Goal: Task Accomplishment & Management: Use online tool/utility

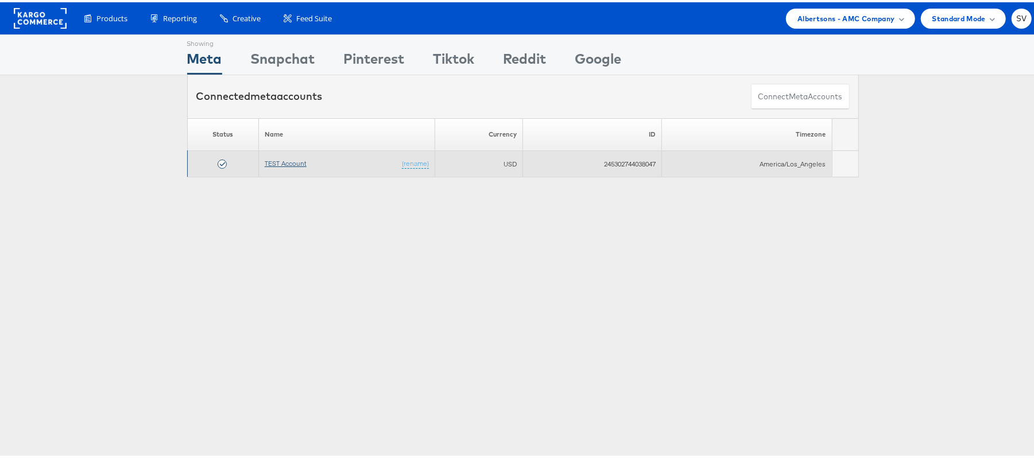
click at [291, 163] on link "TEST Account" at bounding box center [286, 161] width 42 height 9
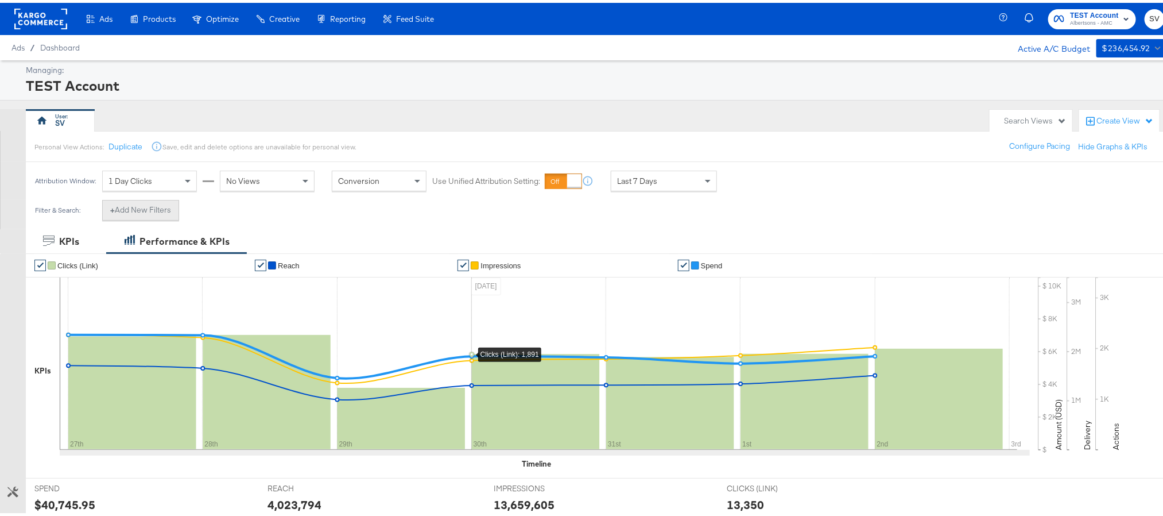
click at [156, 210] on button "+ Add New Filters" at bounding box center [140, 207] width 77 height 21
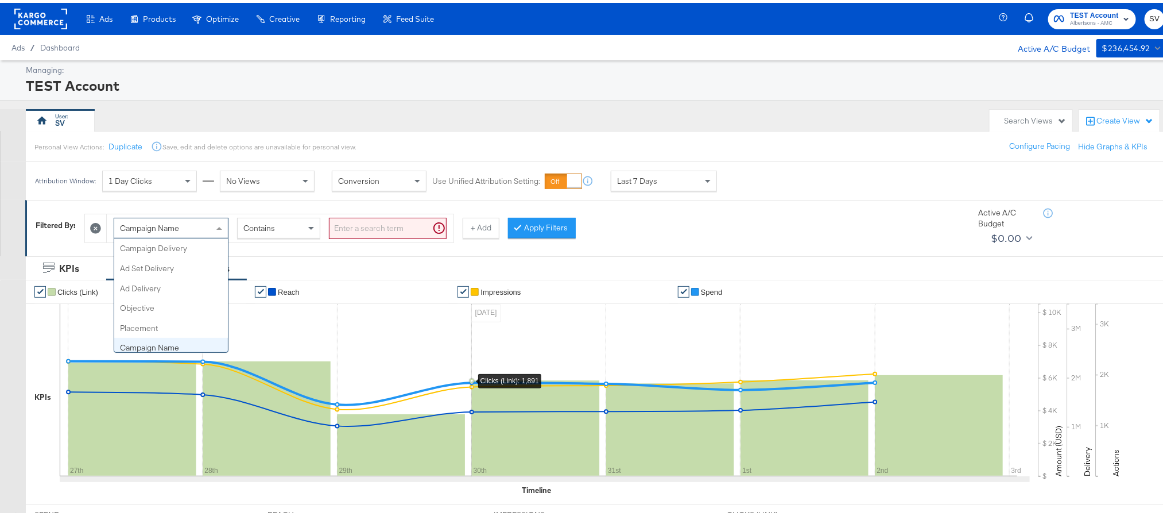
click at [169, 226] on span "Campaign Name" at bounding box center [149, 225] width 59 height 10
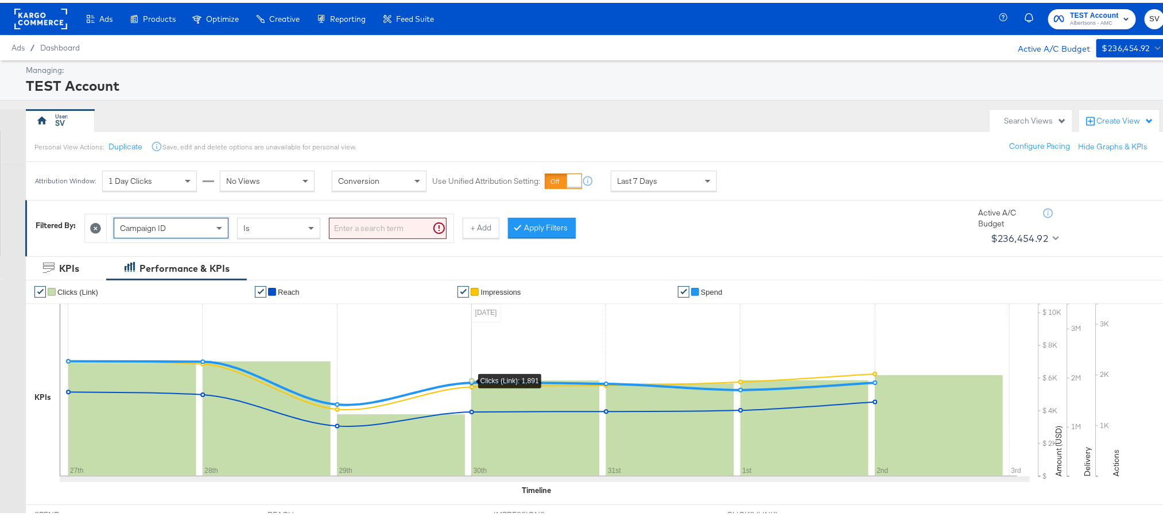
click at [381, 225] on input "search" at bounding box center [388, 225] width 118 height 21
paste input "120230827938750307"
type input "120230827938750307"
click at [541, 228] on button "Apply Filters" at bounding box center [524, 225] width 68 height 21
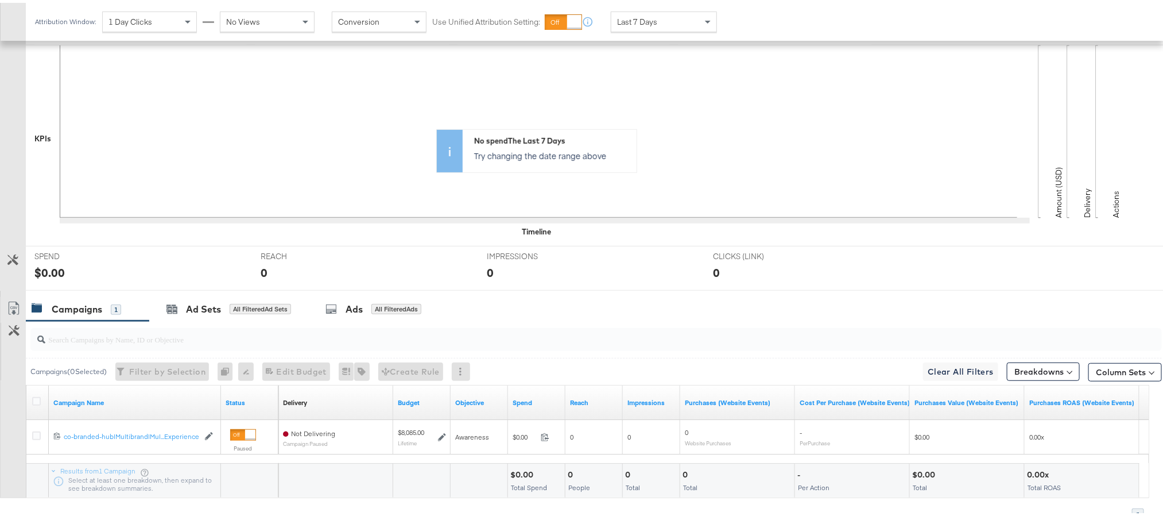
scroll to position [316, 0]
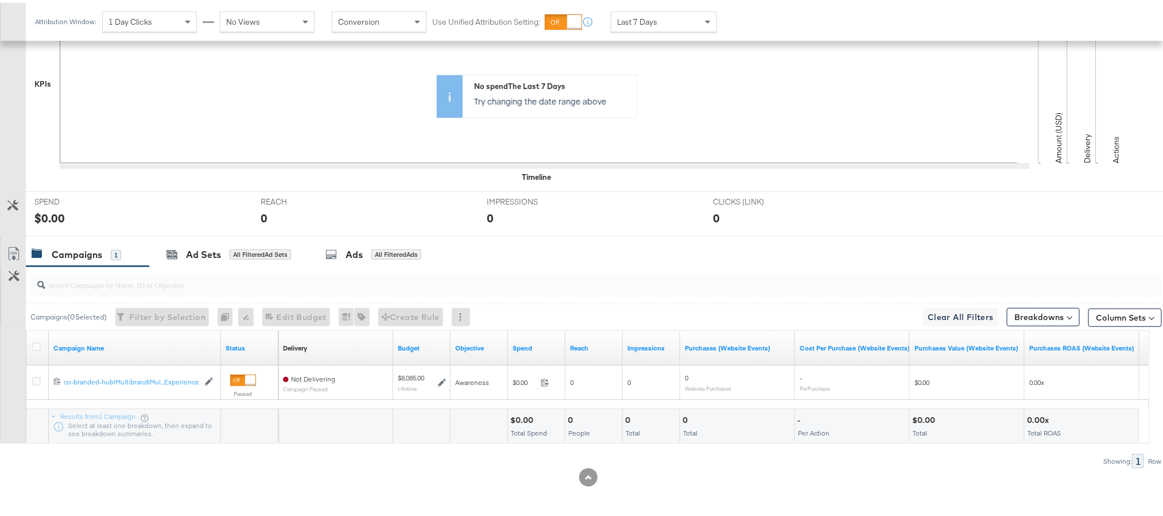
click at [40, 345] on div at bounding box center [38, 344] width 12 height 11
click at [34, 342] on icon at bounding box center [36, 343] width 9 height 9
click at [0, 0] on input "checkbox" at bounding box center [0, 0] width 0 height 0
click at [176, 262] on div "Ad Sets for 1 Campaign" at bounding box center [224, 251] width 151 height 25
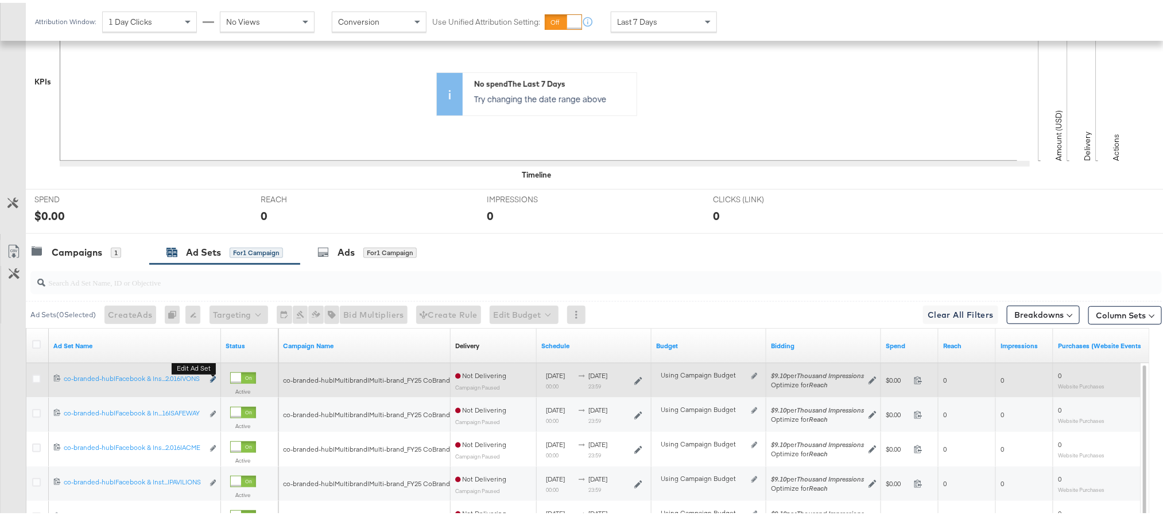
click at [210, 380] on icon "link" at bounding box center [213, 376] width 6 height 6
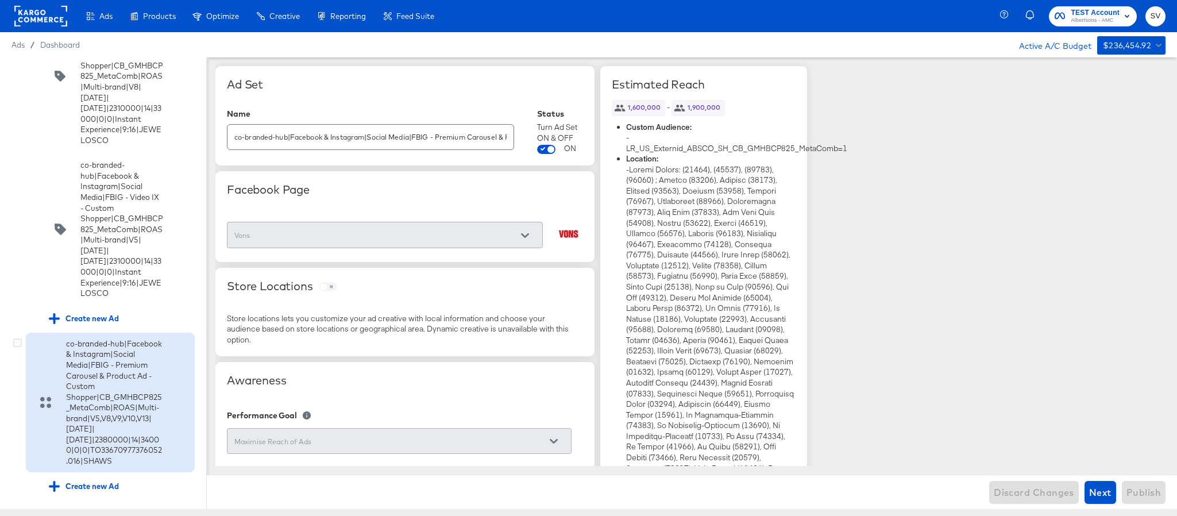
scroll to position [5890, 0]
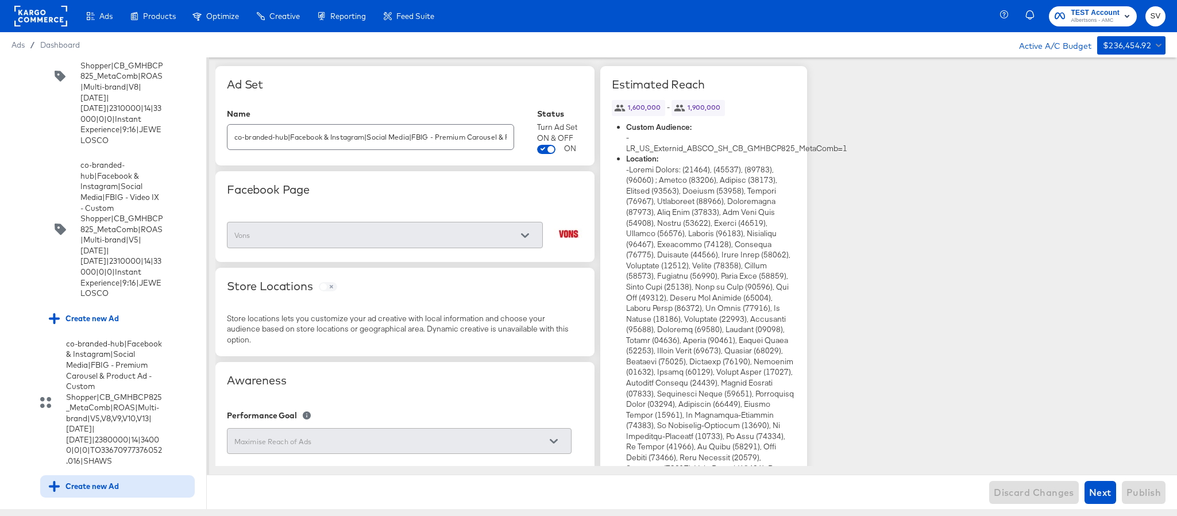
click at [109, 481] on div "Create new Ad" at bounding box center [84, 486] width 70 height 11
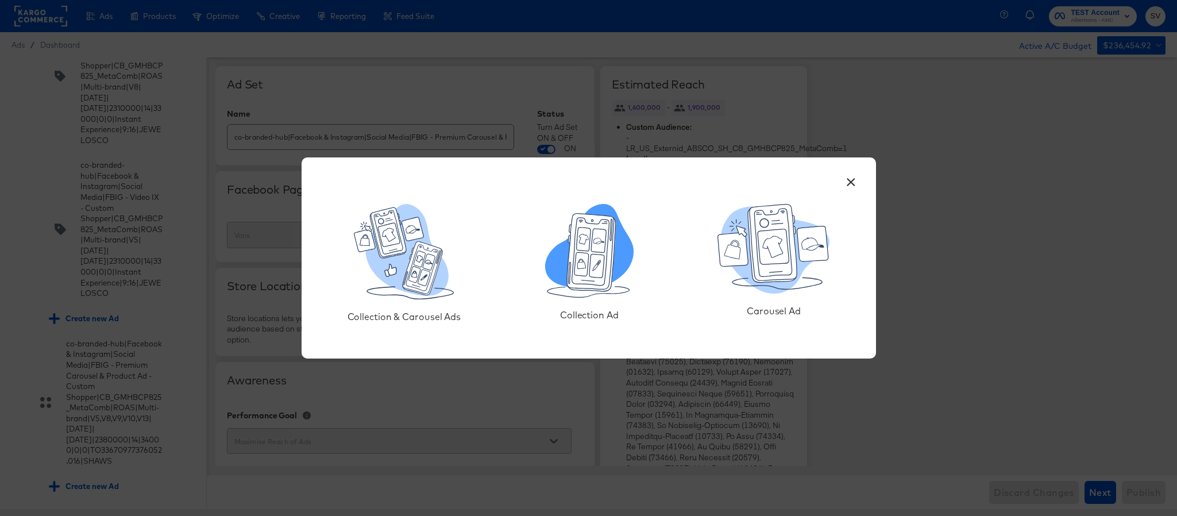
click at [579, 276] on icon at bounding box center [591, 253] width 49 height 78
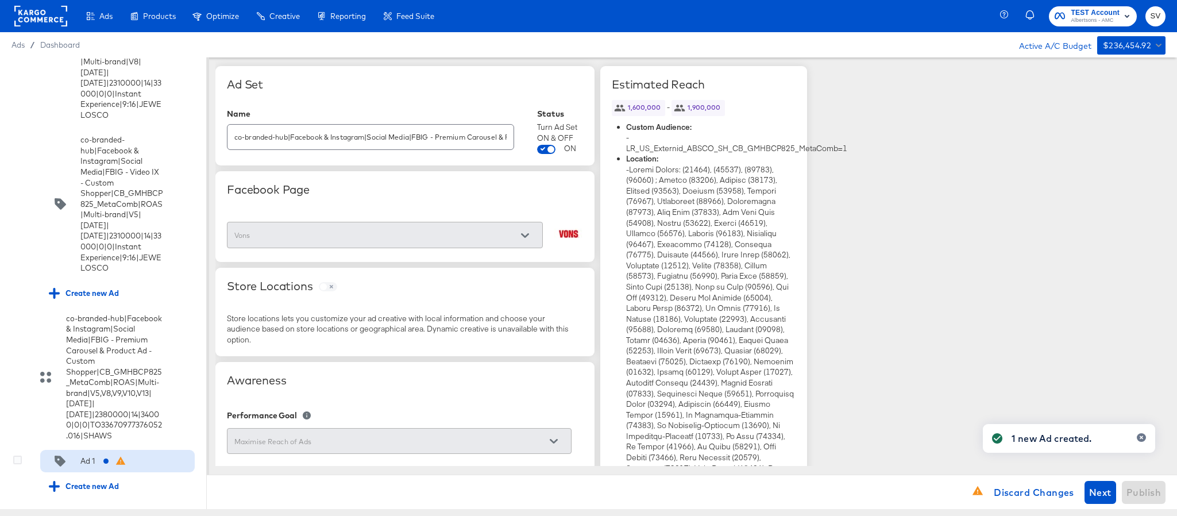
click at [99, 467] on div "Ad 1" at bounding box center [83, 460] width 69 height 11
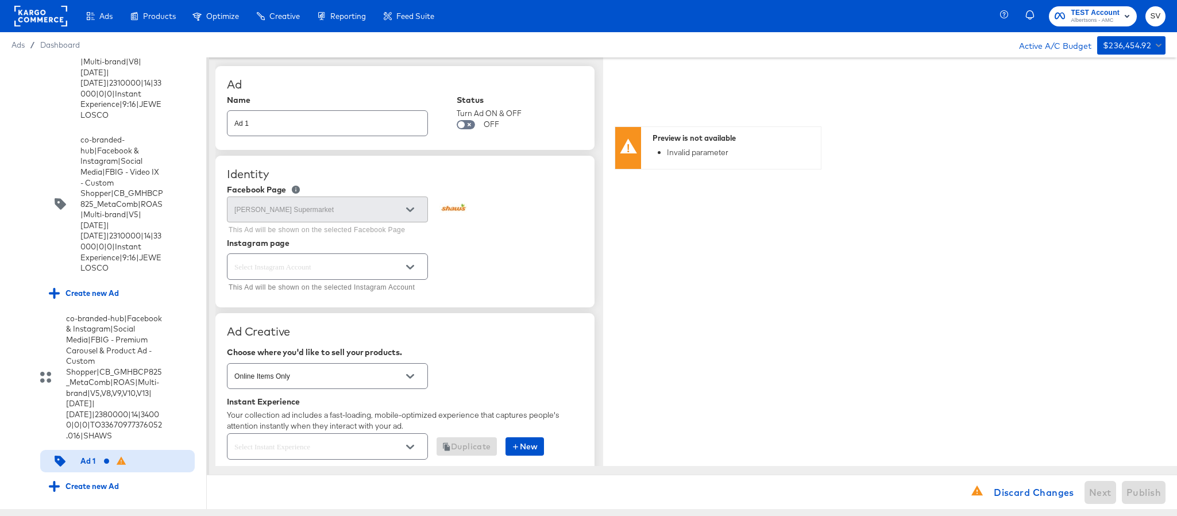
click at [390, 123] on input "Ad 1" at bounding box center [327, 118] width 200 height 25
paste input "co-branded-hub|Facebook & Instagram|Social Media|FBIG - Video IX - Custom Shopp…"
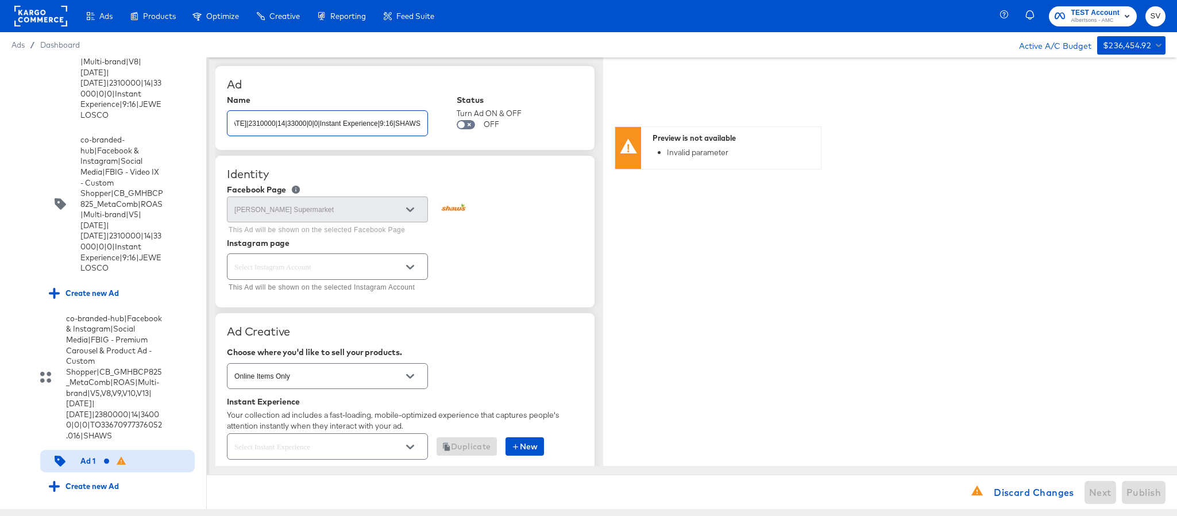
type input "co-branded-hub|Facebook & Instagram|Social Media|FBIG - Video IX - Custom Shopp…"
type textarea "x"
click at [319, 273] on input "text" at bounding box center [318, 266] width 173 height 13
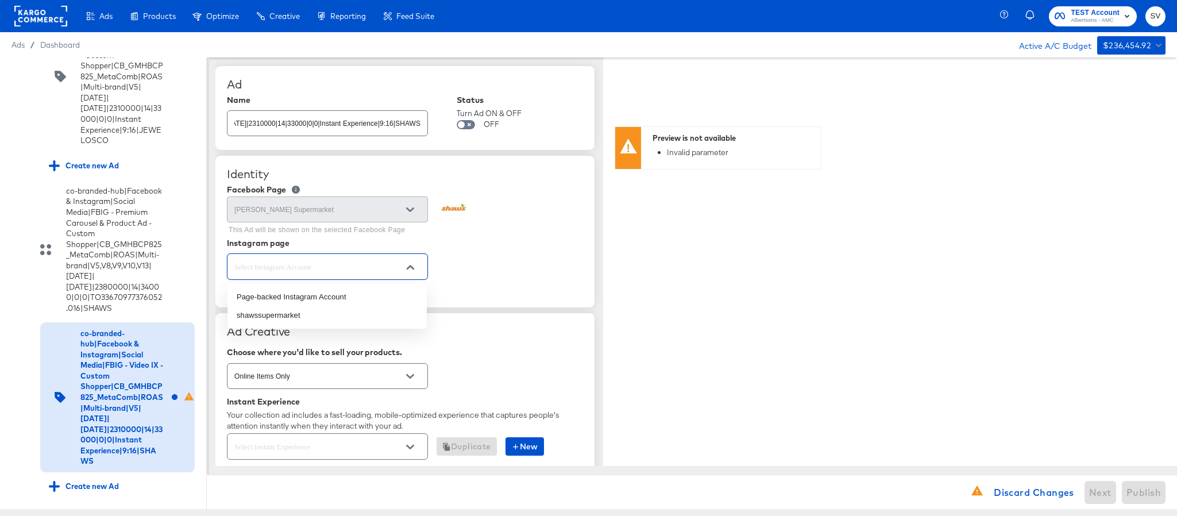
scroll to position [0, 0]
click at [317, 308] on li "shawssupermarket" at bounding box center [326, 315] width 199 height 18
type textarea "x"
type input "shawssupermarket"
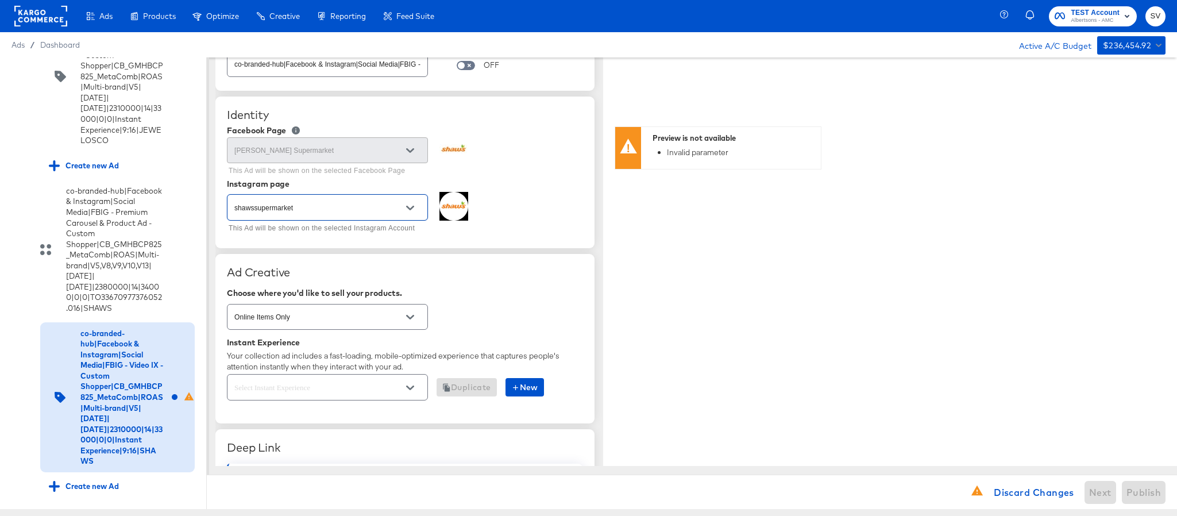
scroll to position [86, 0]
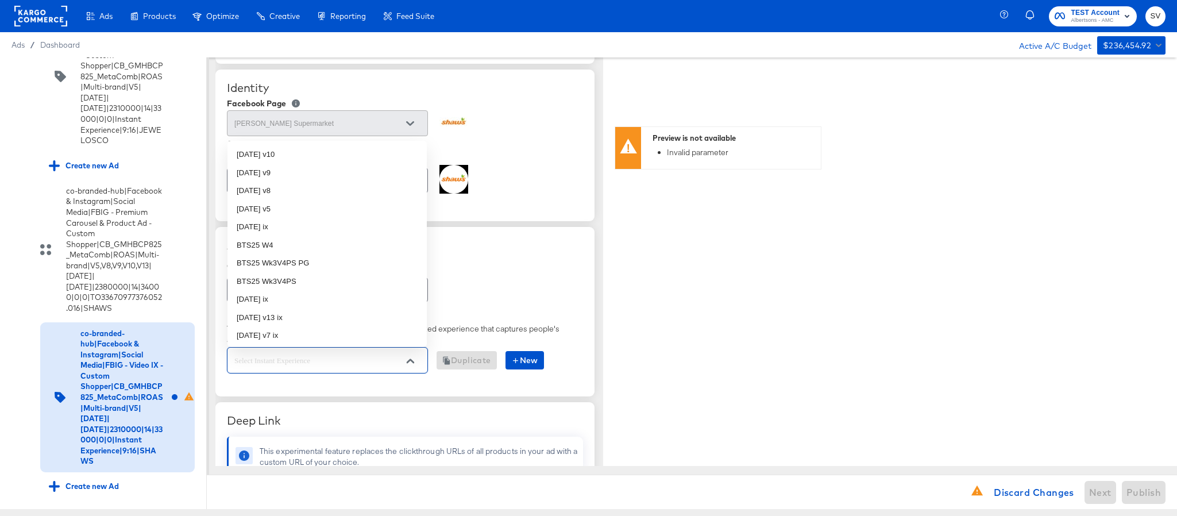
click at [390, 364] on input "text" at bounding box center [318, 360] width 173 height 13
click at [321, 205] on li "oct25 v5" at bounding box center [326, 209] width 199 height 18
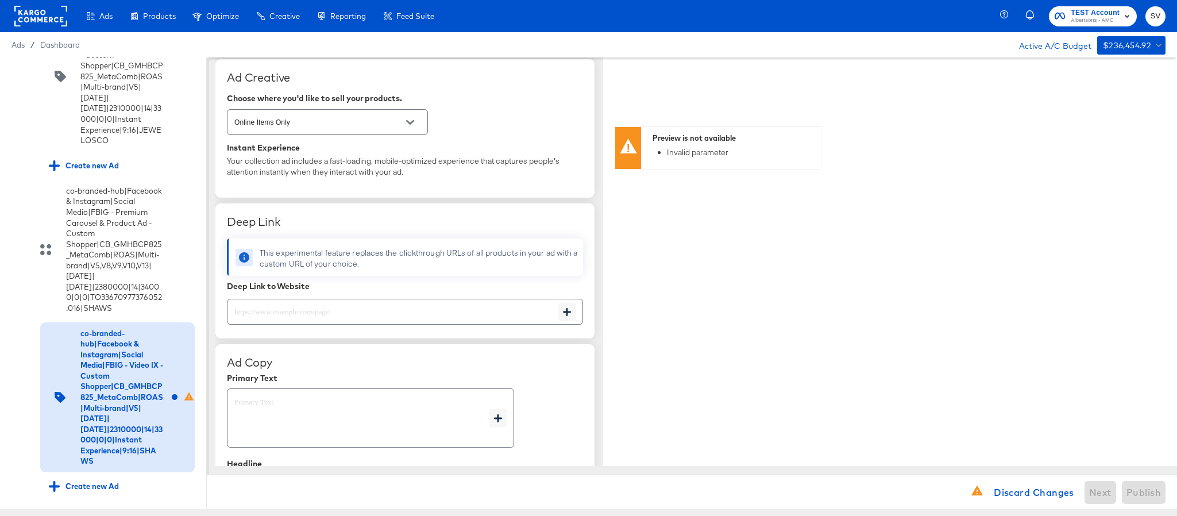
scroll to position [258, 0]
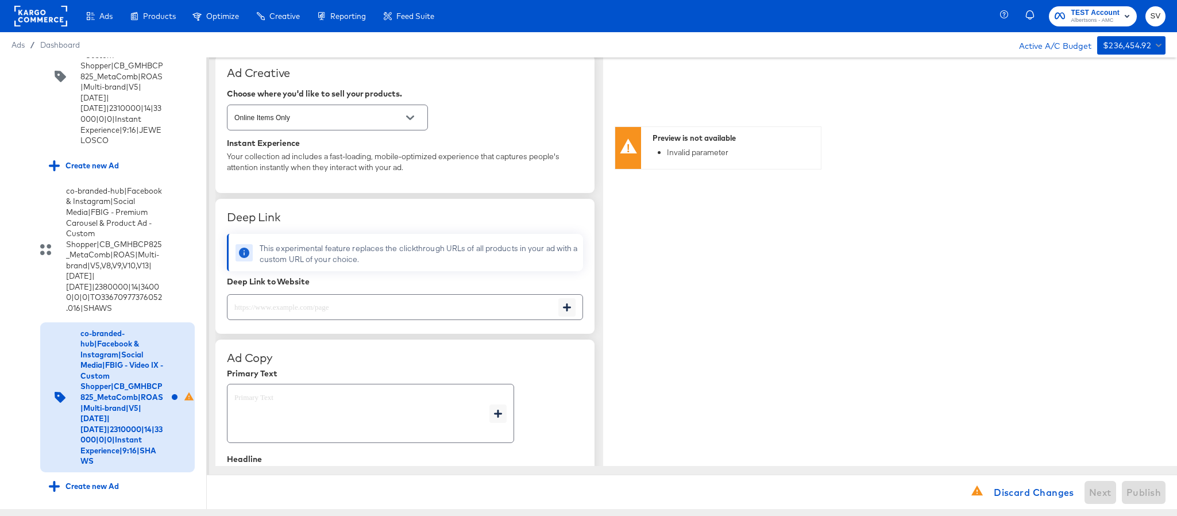
click at [346, 310] on input "text" at bounding box center [392, 302] width 331 height 25
type textarea "x"
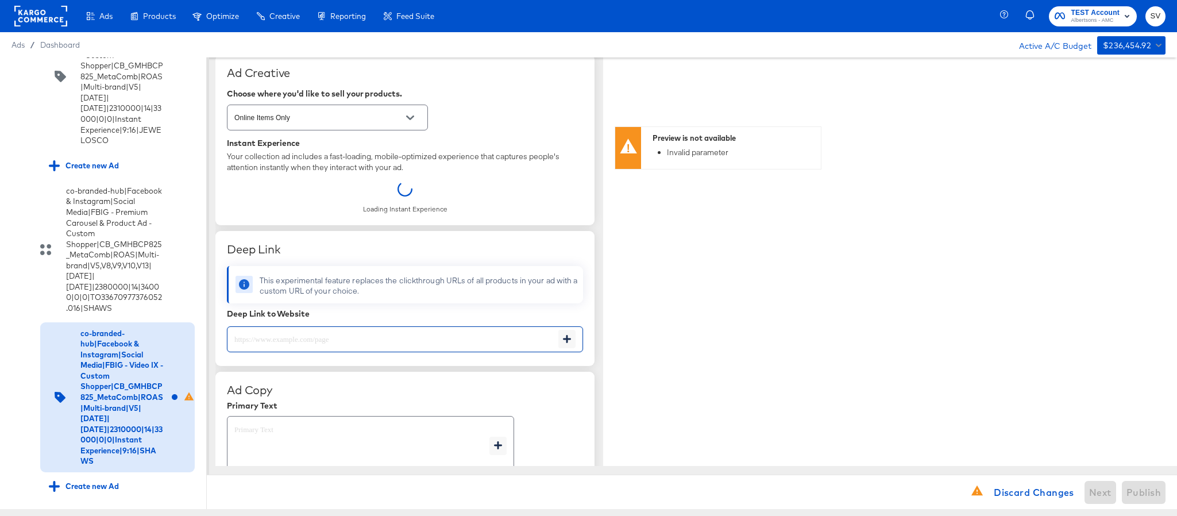
paste input "https://www.shaws.com/shop/aisles/personal-care-health.html"
type input "https://www.shaws.com/shop/aisles/personal-care-health.html"
type textarea "x"
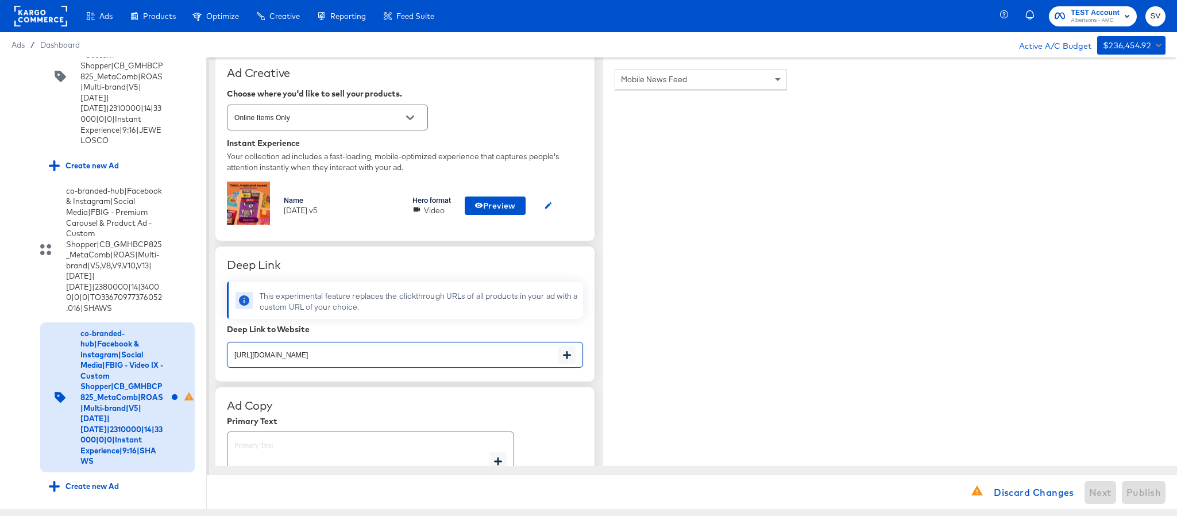
scroll to position [431, 0]
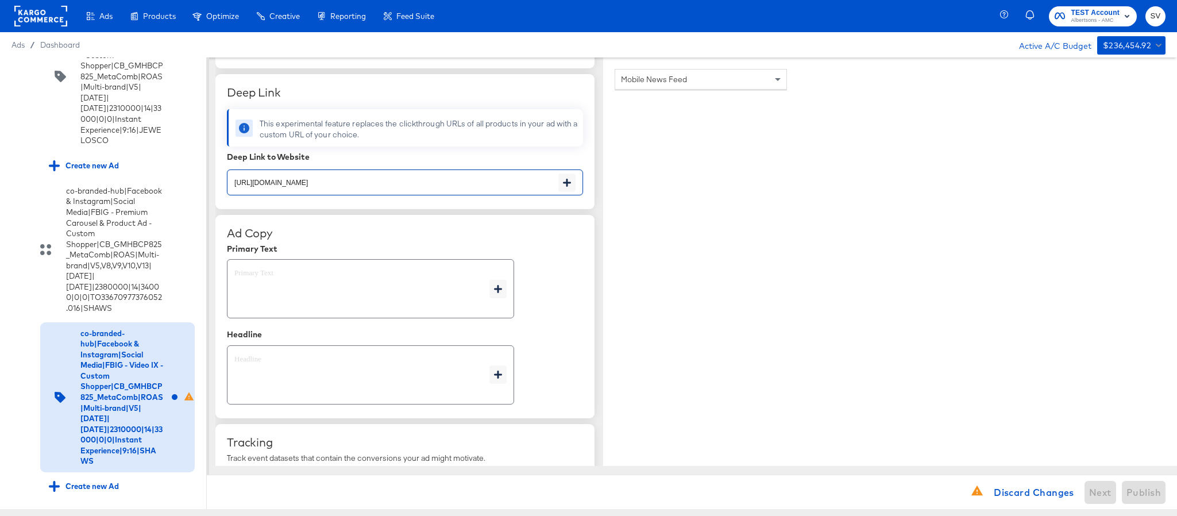
type textarea "x"
click at [289, 287] on textarea at bounding box center [361, 288] width 255 height 41
type textarea "x"
paste textarea "Shop your favorite brands for you and your home!"
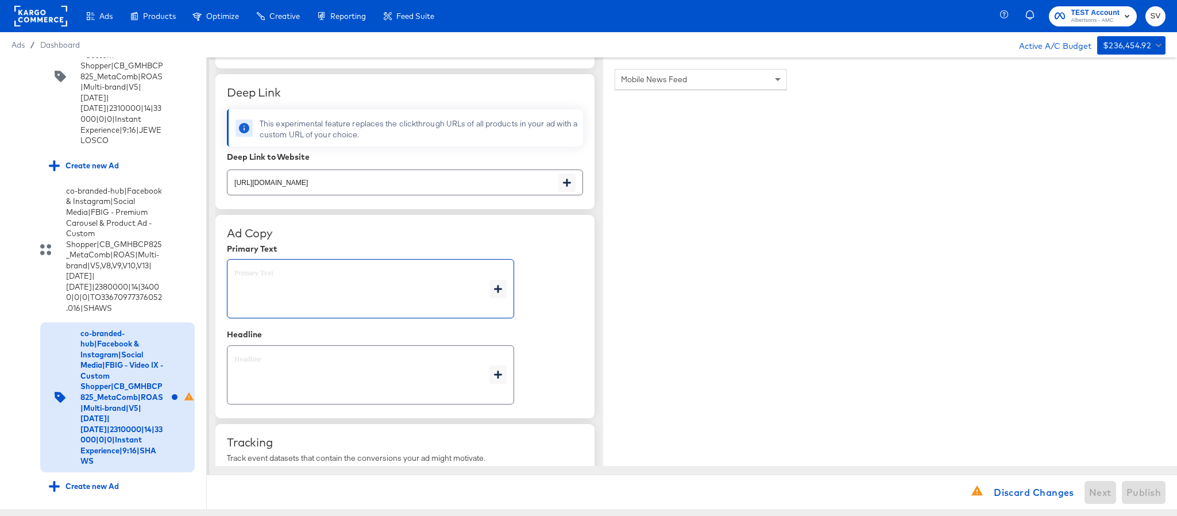
type textarea "Shop your favorite brands for you and your home!"
type textarea "x"
type textarea "Shop your favorite brands for you and your home!"
type textarea "x"
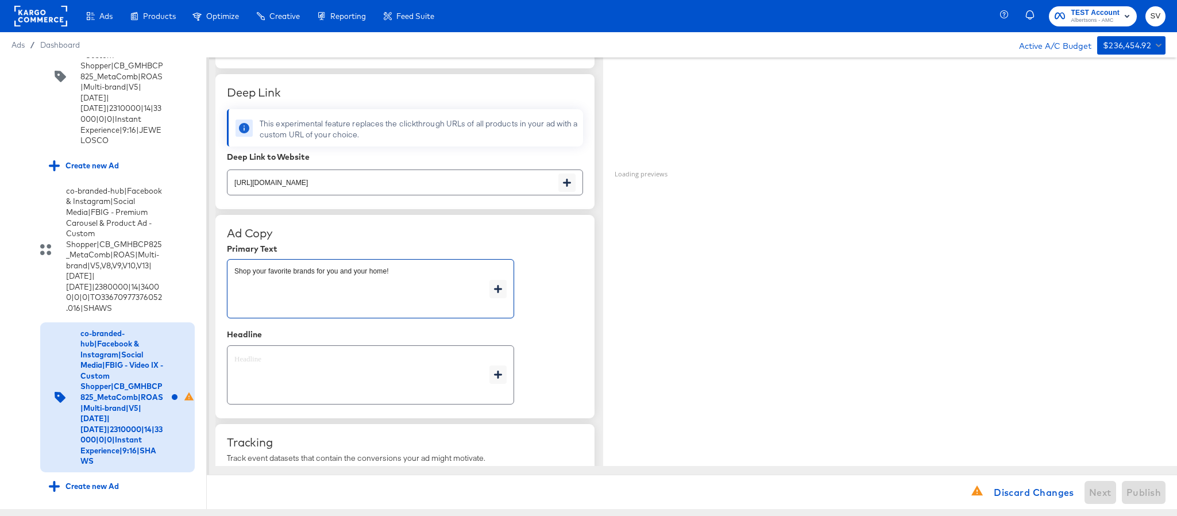
type textarea "x"
click at [333, 370] on textarea at bounding box center [361, 374] width 255 height 41
type textarea "x"
paste textarea "Explore latest arrivals"
type textarea "Explore latest arrivals"
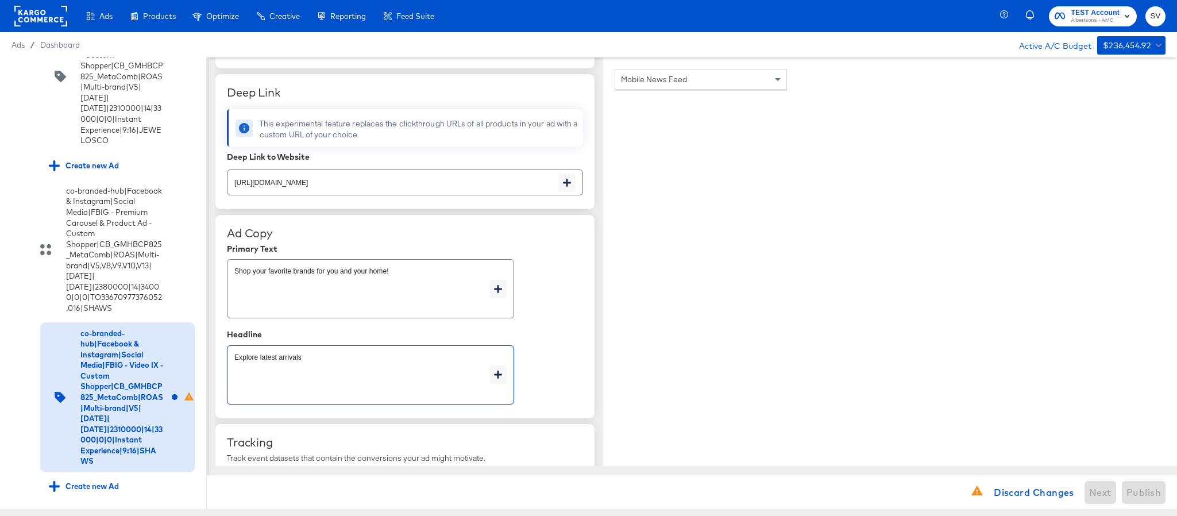
type textarea "x"
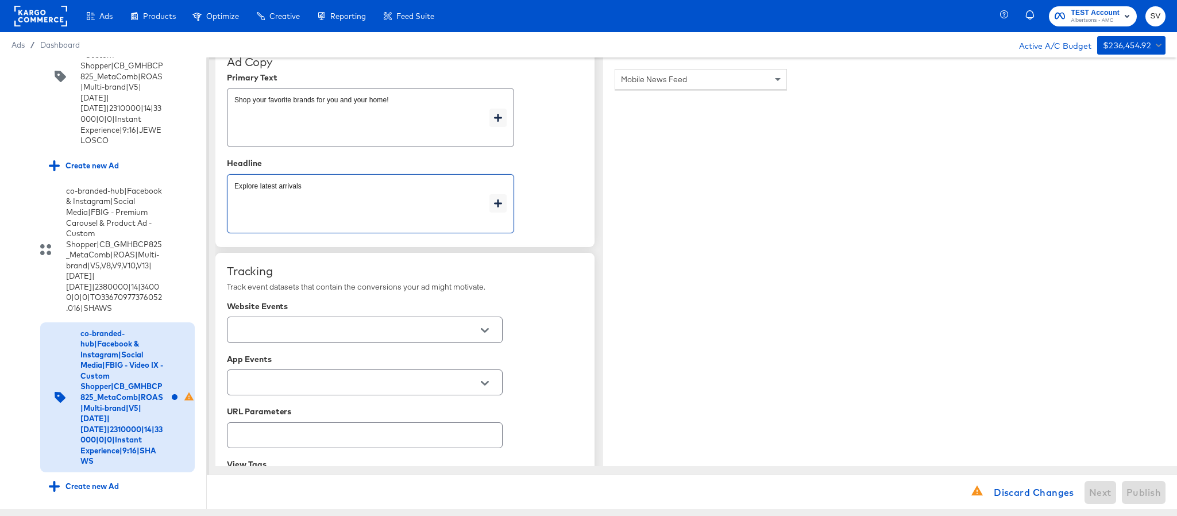
scroll to position [603, 0]
type textarea "Explore latest arrivals"
type textarea "x"
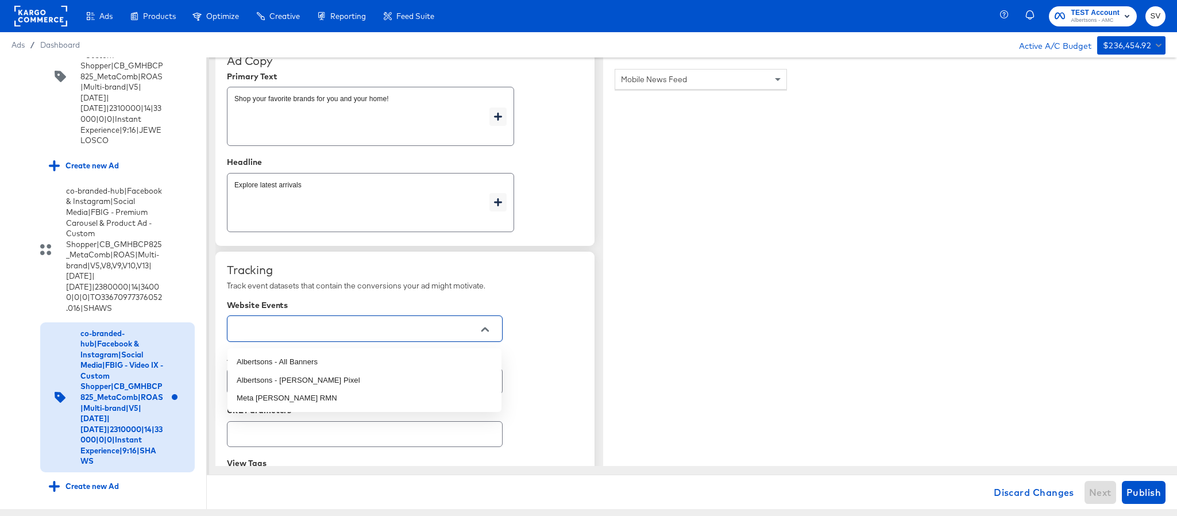
click at [381, 332] on input "text" at bounding box center [355, 328] width 247 height 13
click at [361, 357] on li "Albertsons - All Banners" at bounding box center [364, 362] width 274 height 18
type textarea "x"
type input "Albertsons - All Banners"
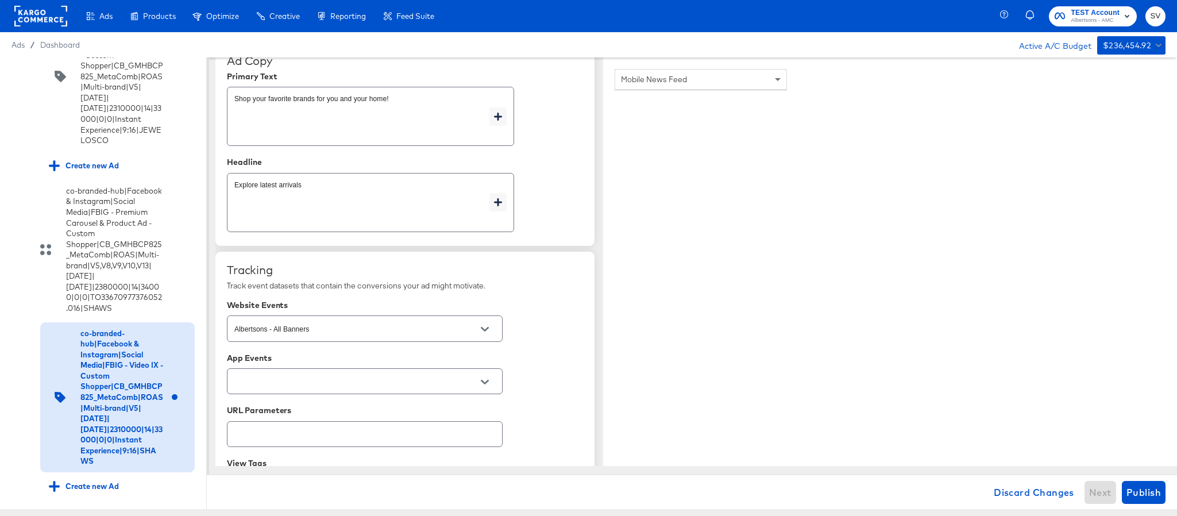
scroll to position [354, 0]
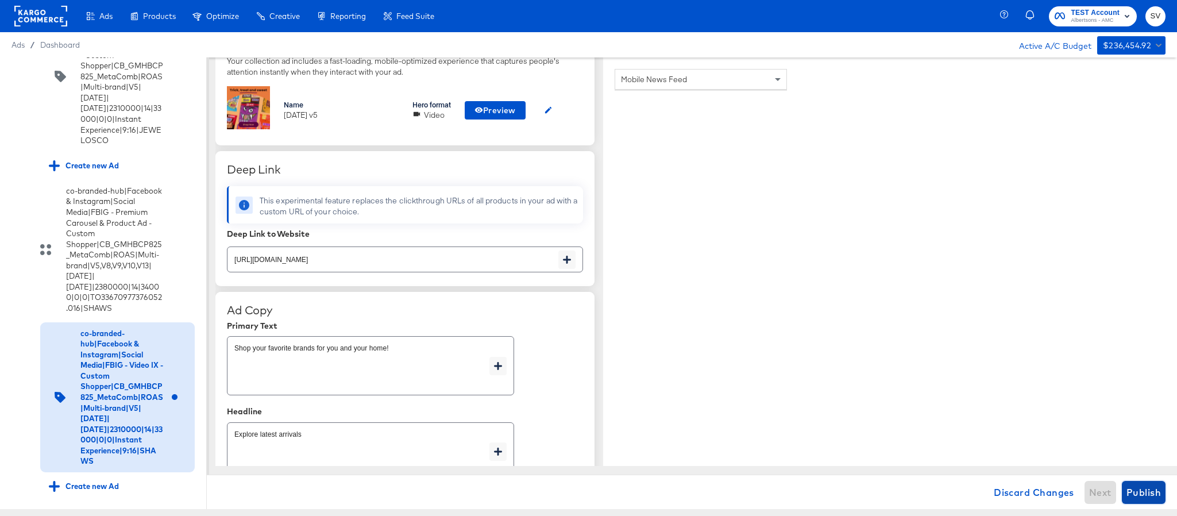
click at [1158, 496] on span "Publish" at bounding box center [1143, 492] width 34 height 16
type textarea "x"
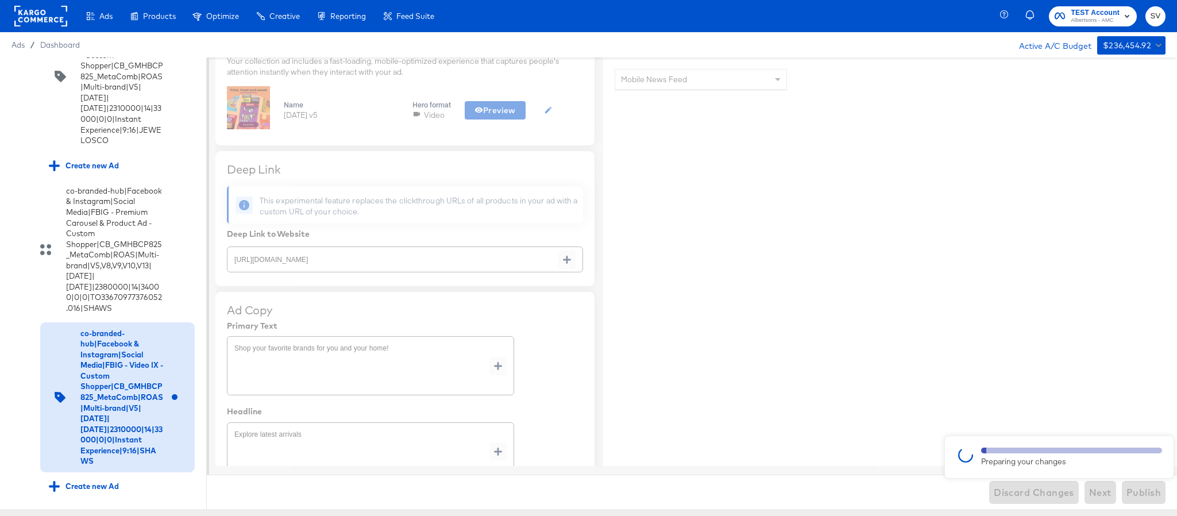
type textarea "x"
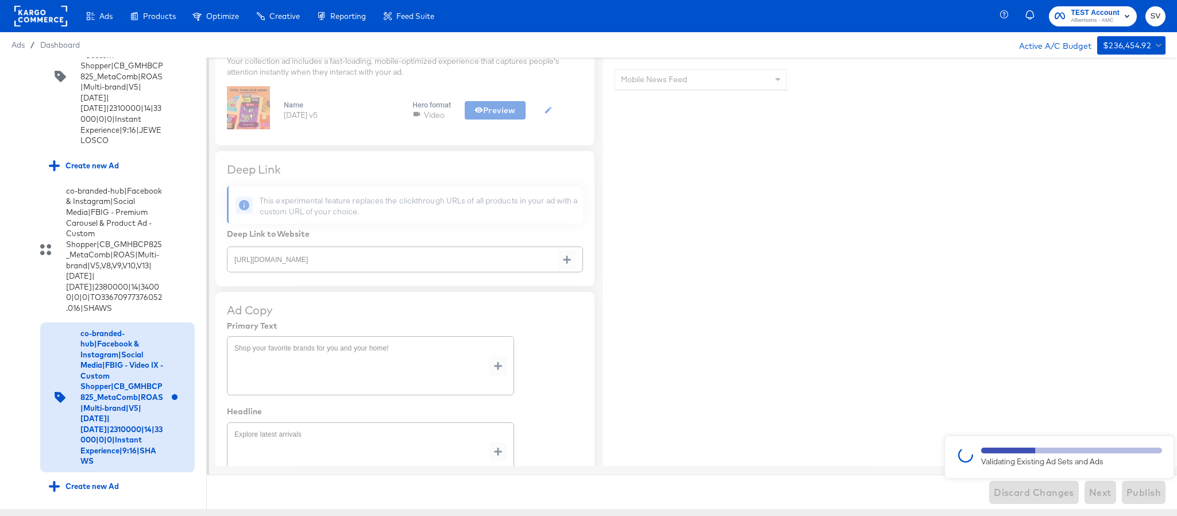
type textarea "x"
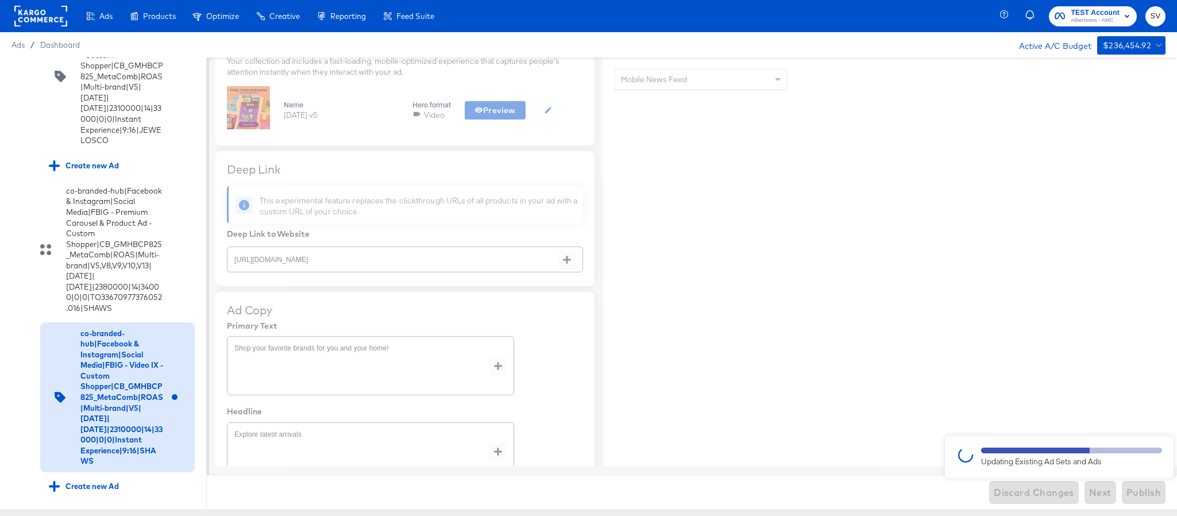
type textarea "x"
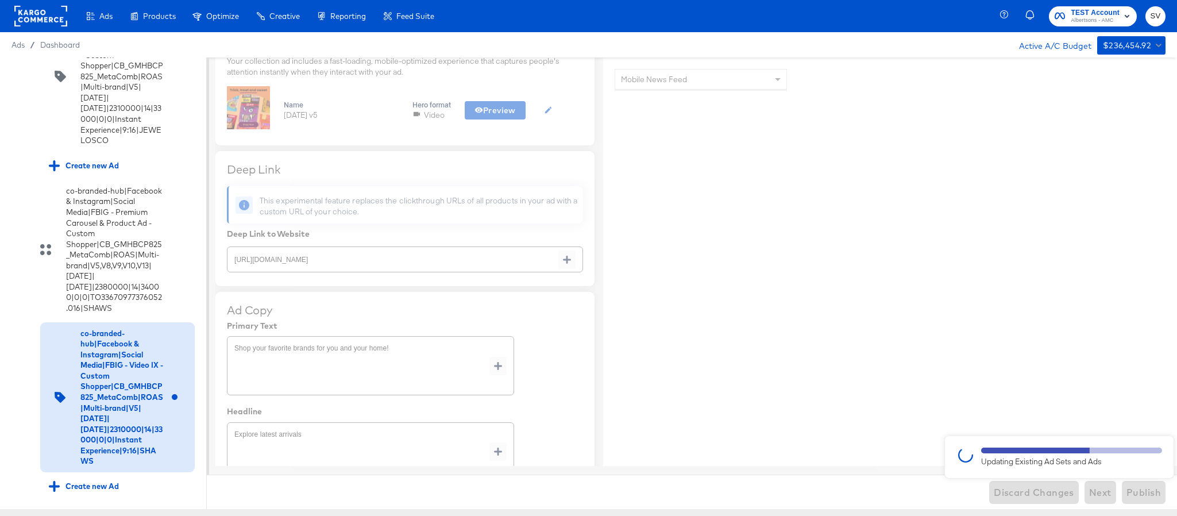
type textarea "x"
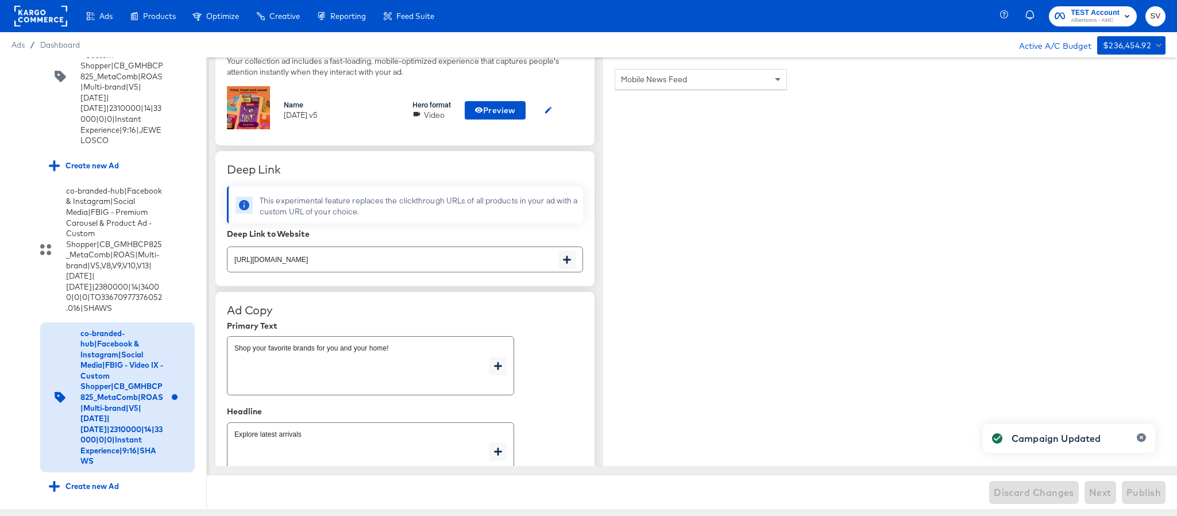
type textarea "x"
click at [21, 322] on div "co-branded-hub|Facebook & Instagram|Social Media|FBIG - Video IX - Custom Shopp…" at bounding box center [102, 397] width 183 height 150
click at [16, 328] on icon at bounding box center [17, 332] width 9 height 9
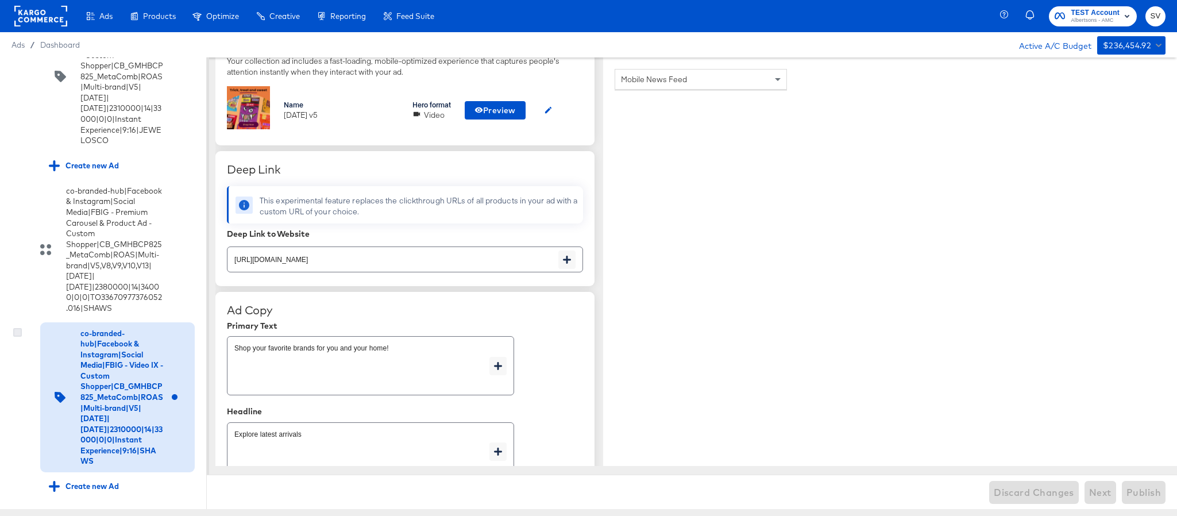
click at [0, 0] on input "checkbox" at bounding box center [0, 0] width 0 height 0
click at [23, 80] on div at bounding box center [22, 70] width 21 height 24
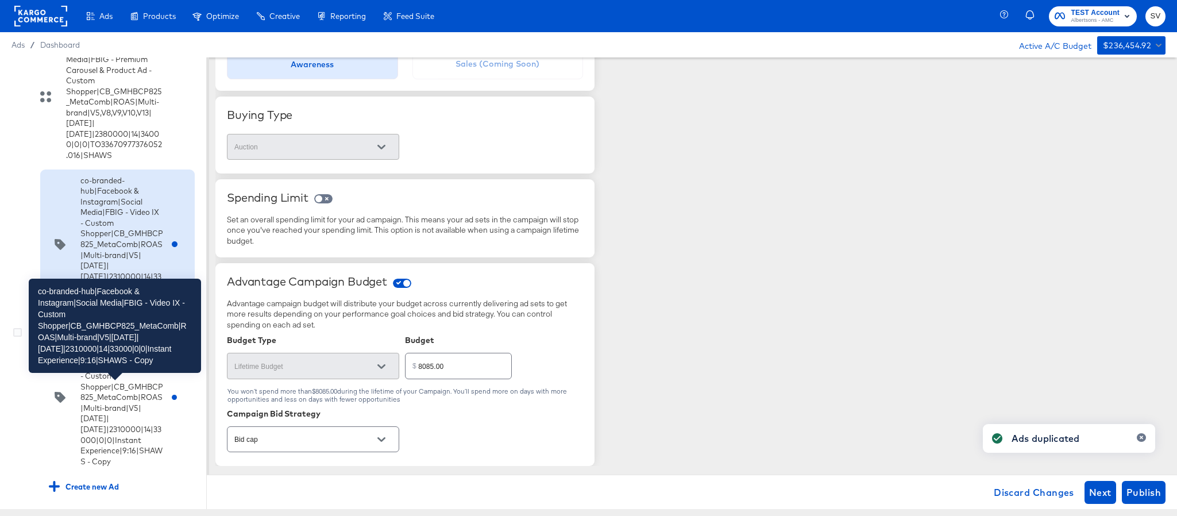
scroll to position [6140, 0]
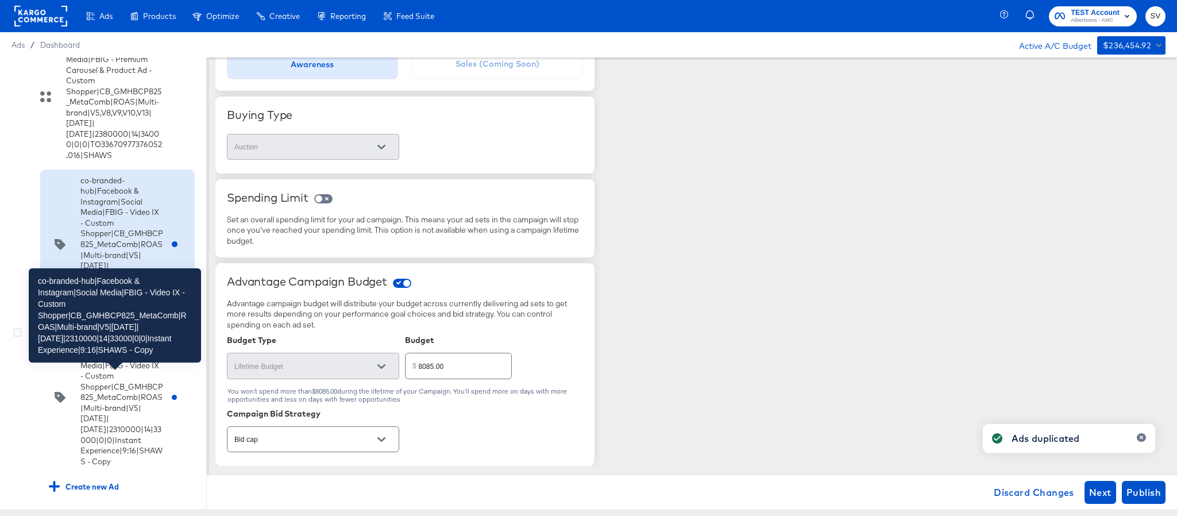
click at [121, 419] on div "co-branded-hub|Facebook & Instagram|Social Media|FBIG - Video IX - Custom Shopp…" at bounding box center [121, 397] width 83 height 138
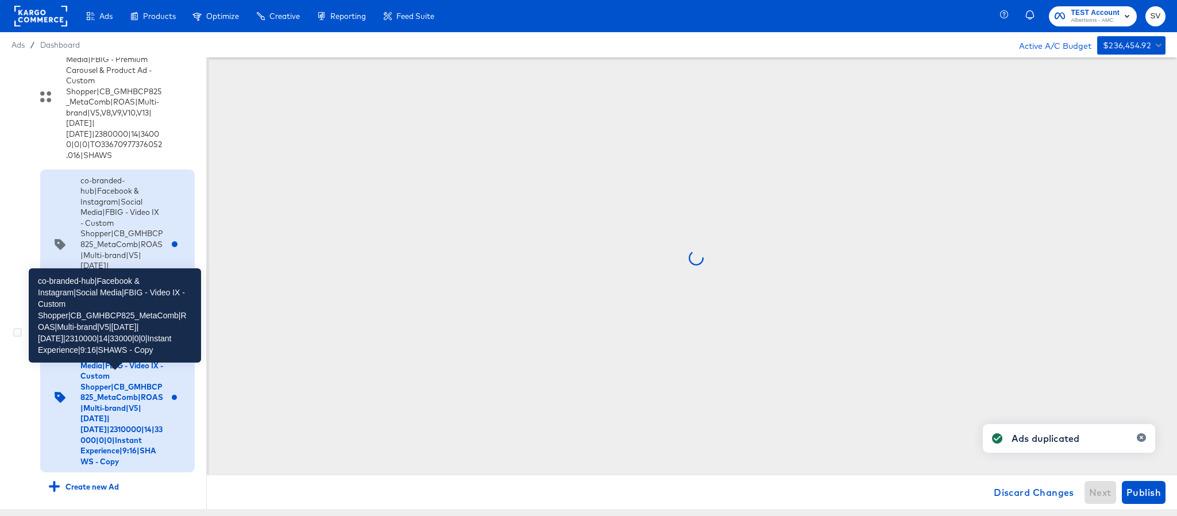
scroll to position [0, 0]
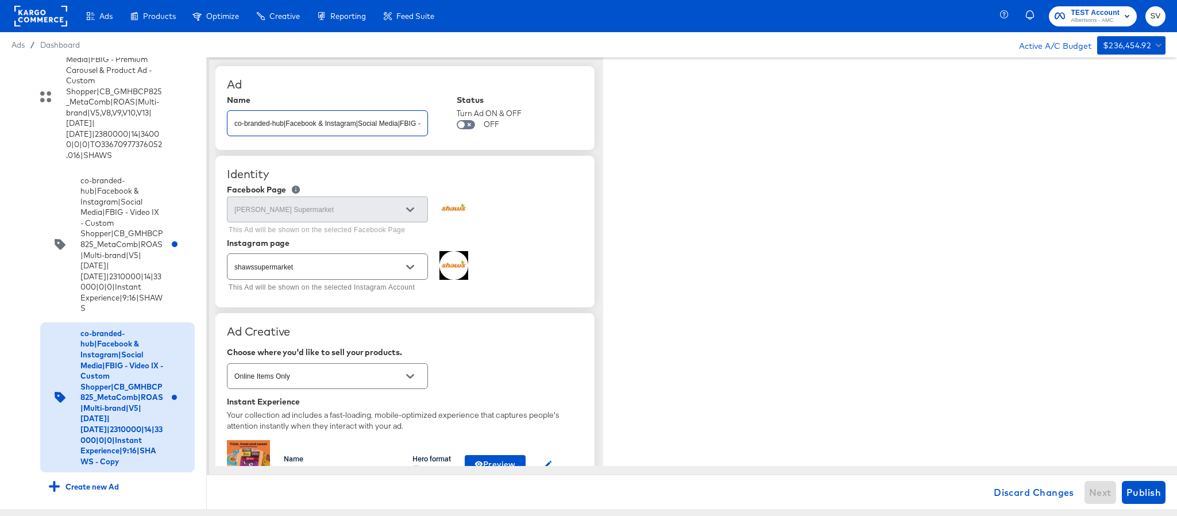
click at [381, 125] on input "co-branded-hub|Facebook & Instagram|Social Media|FBIG - Video IX - Custom Shopp…" at bounding box center [327, 118] width 200 height 25
paste input "8|9/10/2025|10/07/2025|2310000|14|33000|0|0|Instant Experience|9:16|SHAWS"
type input "co-branded-hub|Facebook & Instagram|Social Media|FBIG - Video IX - Custom Shopp…"
type textarea "x"
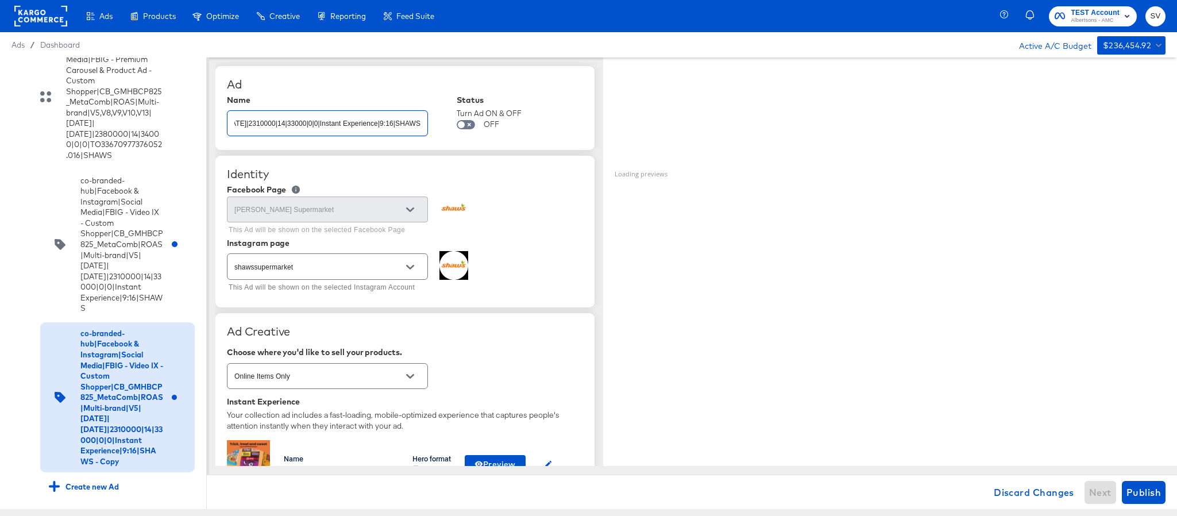
type textarea "x"
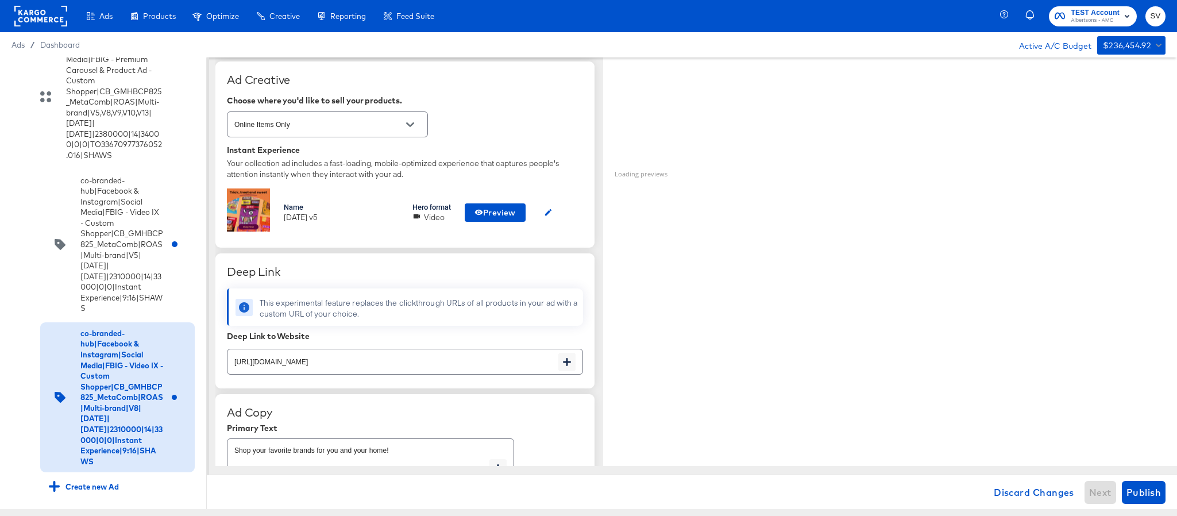
scroll to position [258, 0]
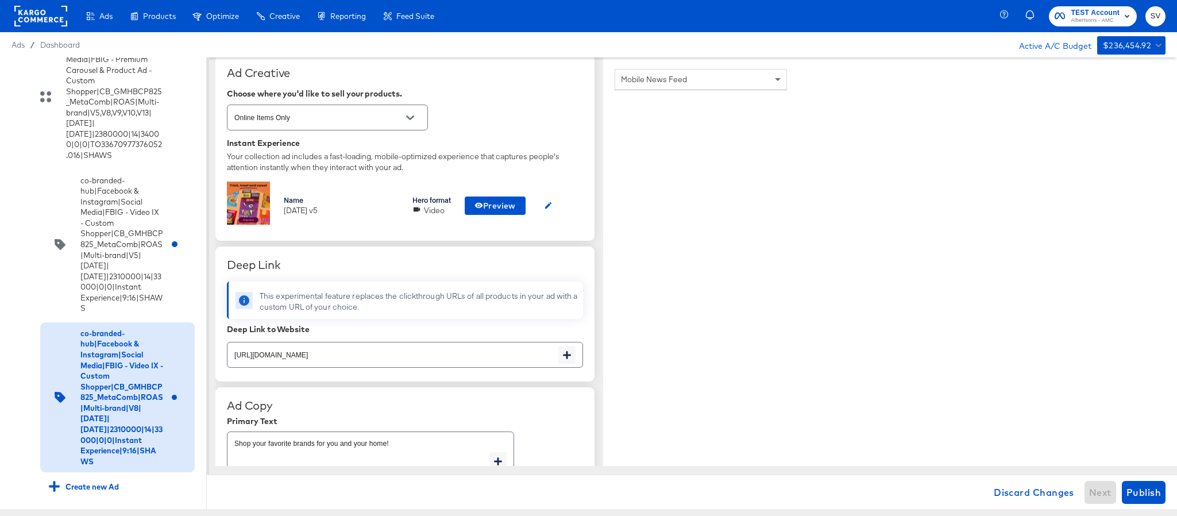
click at [447, 358] on input "https://www.shaws.com/shop/aisles/personal-care-health.html" at bounding box center [392, 350] width 331 height 25
paste input "aper-cleaning-home"
type input "https://www.shaws.com/shop/aisles/paper-cleaning-home.html"
type textarea "x"
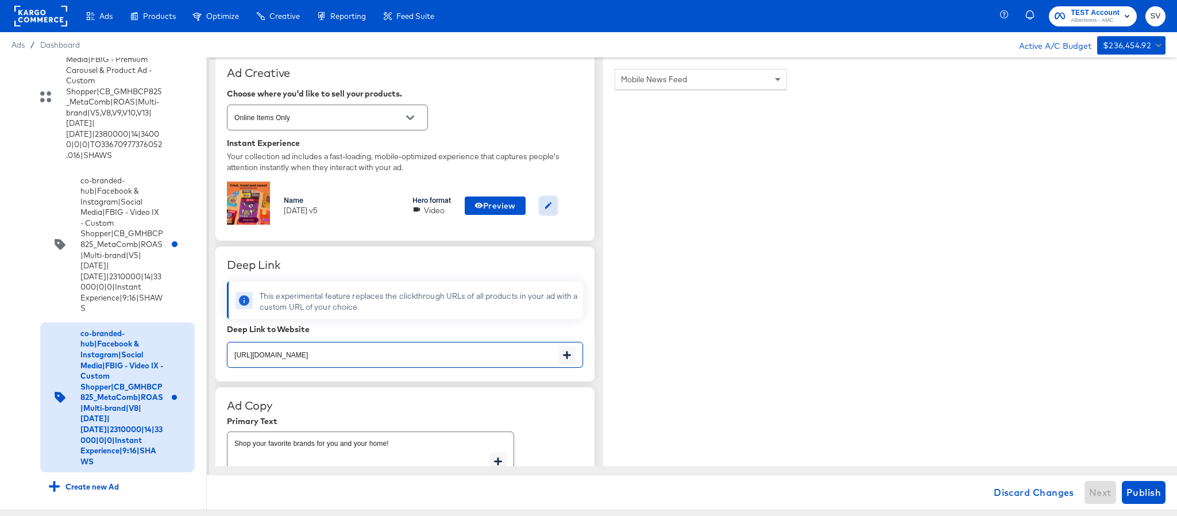
click at [550, 205] on icon "button" at bounding box center [548, 205] width 9 height 9
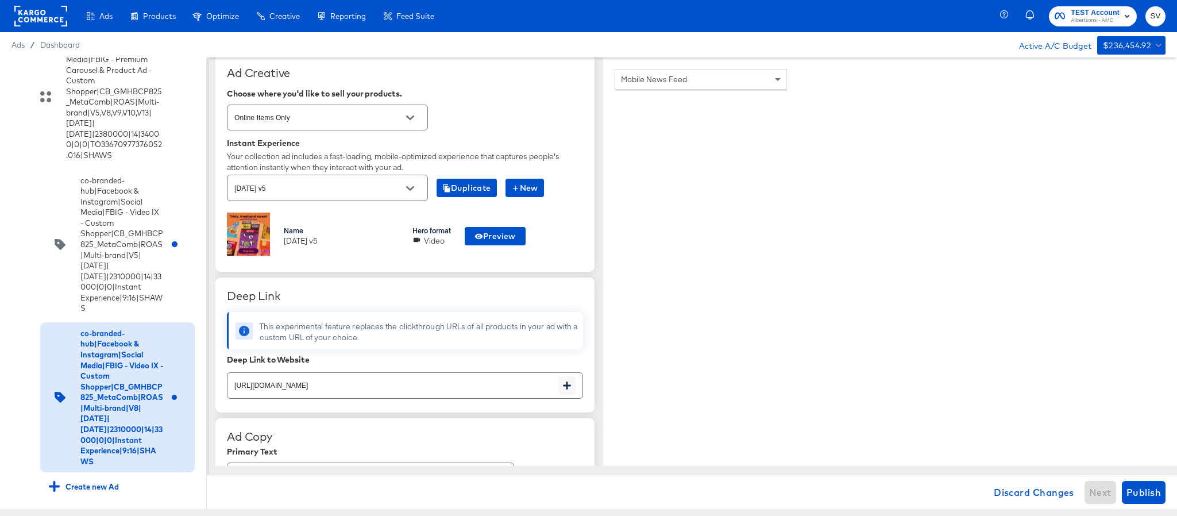
click at [323, 200] on div "oct25 v5" at bounding box center [327, 188] width 201 height 26
click at [383, 191] on input "oct25 v5" at bounding box center [318, 187] width 173 height 13
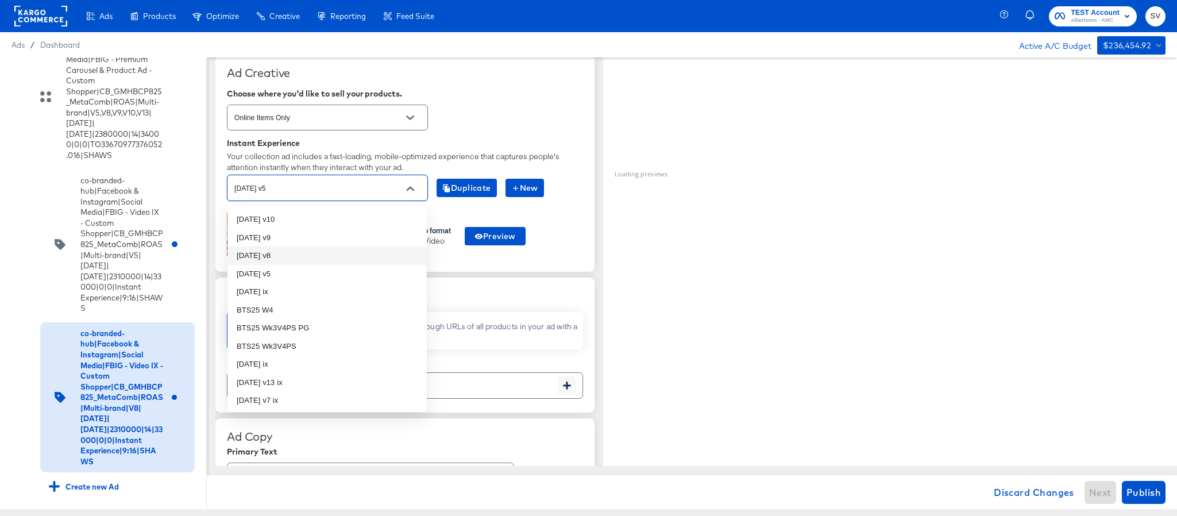
click at [316, 252] on li "oct25 v8" at bounding box center [326, 255] width 199 height 18
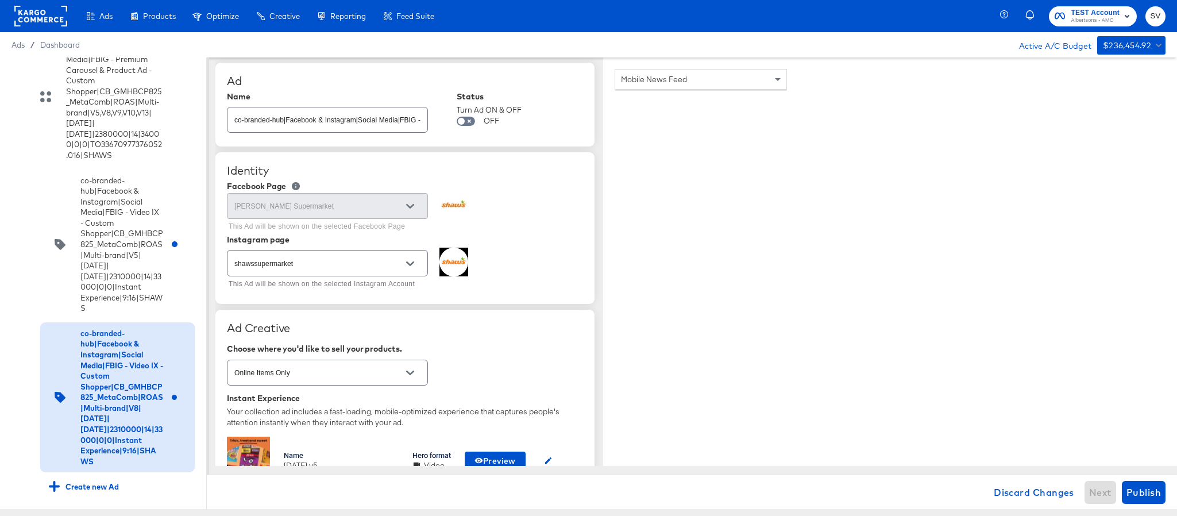
scroll to position [0, 0]
type textarea "x"
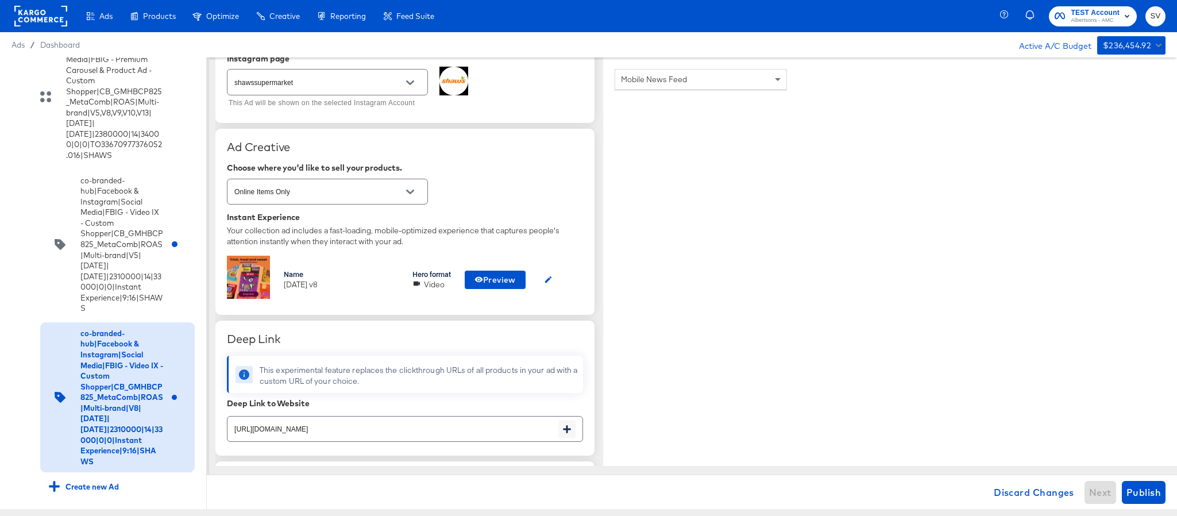
scroll to position [183, 0]
click at [1151, 487] on span "Publish" at bounding box center [1143, 492] width 34 height 16
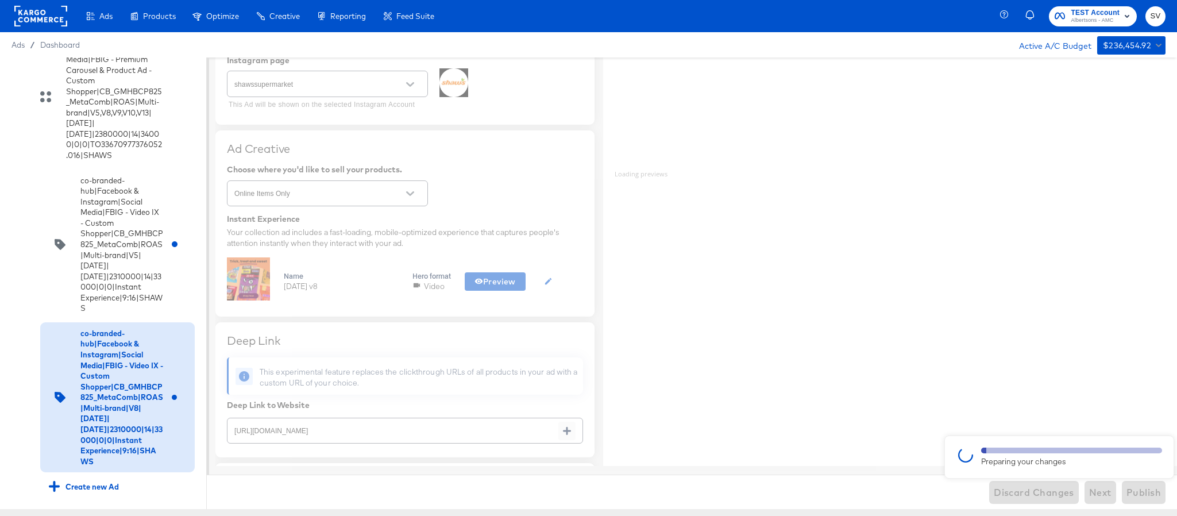
type textarea "x"
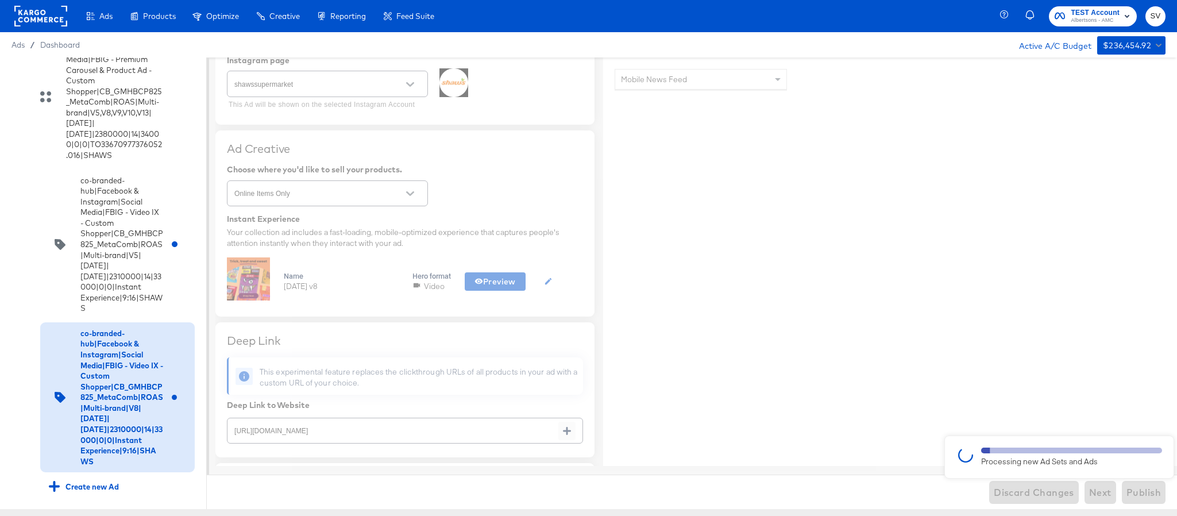
type textarea "x"
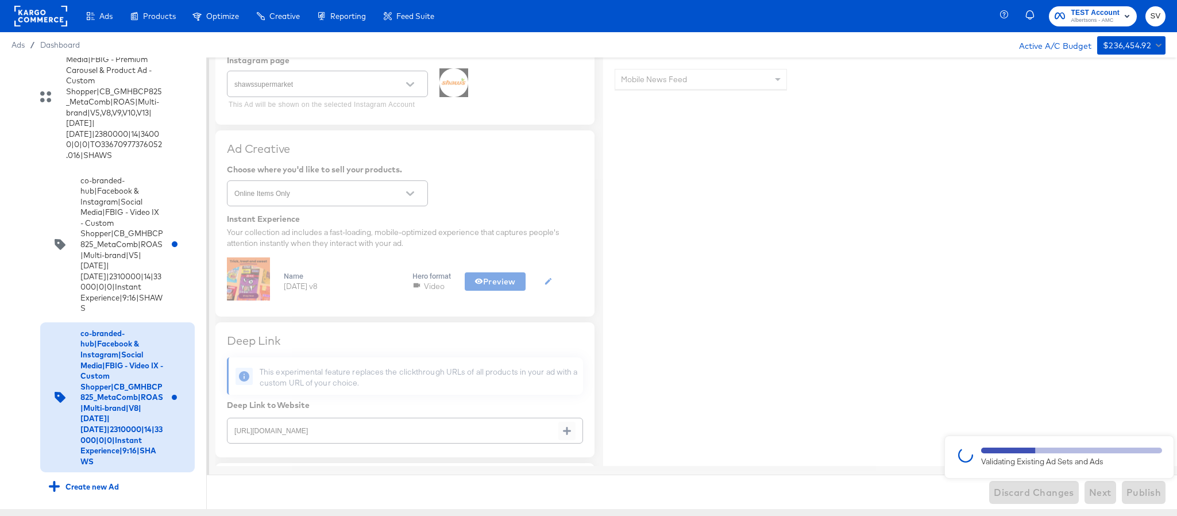
type textarea "x"
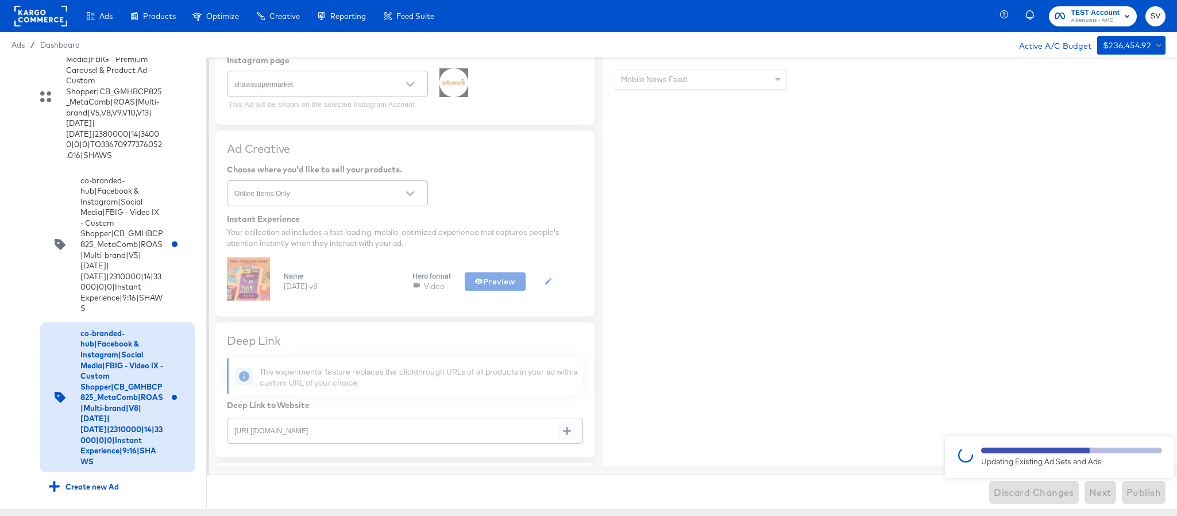
type textarea "x"
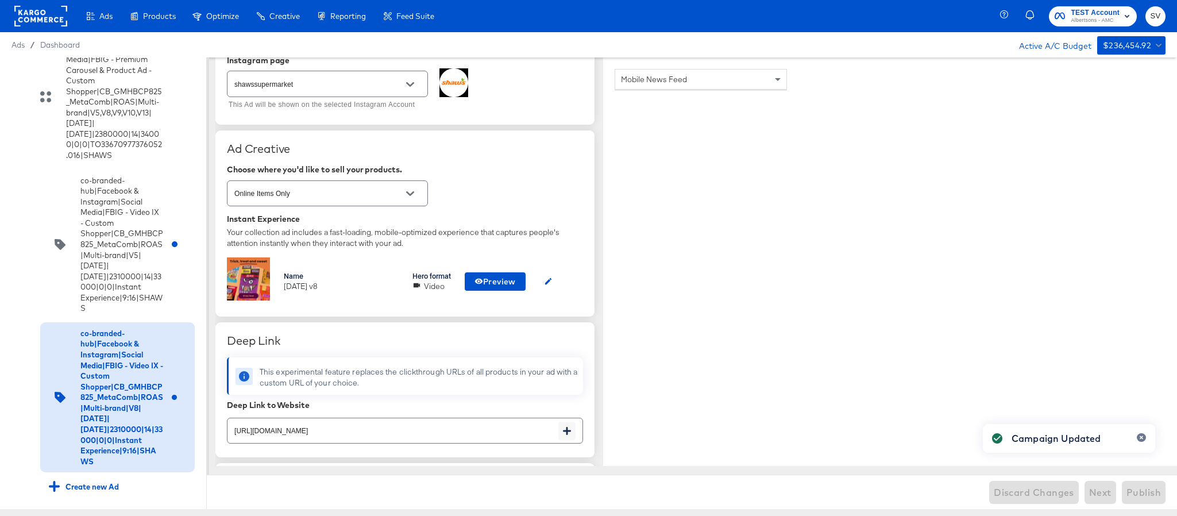
type textarea "x"
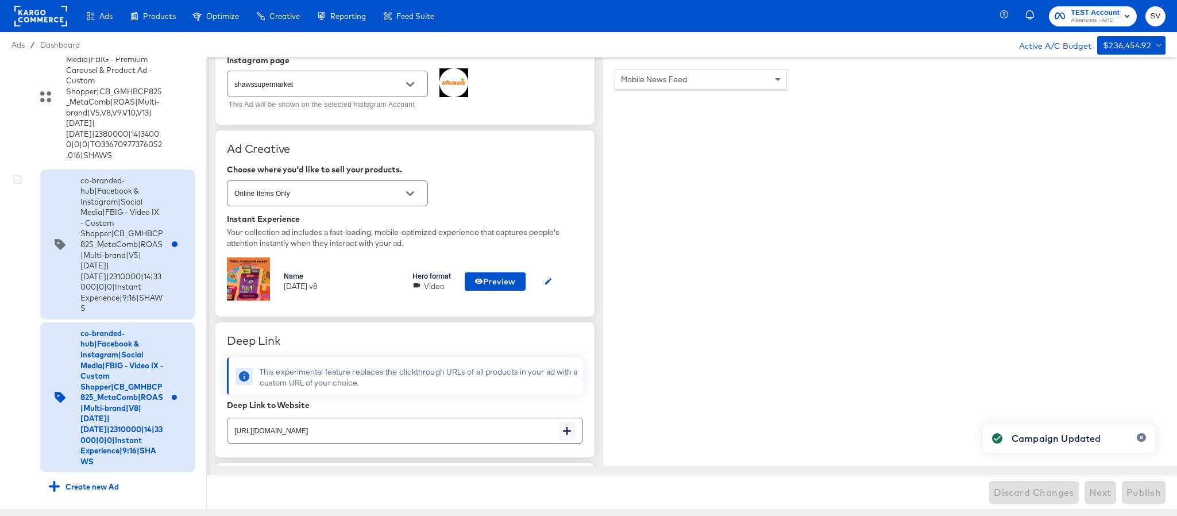
scroll to position [6217, 0]
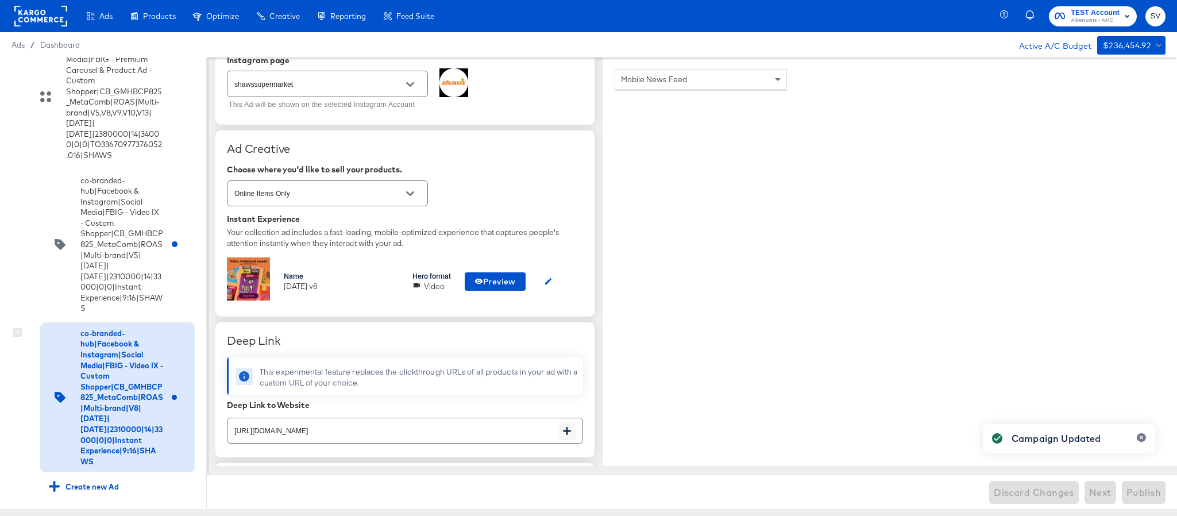
click at [16, 328] on icon at bounding box center [17, 332] width 9 height 9
click at [0, 0] on input "checkbox" at bounding box center [0, 0] width 0 height 0
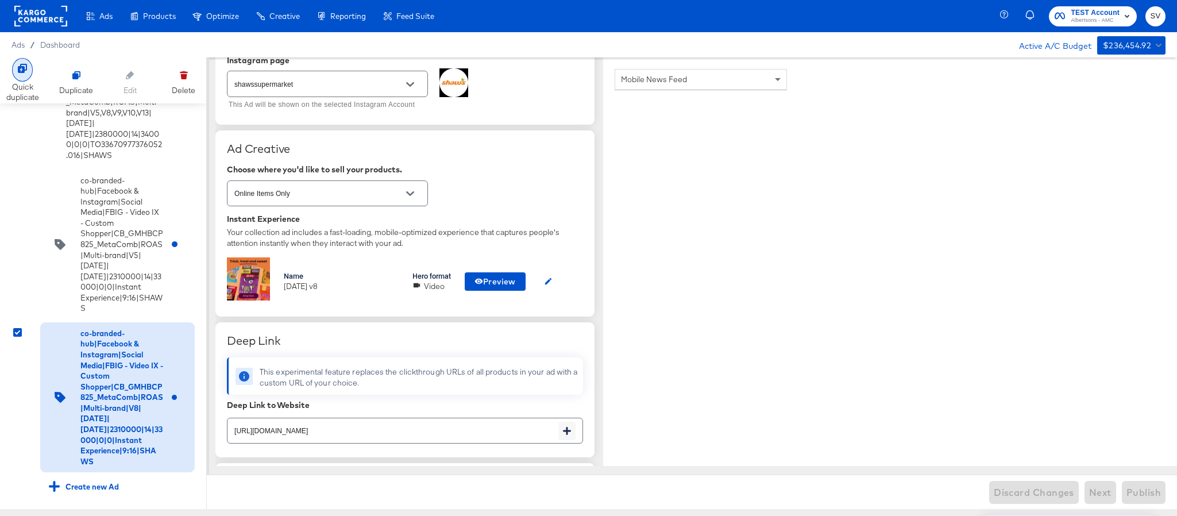
click at [21, 66] on icon at bounding box center [22, 68] width 9 height 9
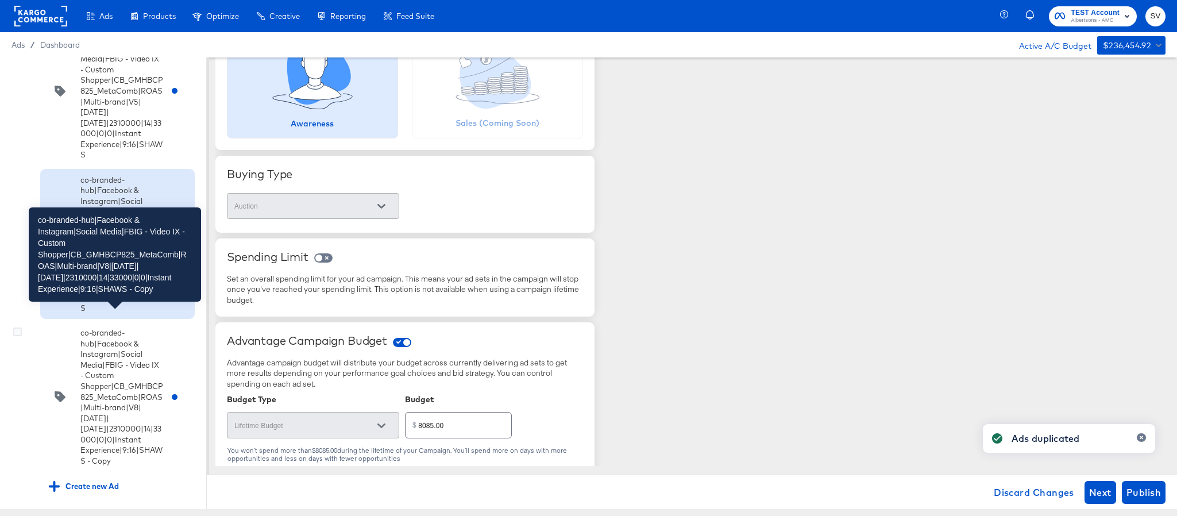
scroll to position [6381, 0]
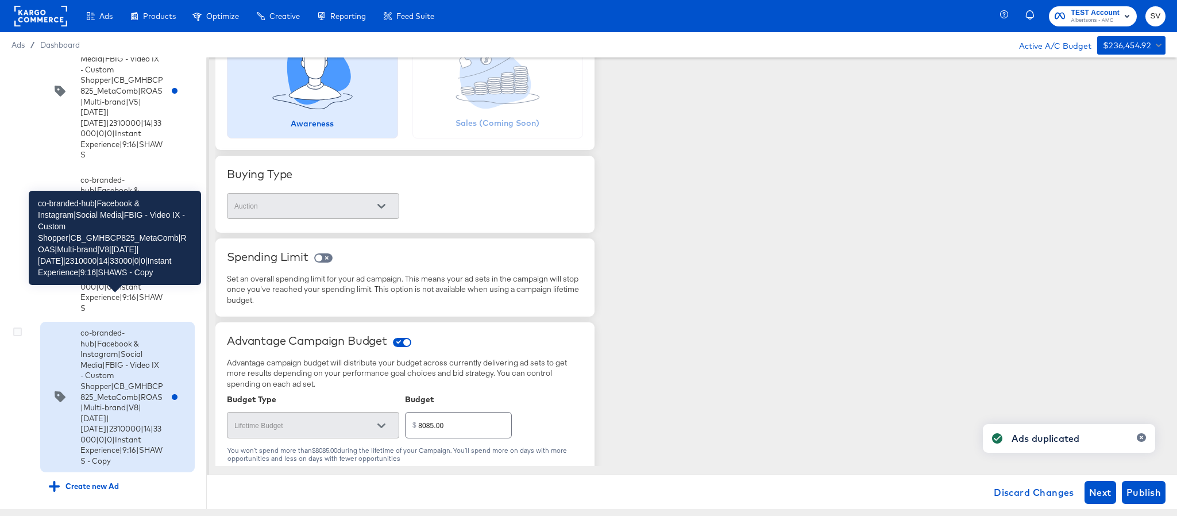
click at [100, 398] on div "co-branded-hub|Facebook & Instagram|Social Media|FBIG - Video IX - Custom Shopp…" at bounding box center [121, 396] width 83 height 138
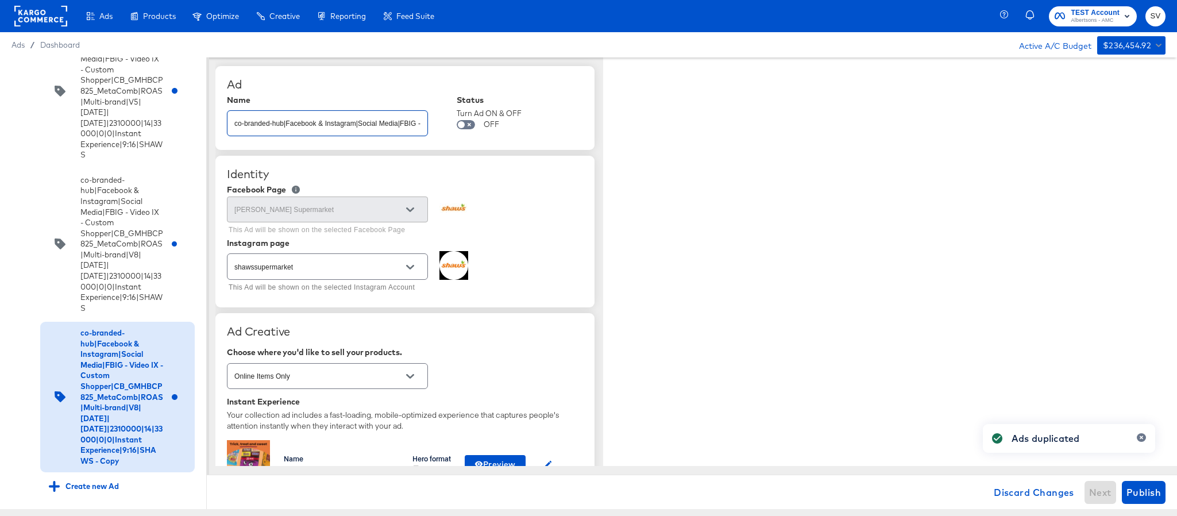
click at [343, 128] on input "co-branded-hub|Facebook & Instagram|Social Media|FBIG - Video IX - Custom Shopp…" at bounding box center [327, 118] width 200 height 25
paste input "9|9/10/2025|10/07/2025|2310000|14|33000|0|0|Instant Experience|9:16|SHAWS"
type input "co-branded-hub|Facebook & Instagram|Social Media|FBIG - Video IX - Custom Shopp…"
type textarea "x"
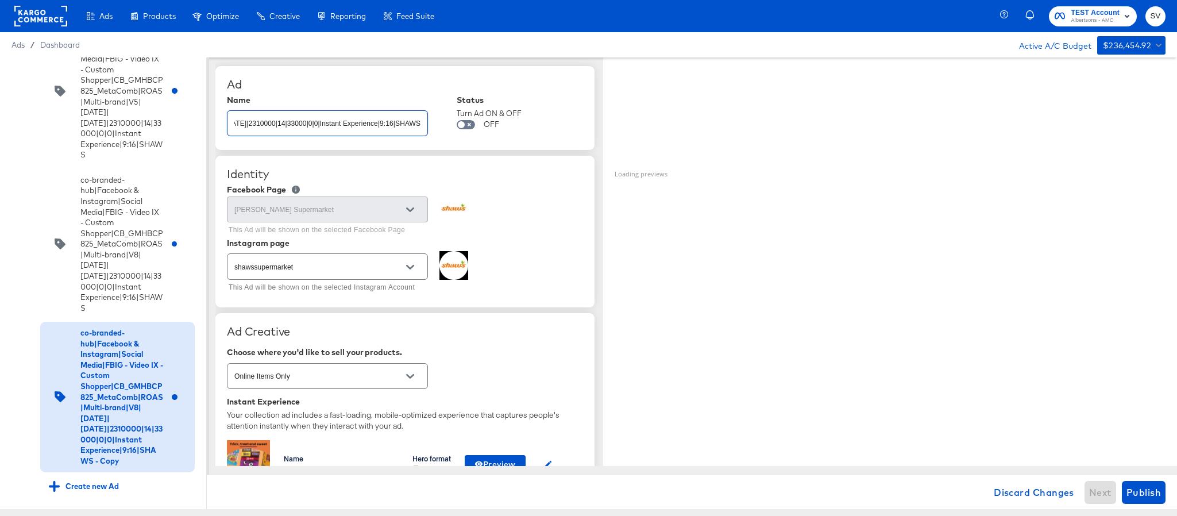
type textarea "x"
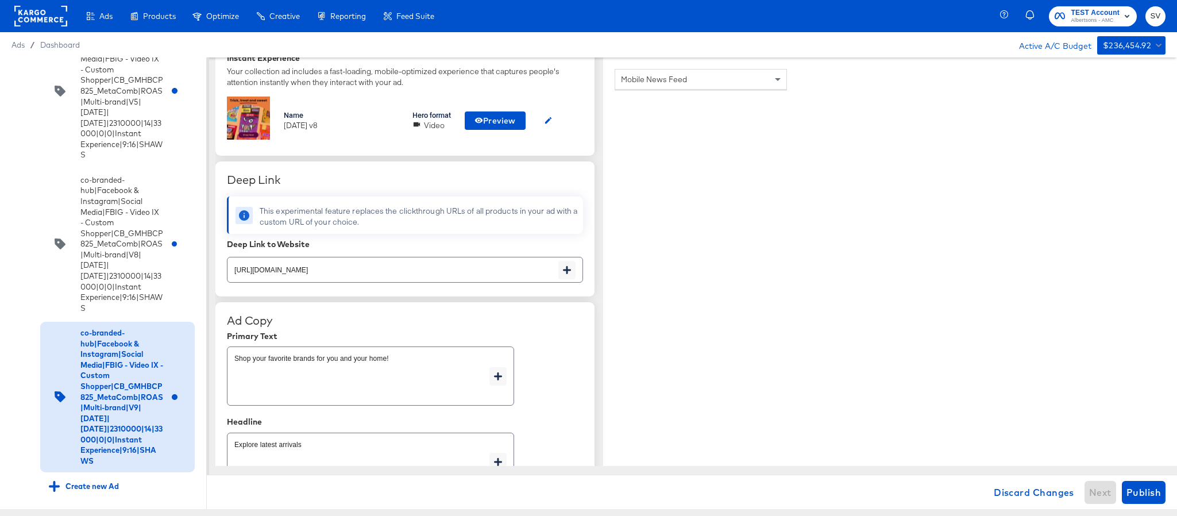
scroll to position [345, 0]
click at [462, 266] on input "https://www.shaws.com/shop/aisles/paper-cleaning-home.html" at bounding box center [392, 263] width 331 height 25
paste input "cookies-snacks-candy"
type input "https://www.shaws.com/shop/aisles/cookies-snacks-candy.html"
type textarea "x"
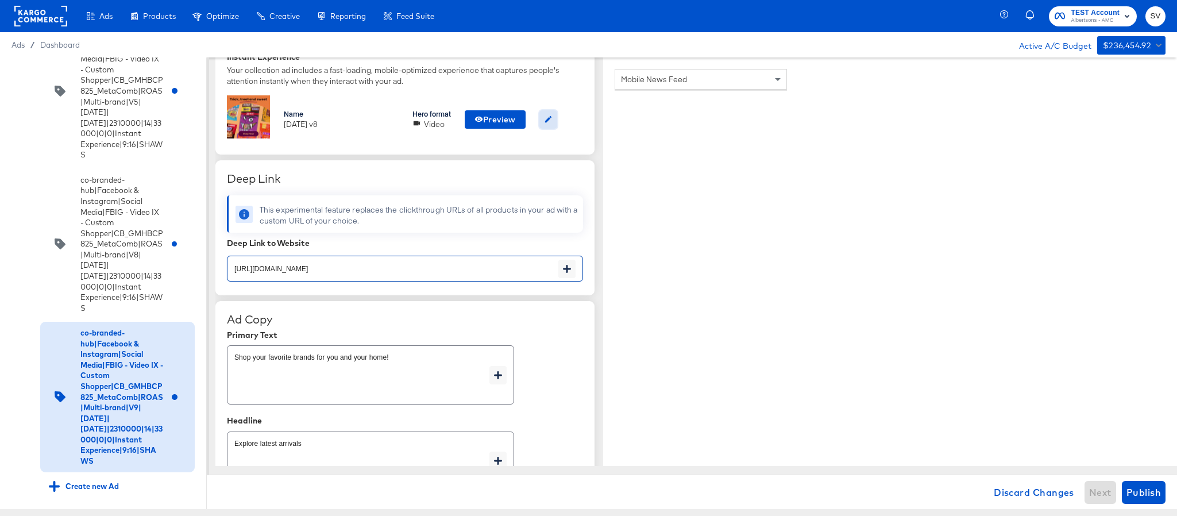
type textarea "x"
click at [546, 114] on button "button" at bounding box center [548, 119] width 18 height 18
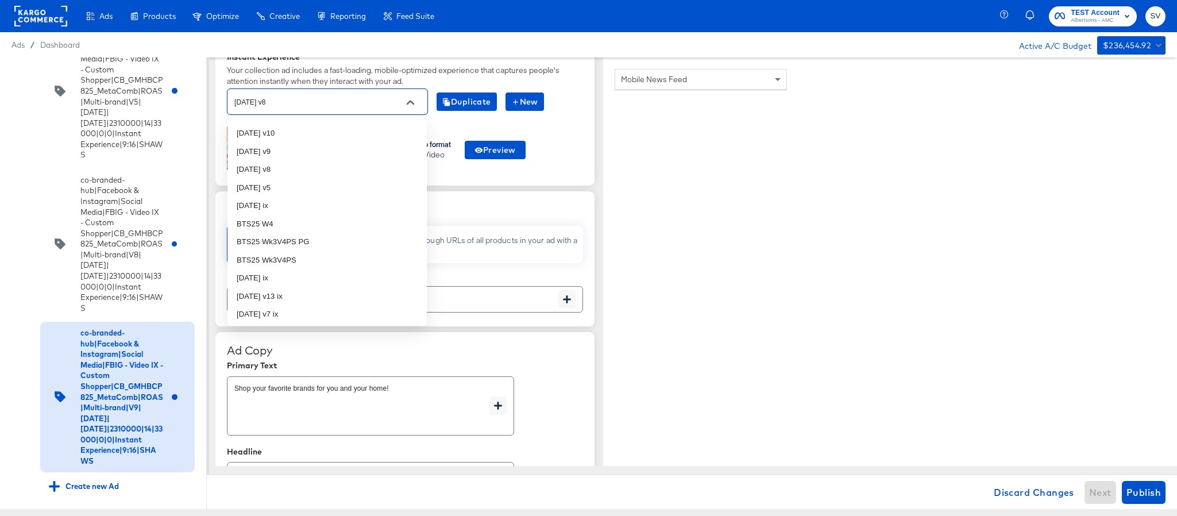
click at [322, 106] on input "oct25 v8" at bounding box center [318, 101] width 173 height 13
click at [311, 143] on li "oct25 v9" at bounding box center [326, 151] width 199 height 18
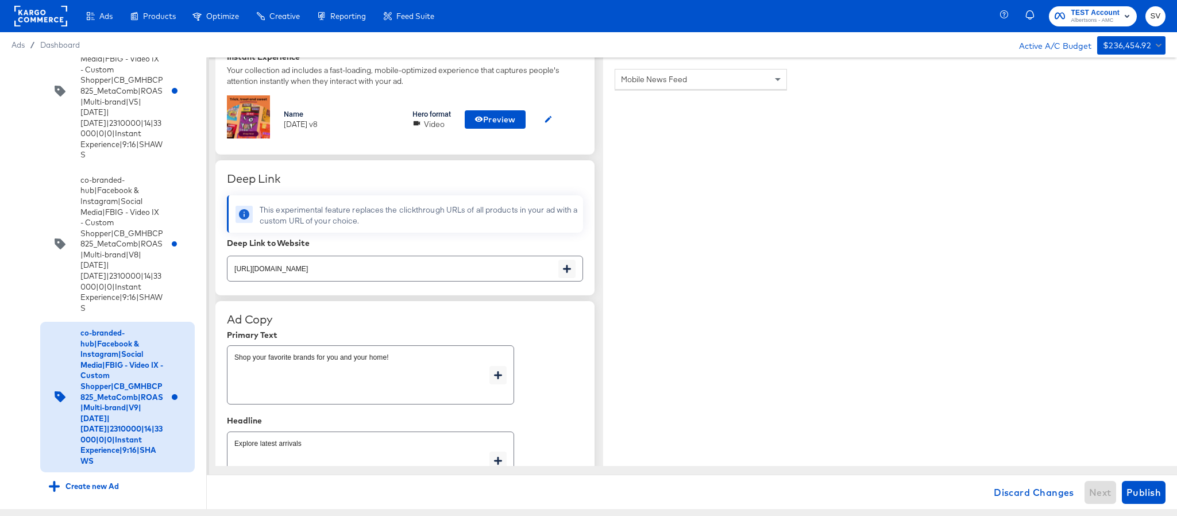
type textarea "x"
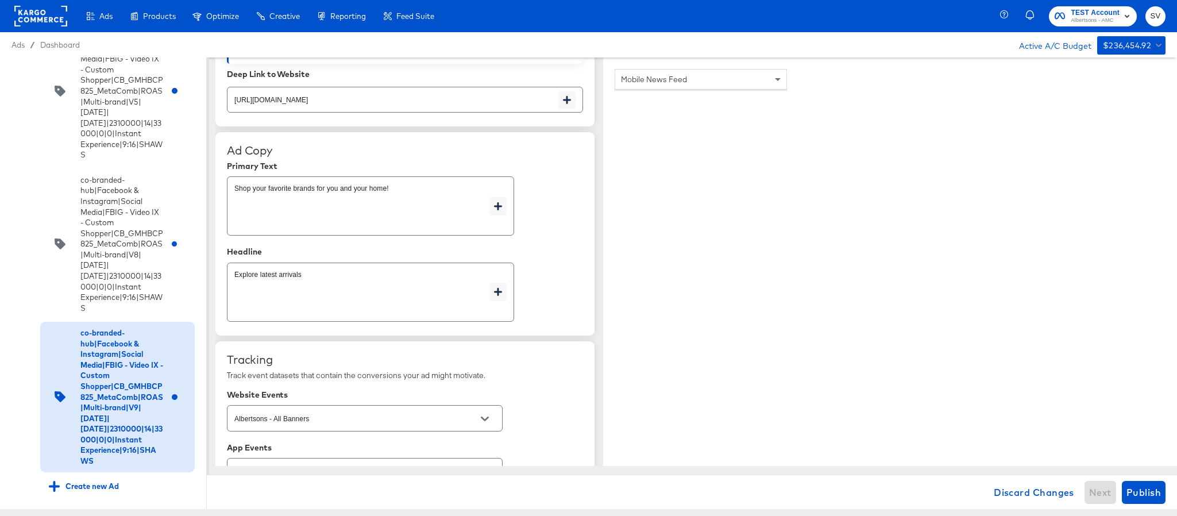
scroll to position [689, 0]
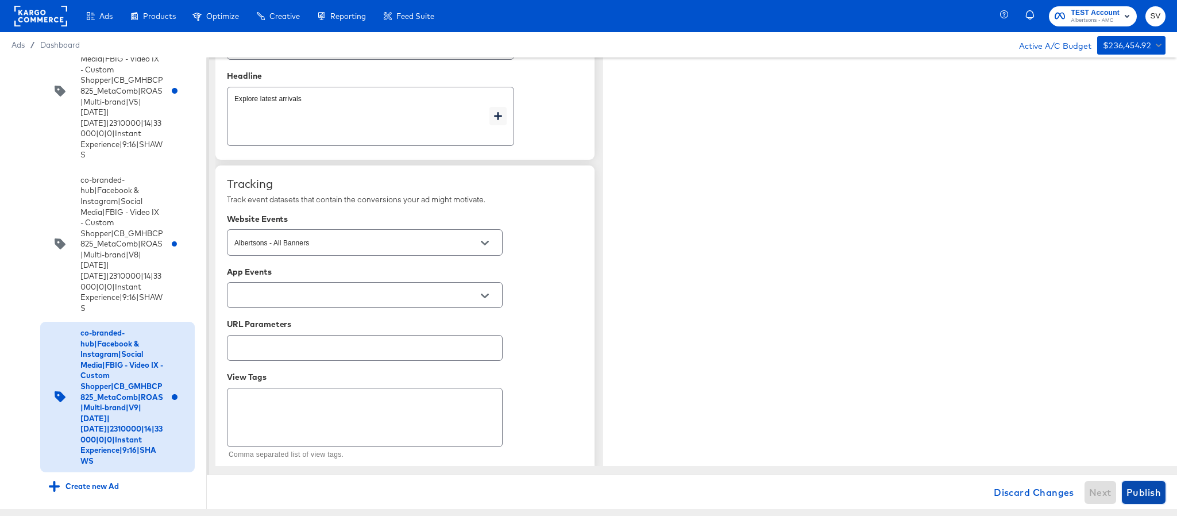
click at [1158, 490] on span "Publish" at bounding box center [1143, 492] width 34 height 16
type textarea "x"
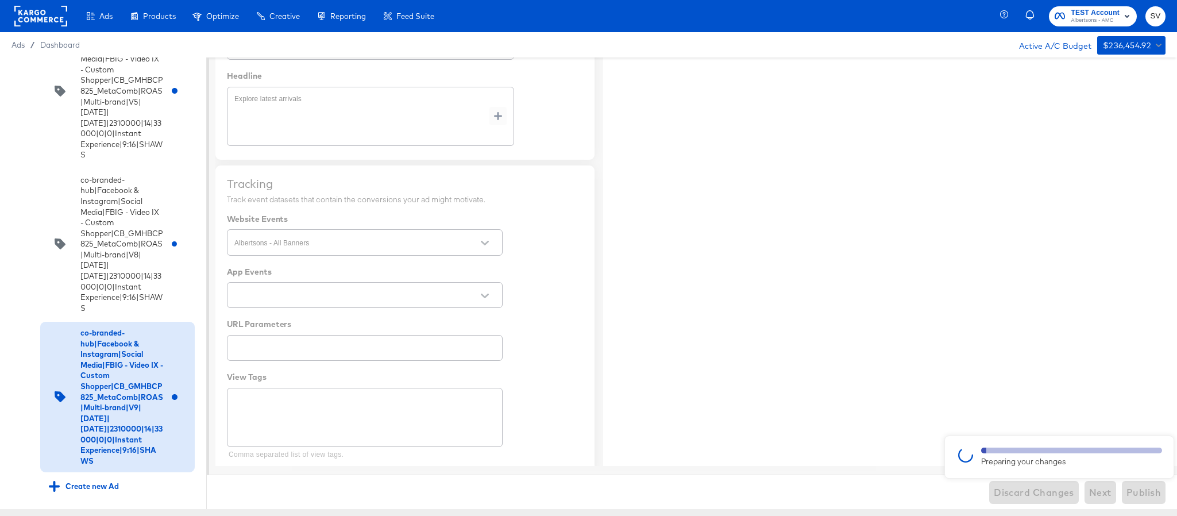
type textarea "x"
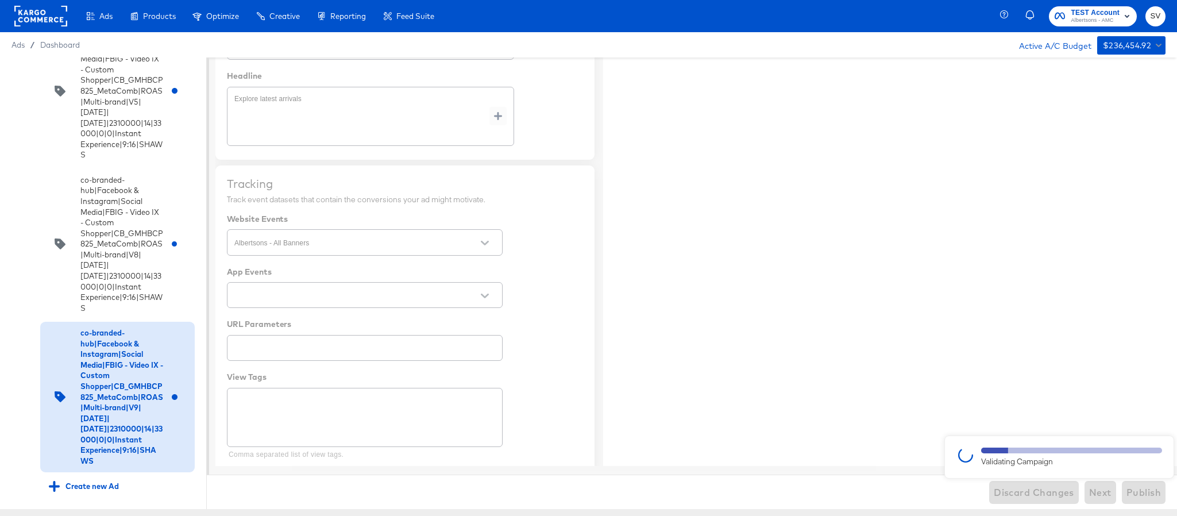
type textarea "x"
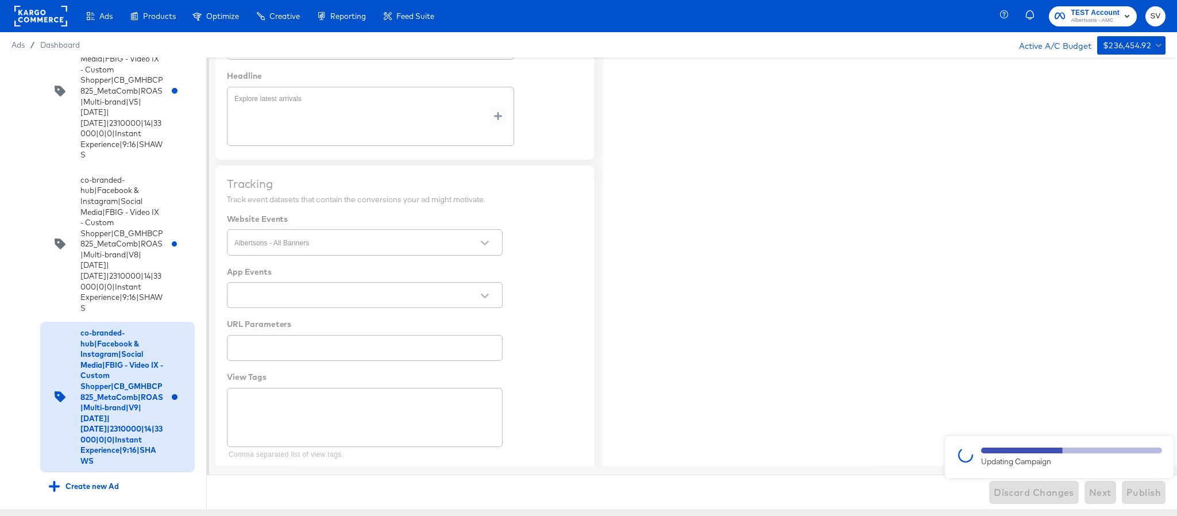
type textarea "x"
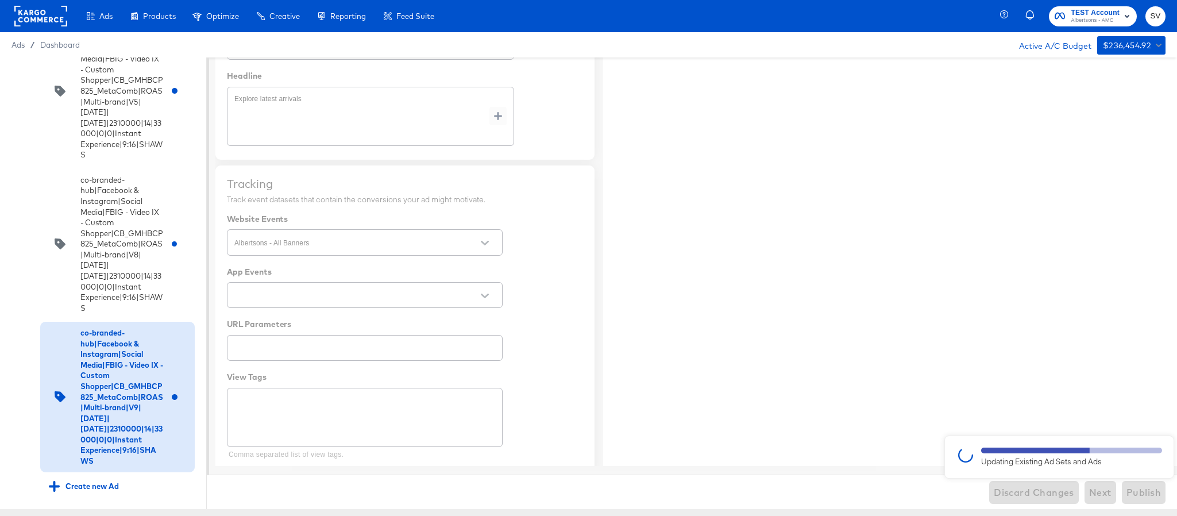
type textarea "x"
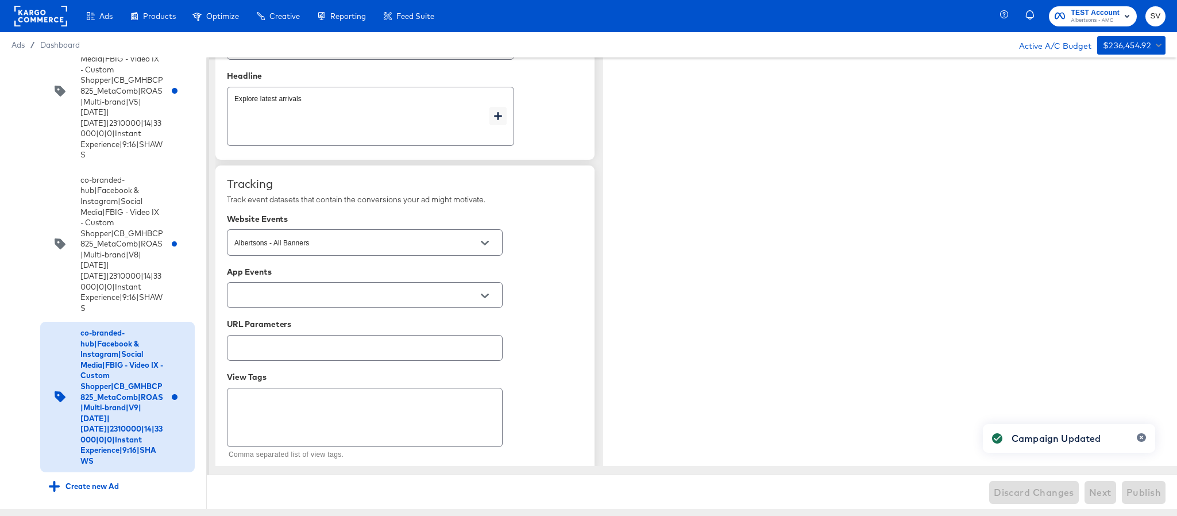
type textarea "x"
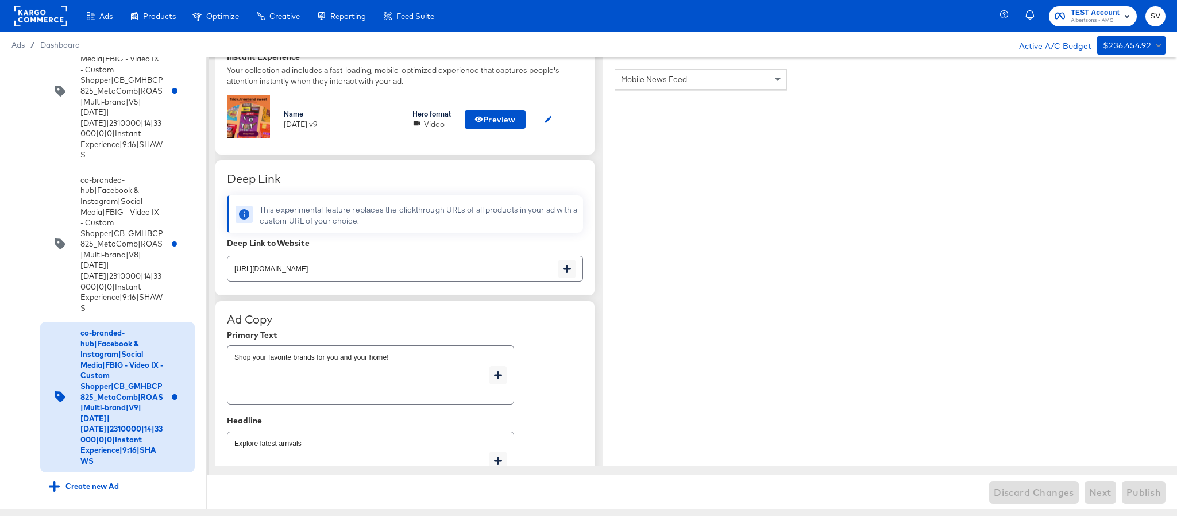
scroll to position [0, 0]
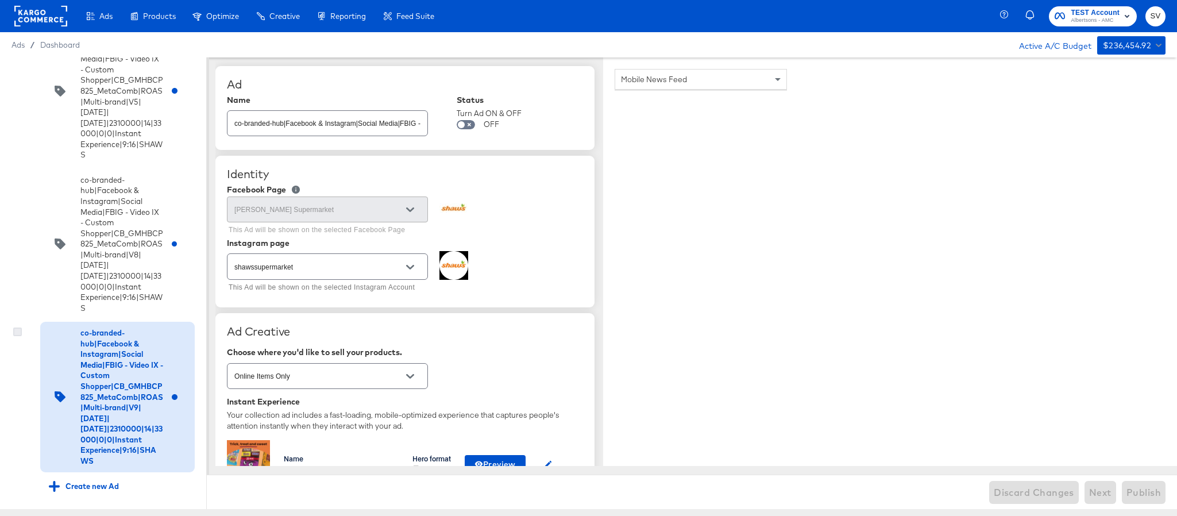
click at [13, 327] on icon at bounding box center [17, 331] width 9 height 9
click at [0, 0] on input "checkbox" at bounding box center [0, 0] width 0 height 0
click at [21, 73] on icon at bounding box center [22, 68] width 9 height 9
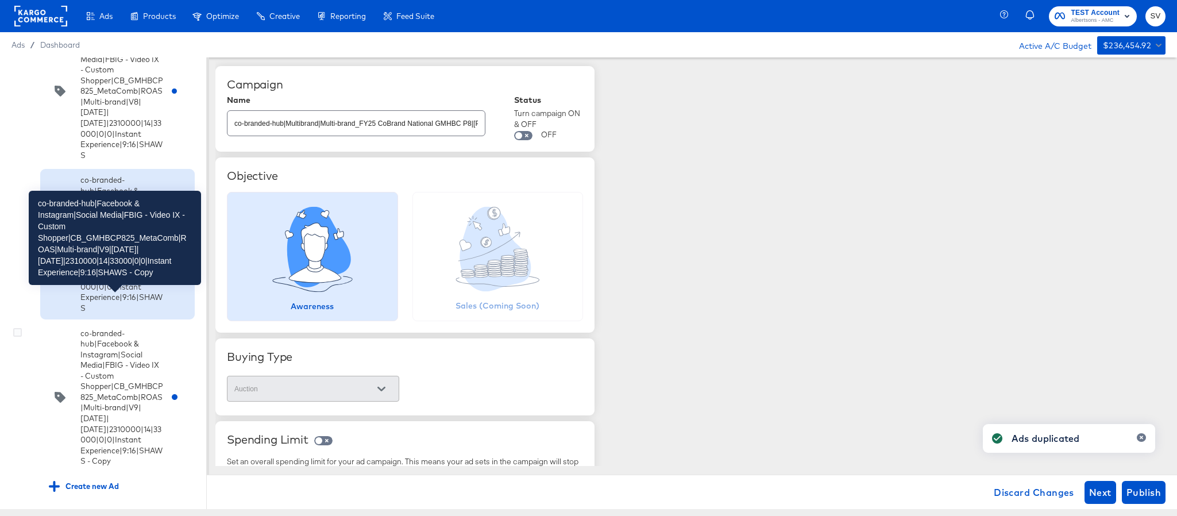
scroll to position [6545, 0]
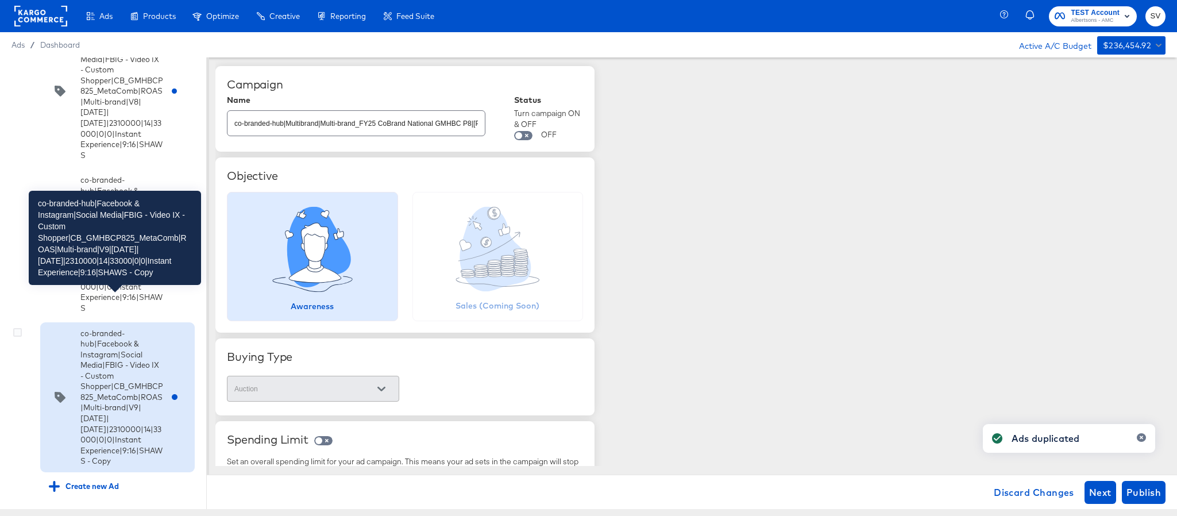
click at [107, 374] on div "co-branded-hub|Facebook & Instagram|Social Media|FBIG - Video IX - Custom Shopp…" at bounding box center [121, 397] width 83 height 138
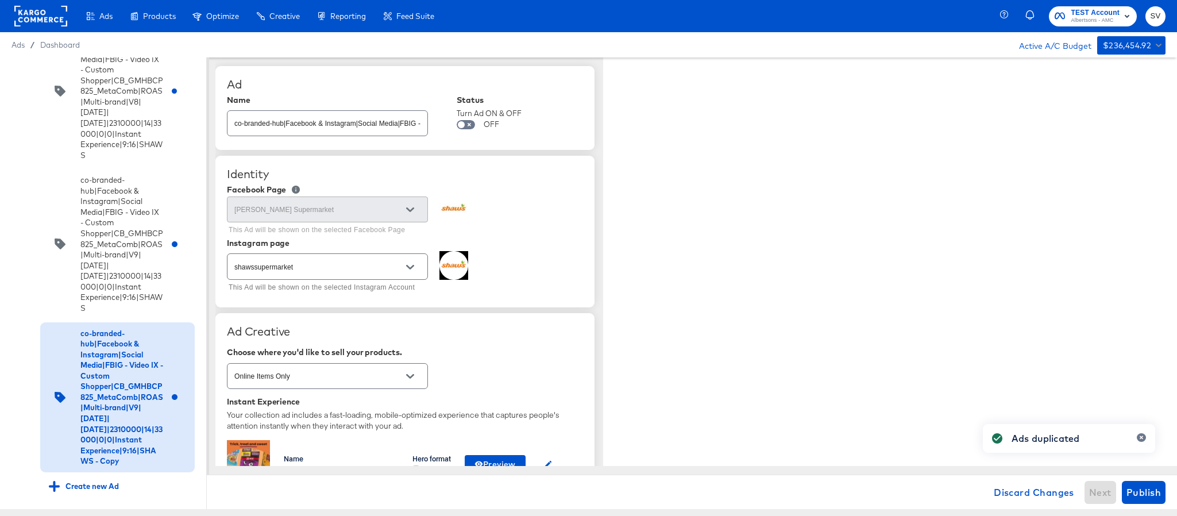
type textarea "x"
click at [370, 115] on input "co-branded-hub|Facebook & Instagram|Social Media|FBIG - Video IX - Custom Shopp…" at bounding box center [327, 118] width 200 height 25
paste input "10|9/10/2025|10/07/2025|2310000|14|33000|0|0|Instant Experience|9:16|SHAWS"
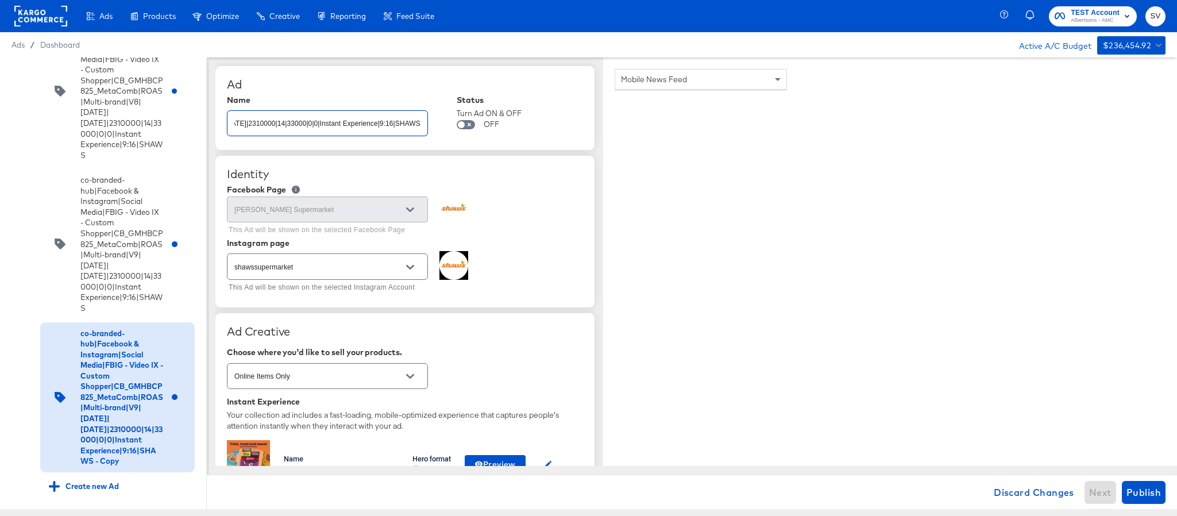
type input "co-branded-hub|Facebook & Instagram|Social Media|FBIG - Video IX - Custom Shopp…"
type textarea "x"
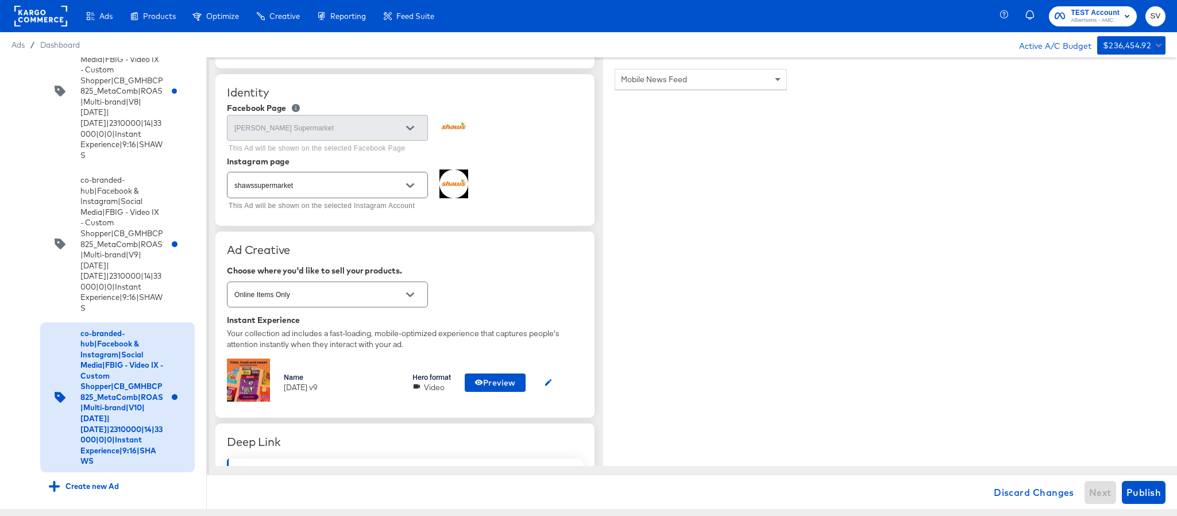
scroll to position [172, 0]
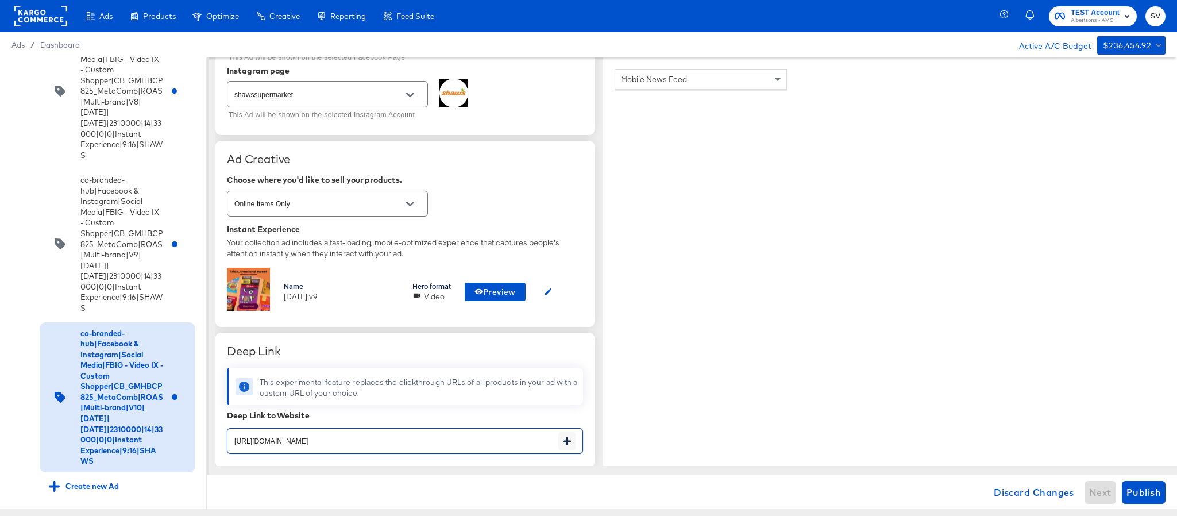
click at [486, 438] on input "https://www.shaws.com/shop/aisles/cookies-snacks-candy.html" at bounding box center [392, 436] width 331 height 25
paste input "lp/baby-products-supplies"
type input "https://www.shaws.com/lp/baby-products-supplies.html"
type textarea "x"
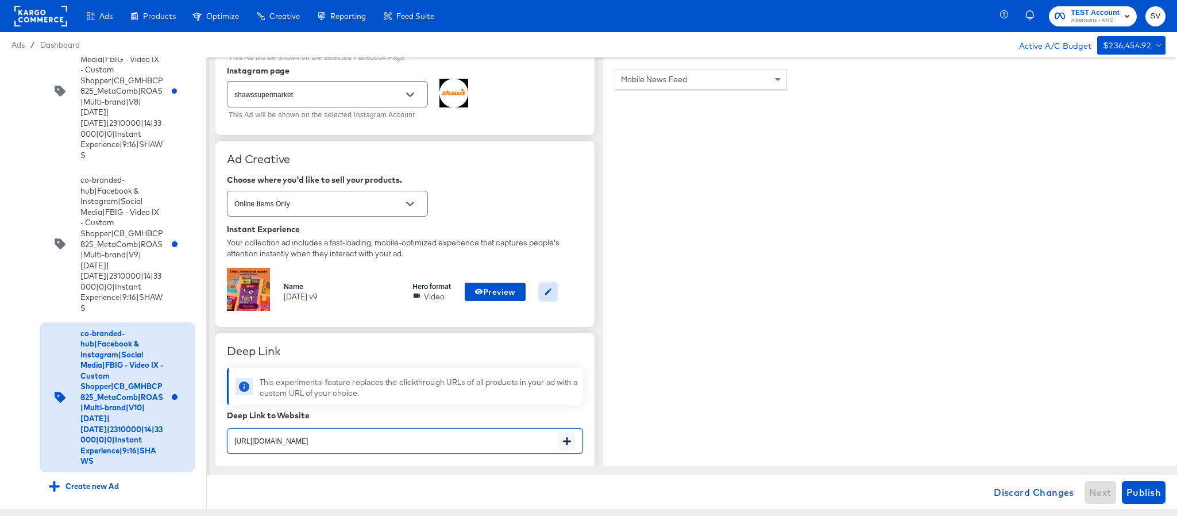
click at [543, 293] on button "button" at bounding box center [548, 291] width 18 height 18
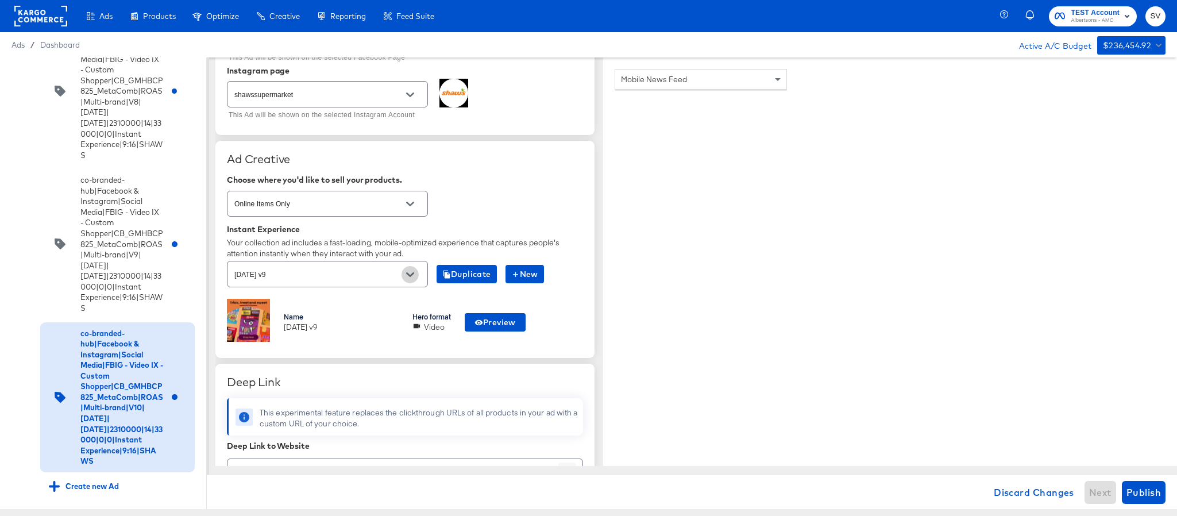
click at [405, 271] on button "Open" at bounding box center [409, 274] width 17 height 17
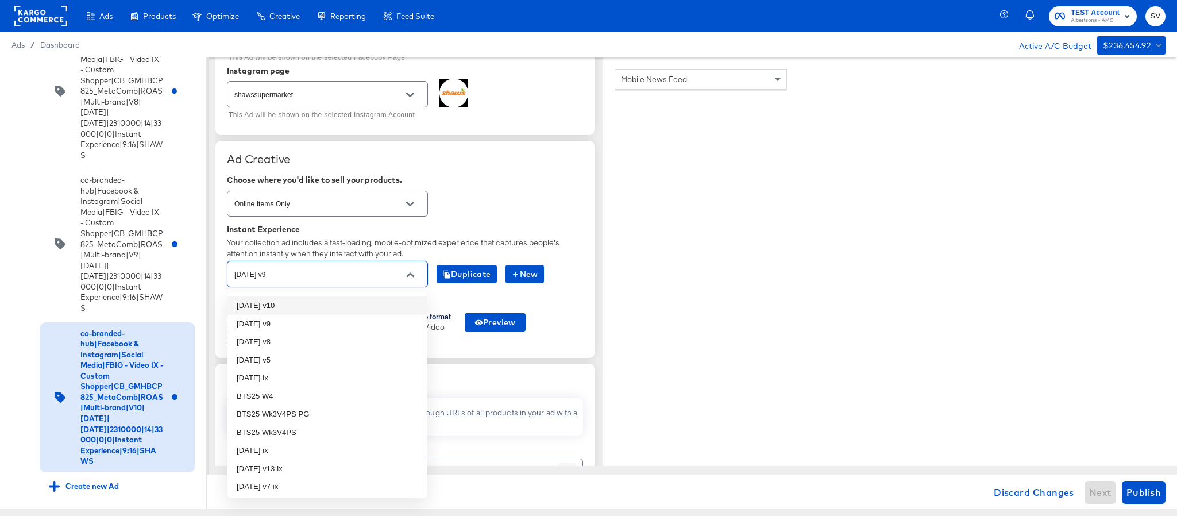
click at [309, 305] on li "oct25 v10" at bounding box center [326, 305] width 199 height 18
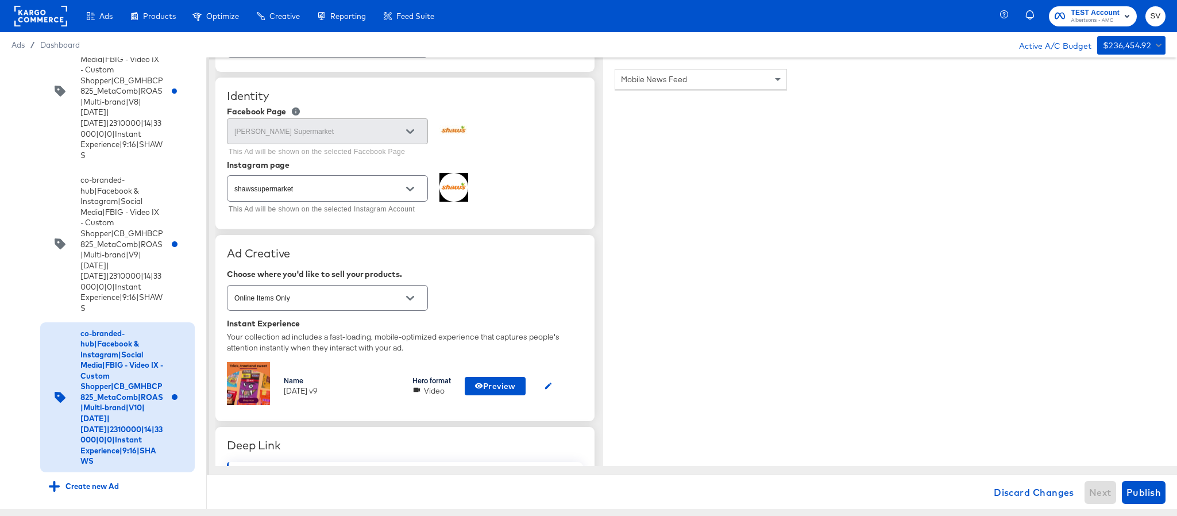
scroll to position [0, 0]
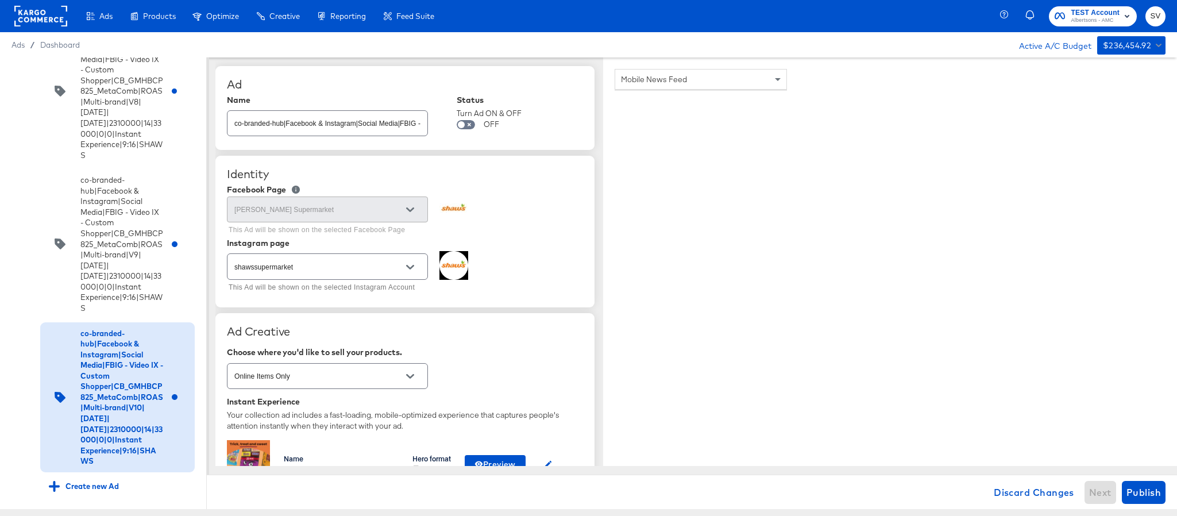
type textarea "x"
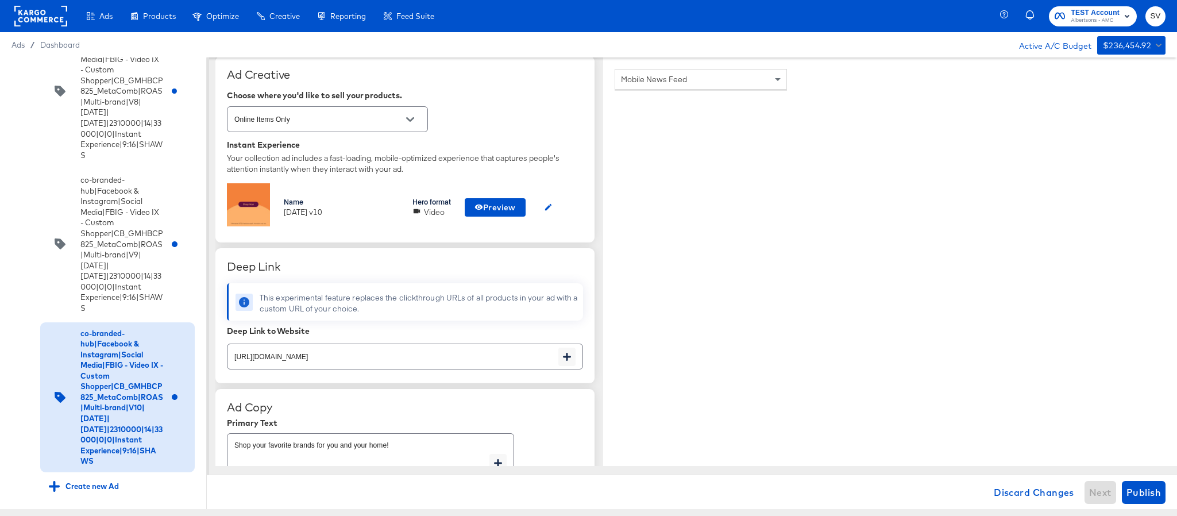
scroll to position [258, 0]
click at [1132, 485] on span "Publish" at bounding box center [1143, 492] width 34 height 16
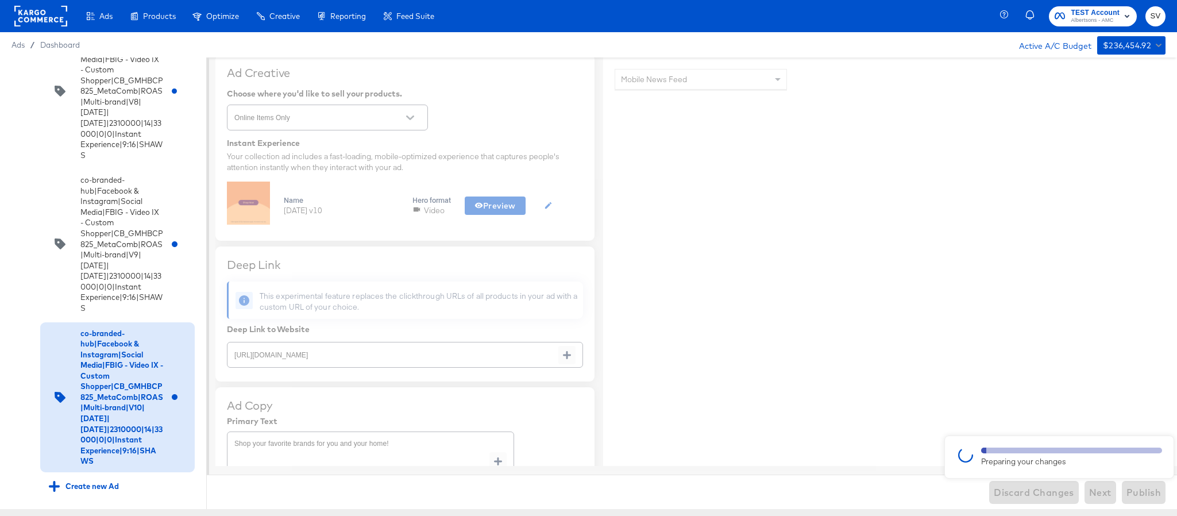
type textarea "x"
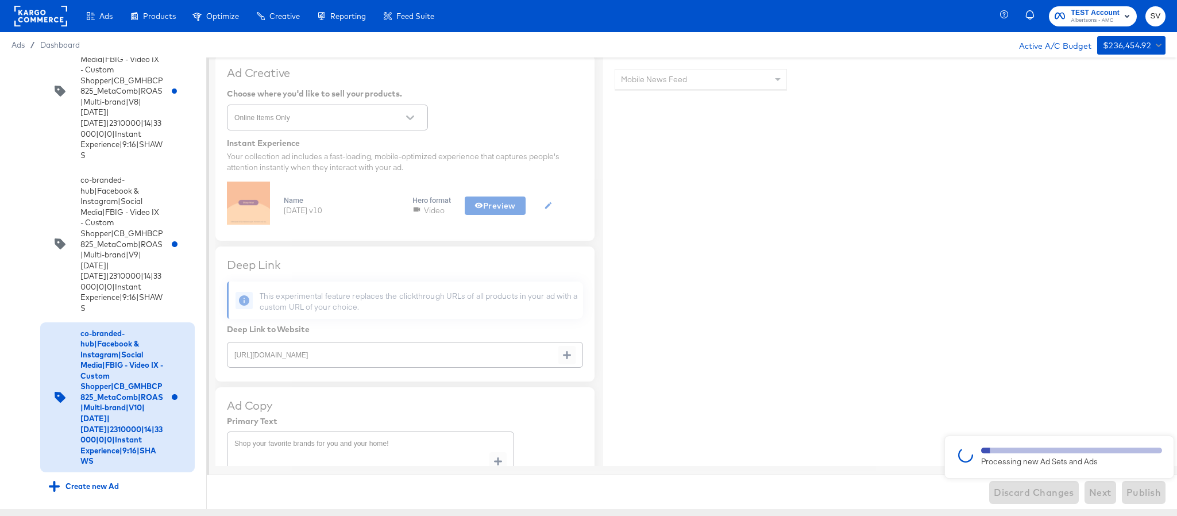
type textarea "x"
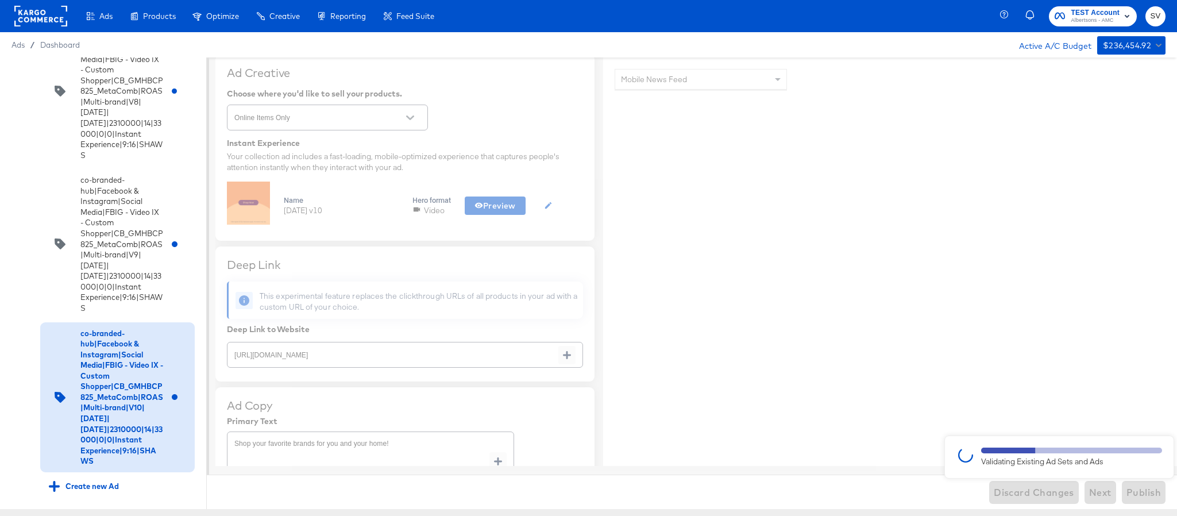
type textarea "x"
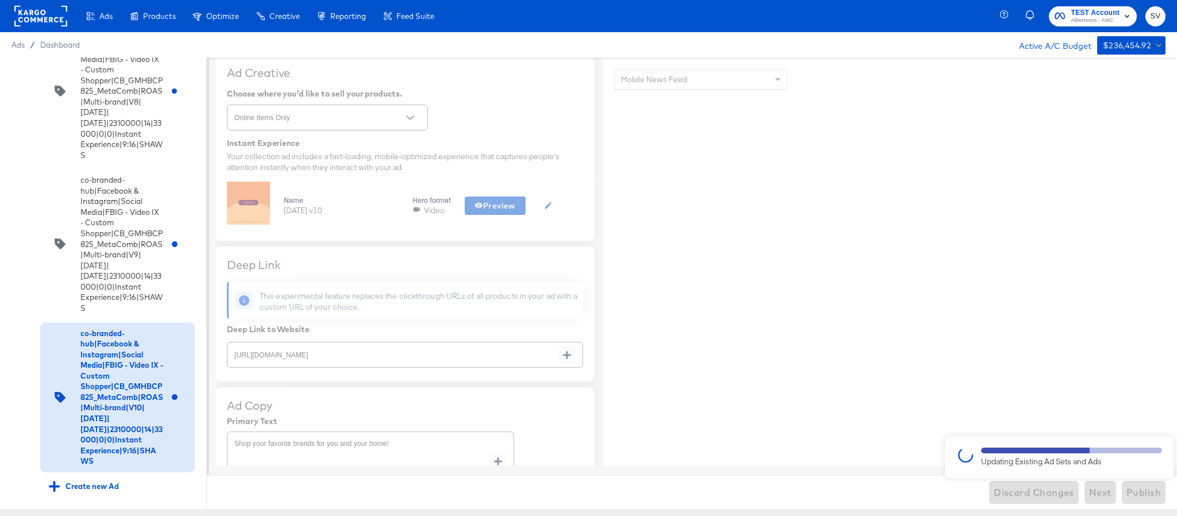
type textarea "x"
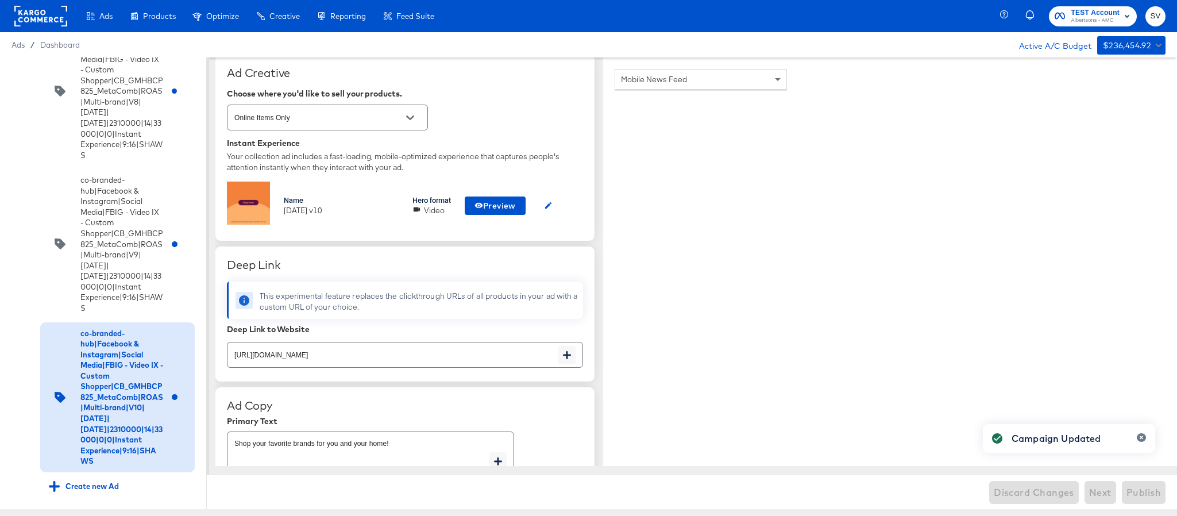
type textarea "x"
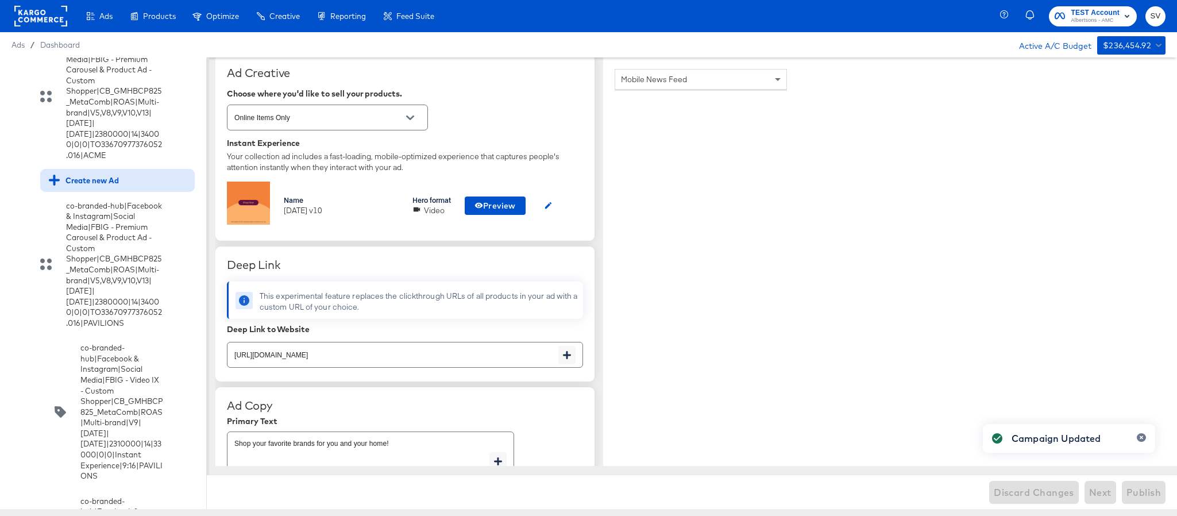
click at [76, 191] on div "Create new Ad" at bounding box center [117, 180] width 154 height 22
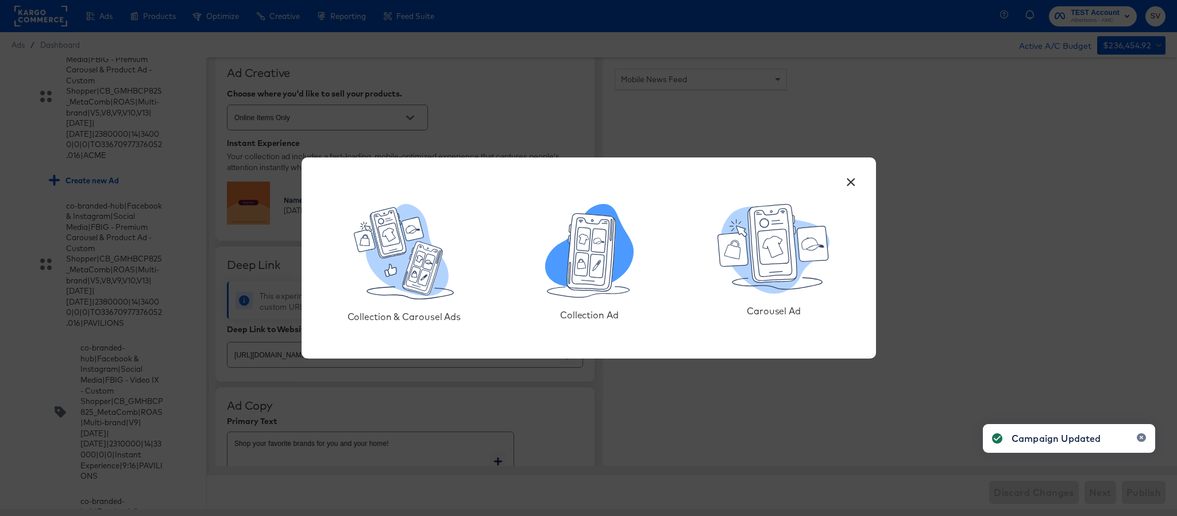
click at [563, 264] on icon at bounding box center [589, 245] width 88 height 83
type textarea "x"
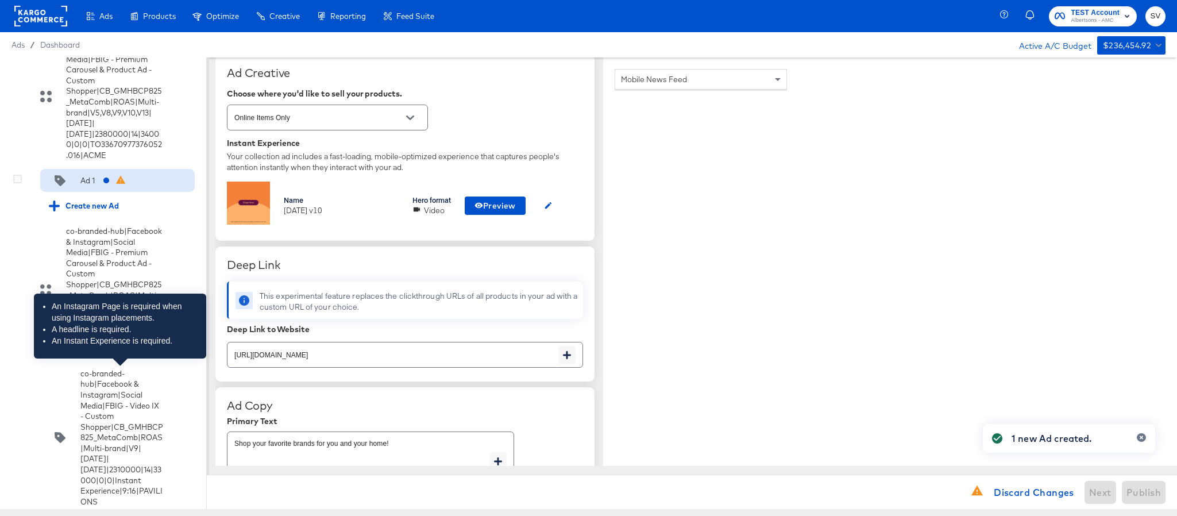
click at [114, 186] on div at bounding box center [120, 180] width 12 height 11
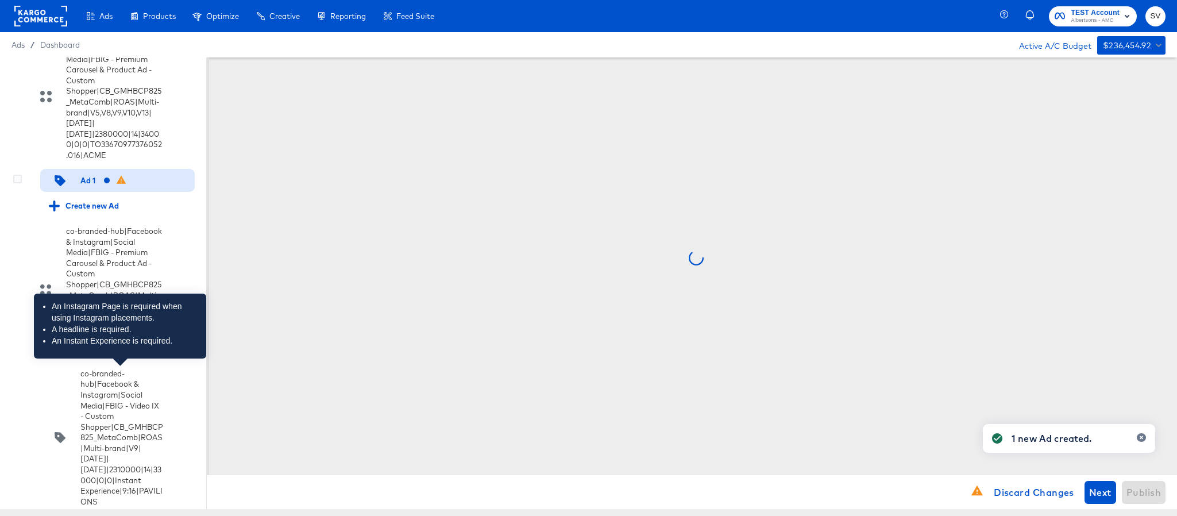
scroll to position [0, 0]
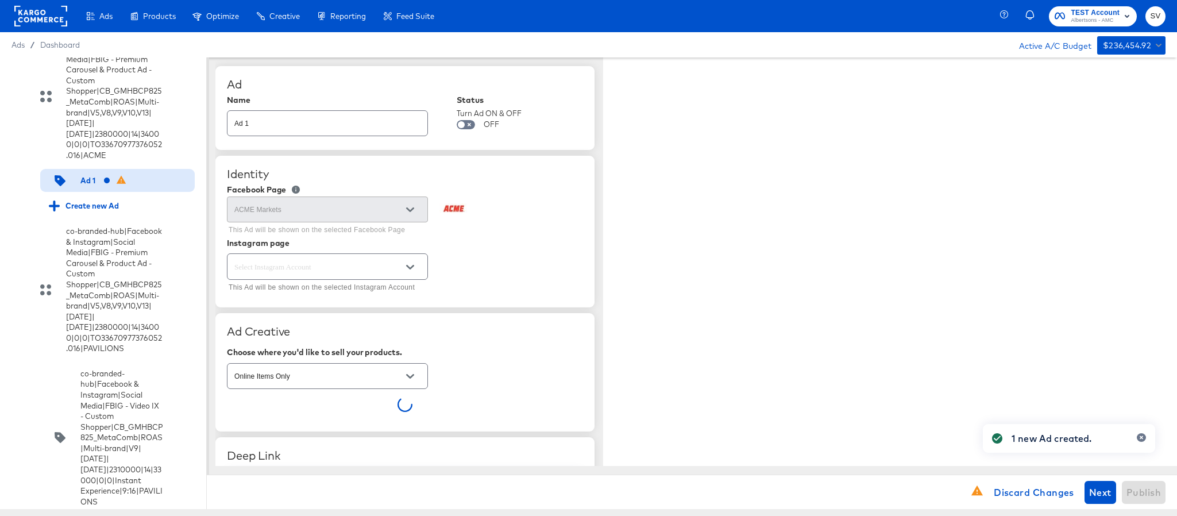
click at [357, 121] on input "Ad 1" at bounding box center [327, 118] width 200 height 25
paste input "co-branded-hub|Facebook & Instagram|Social Media|FBIG - Video IX - Custom Shopp…"
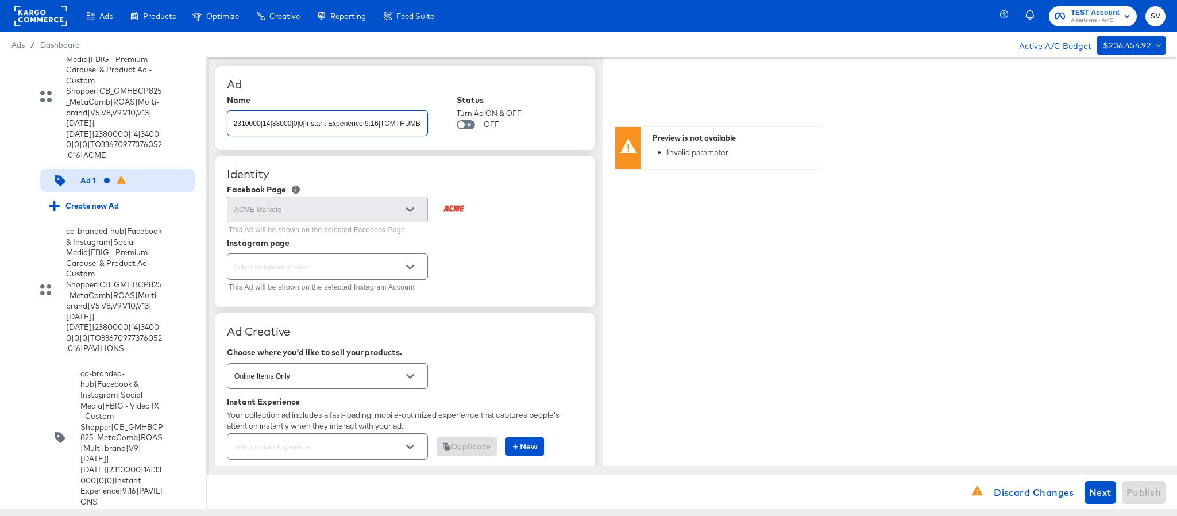
type input "co-branded-hub|Facebook & Instagram|Social Media|FBIG - Video IX - Custom Shopp…"
type textarea "x"
click at [364, 266] on input "text" at bounding box center [318, 266] width 173 height 13
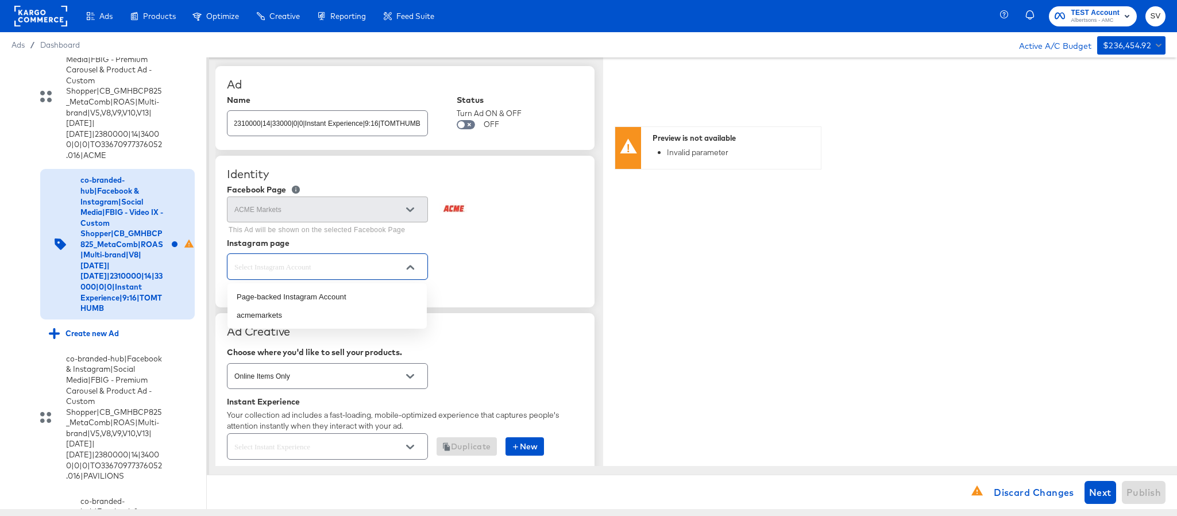
scroll to position [0, 0]
click at [343, 307] on li "acmemarkets" at bounding box center [326, 315] width 199 height 18
type input "acmemarkets"
type textarea "x"
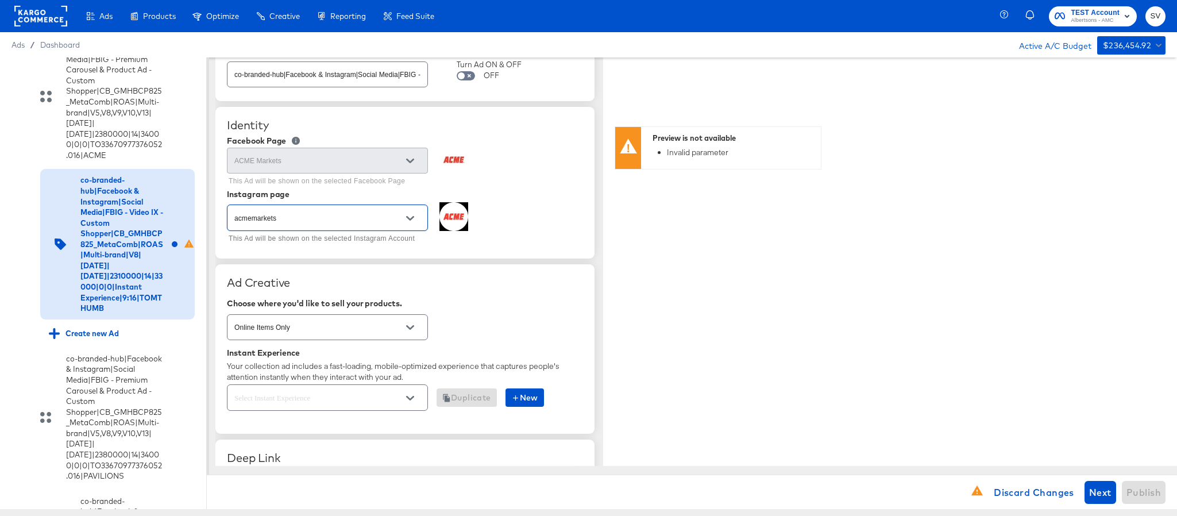
scroll to position [86, 0]
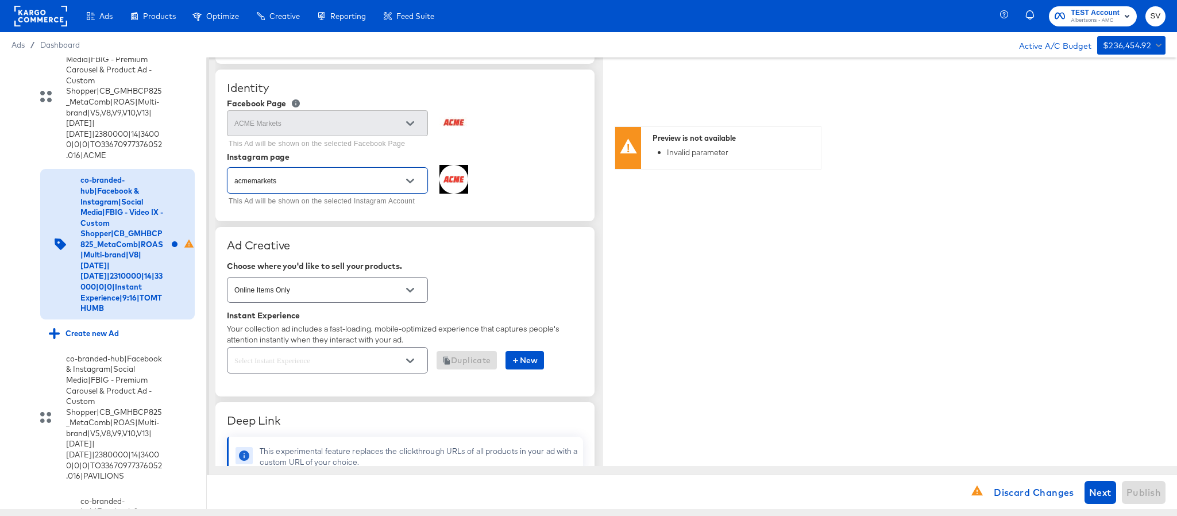
click at [398, 363] on div at bounding box center [410, 360] width 24 height 17
click at [414, 360] on button "Open" at bounding box center [409, 360] width 17 height 17
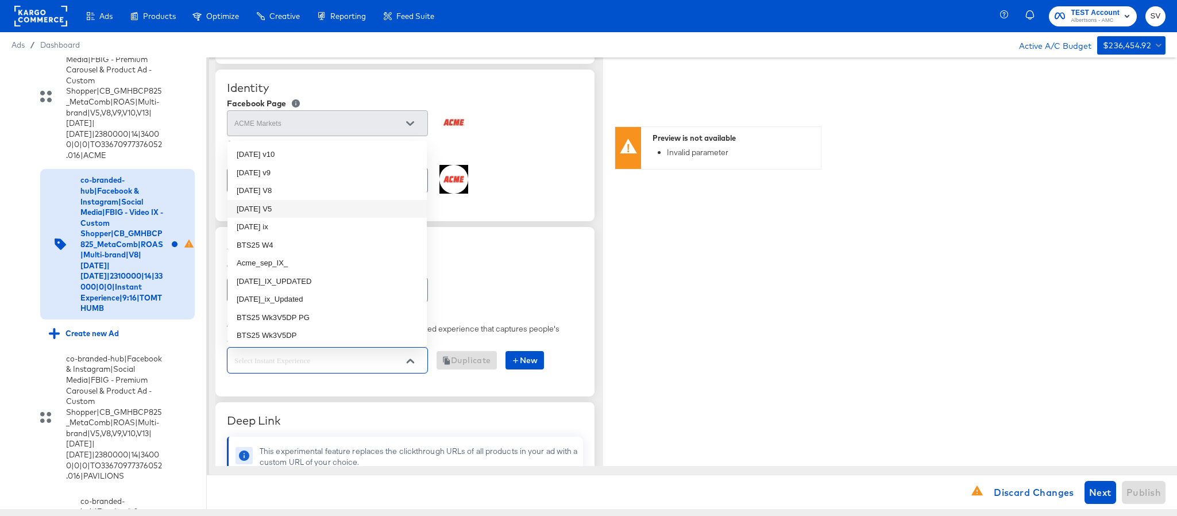
click at [319, 207] on li "oct25 V5" at bounding box center [326, 209] width 199 height 18
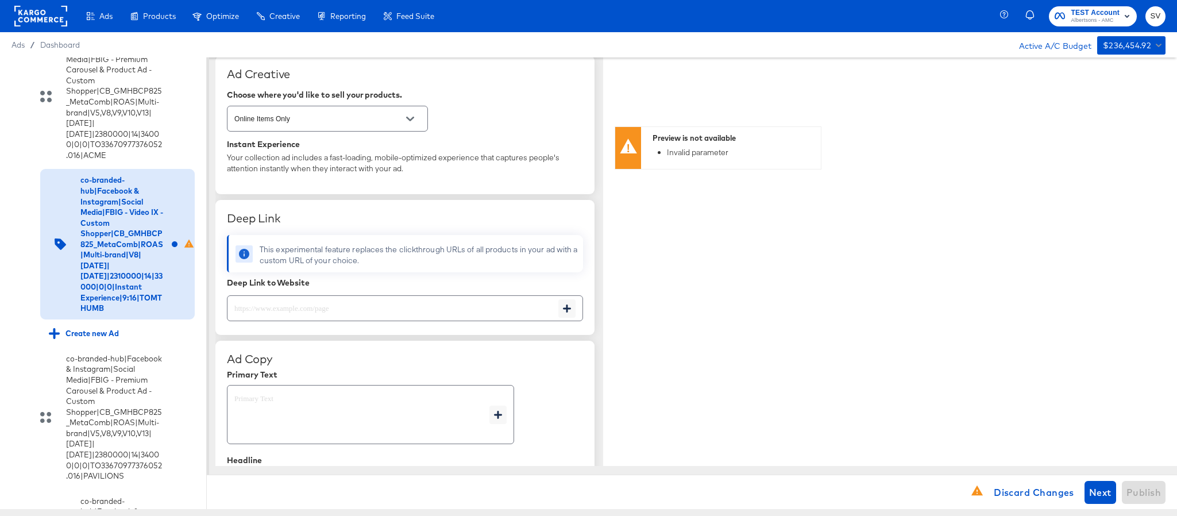
scroll to position [258, 0]
click at [421, 314] on input "text" at bounding box center [392, 302] width 331 height 25
paste input "https://www.tomthumb.com/shop/aisles/paper-cleaning-home.html"
type input "https://www.tomthumb.com/shop/aisles/paper-cleaning-home.html"
type textarea "x"
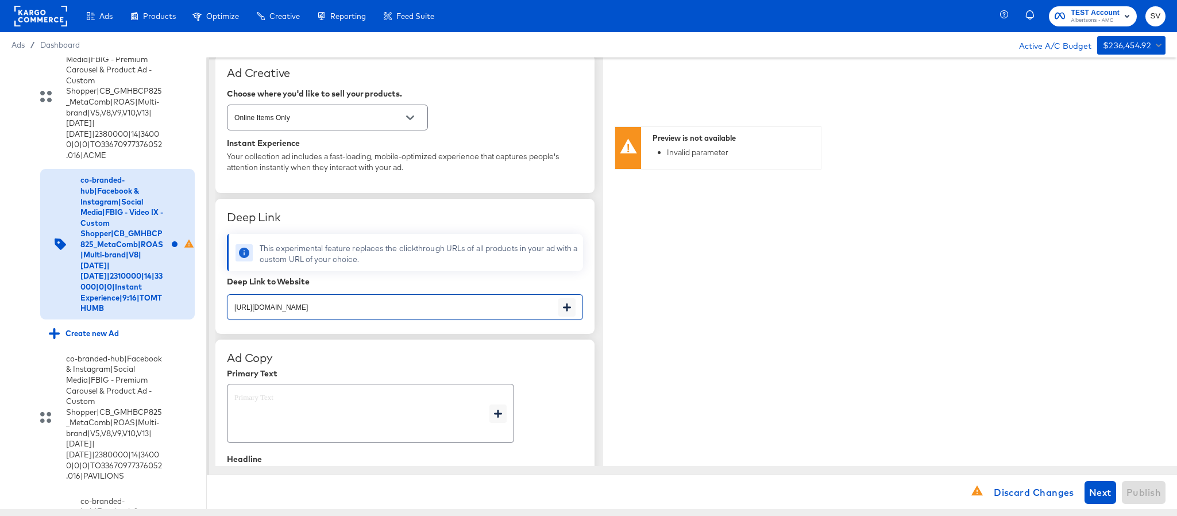
type textarea "x"
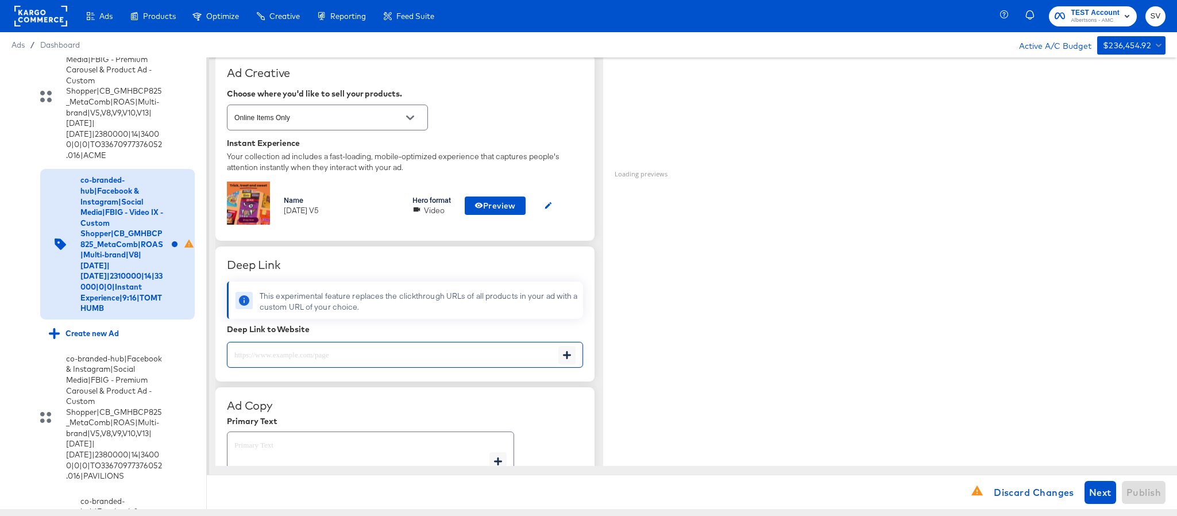
type textarea "x"
click at [295, 441] on div "x" at bounding box center [370, 460] width 287 height 59
type textarea "x"
paste textarea "Shop your favorite brands for you and your home!"
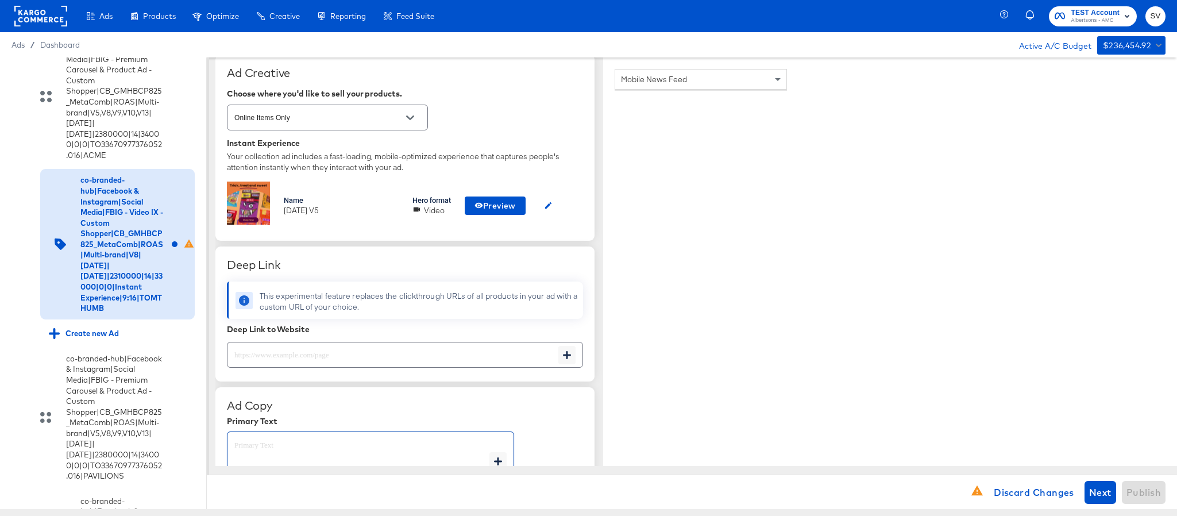
type textarea "Shop your favorite brands for you and your home!"
type textarea "x"
type textarea "Shop your favorite brands for you and your home!"
type textarea "x"
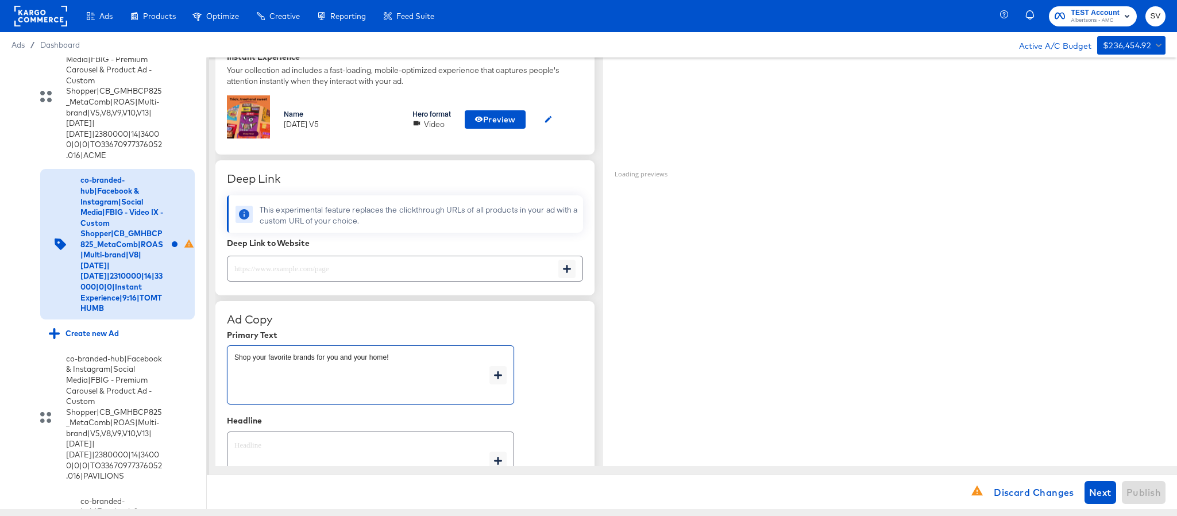
scroll to position [517, 0]
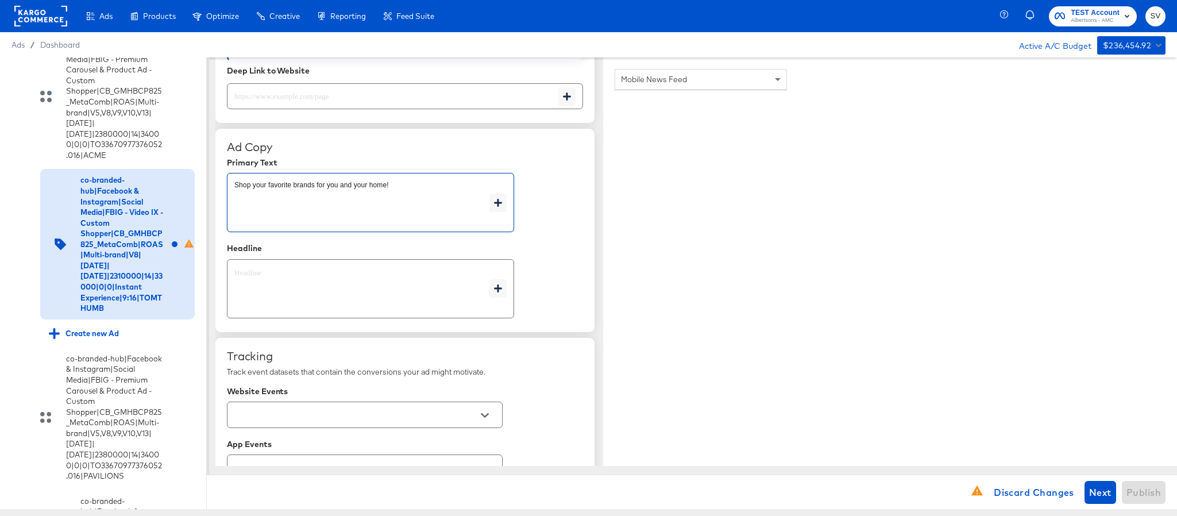
type textarea "x"
click at [391, 291] on textarea at bounding box center [361, 288] width 255 height 41
type textarea "x"
paste textarea "Explore latest arrivals"
type textarea "Explore latest arrivals"
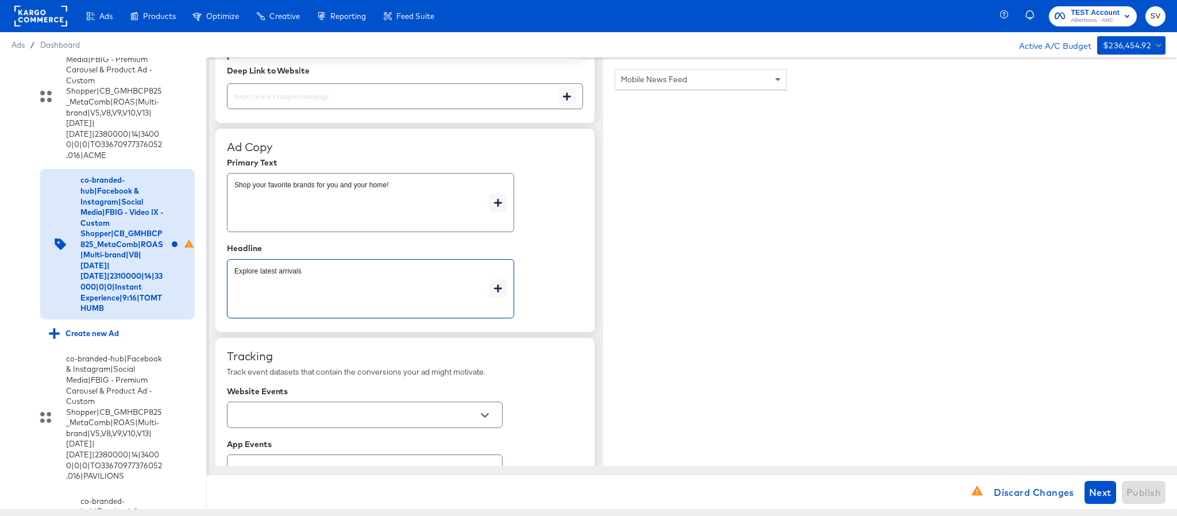
type textarea "x"
type textarea "Explore latest arrivals"
type textarea "x"
click at [359, 416] on input "text" at bounding box center [355, 414] width 247 height 13
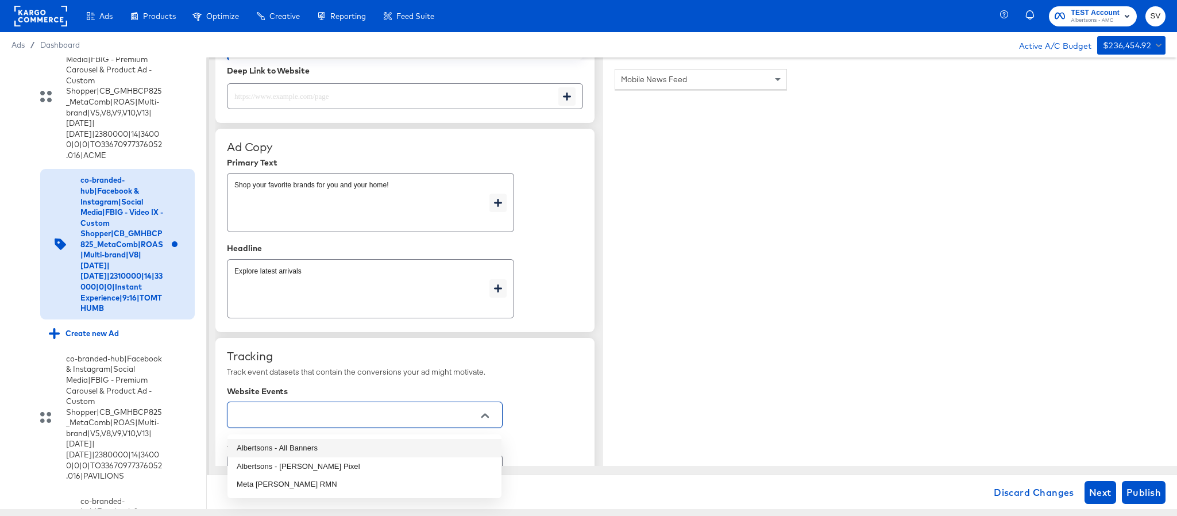
click at [352, 445] on li "Albertsons - All Banners" at bounding box center [364, 448] width 274 height 18
type textarea "x"
type input "Albertsons - All Banners"
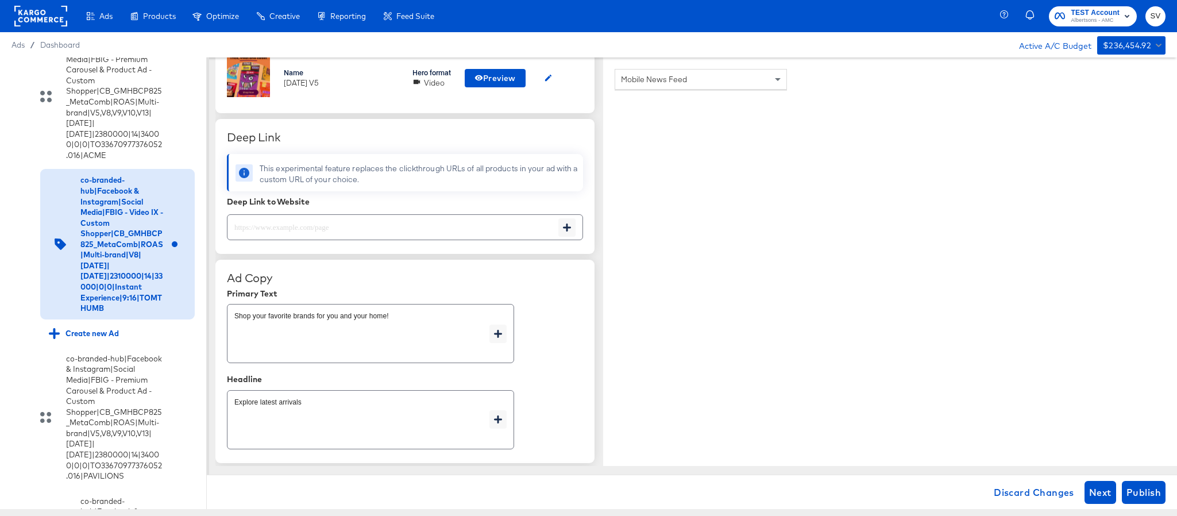
scroll to position [258, 0]
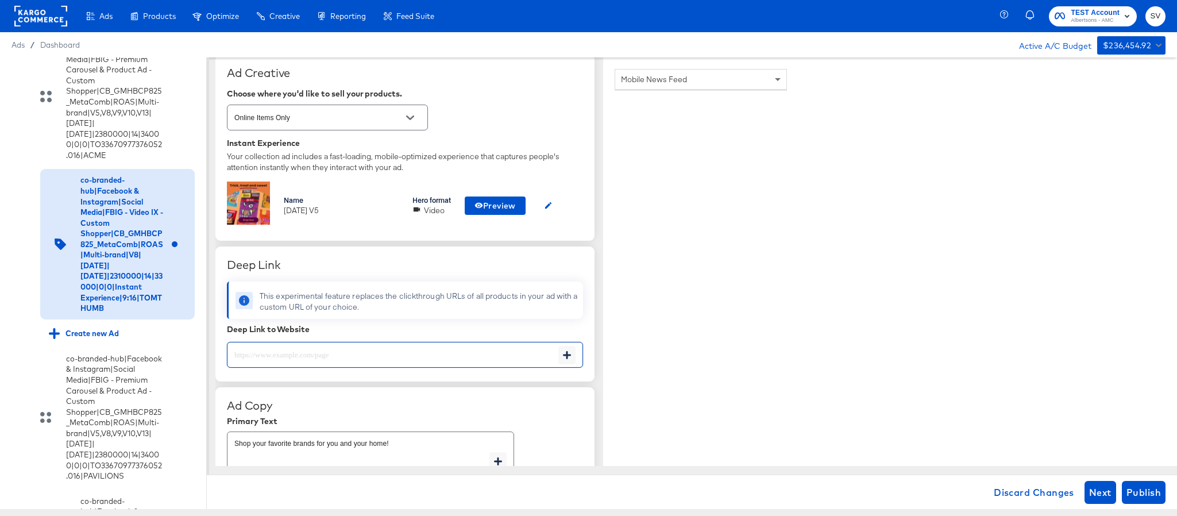
click at [395, 359] on input "text" at bounding box center [392, 350] width 331 height 25
paste input "https://www.acmemarkets.com/shop/aisles/personal-care-health.html"
type input "https://www.acmemarkets.com/shop/aisles/personal-care-health.html"
type textarea "x"
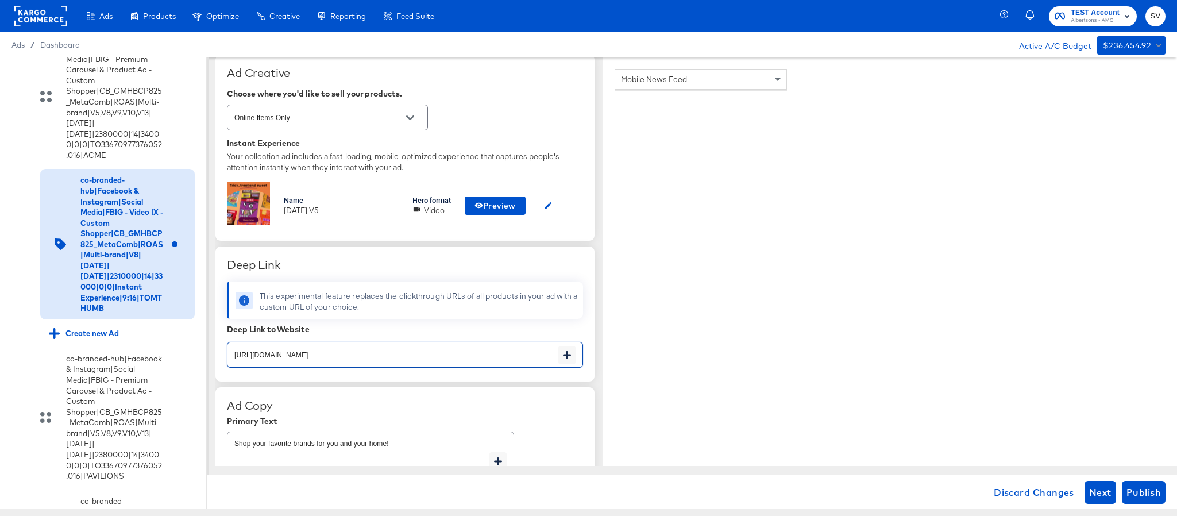
type textarea "x"
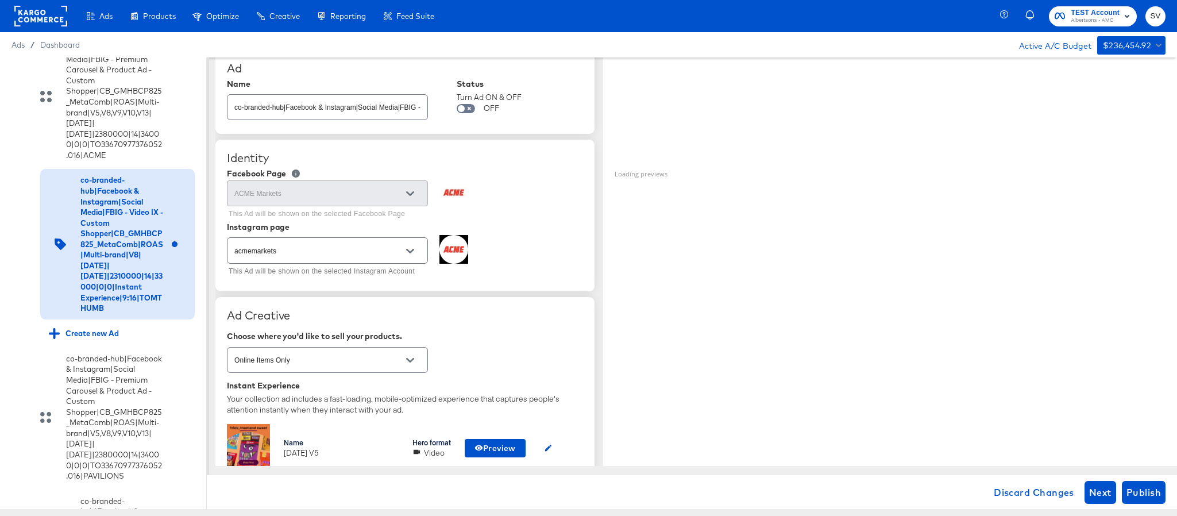
scroll to position [0, 0]
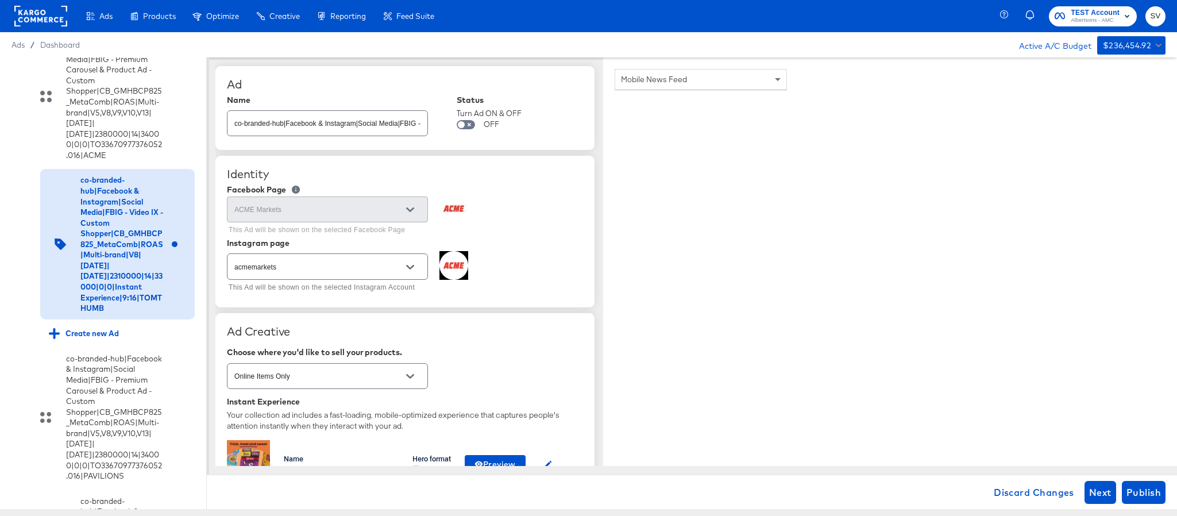
type textarea "x"
click at [378, 440] on div "Name oct25 V5 Hero format Video Preview" at bounding box center [405, 464] width 356 height 48
click at [364, 126] on input "co-branded-hub|Facebook & Instagram|Social Media|FBIG - Video IX - Custom Shopp…" at bounding box center [327, 118] width 200 height 25
paste input "5|9/10/2025|10/07/2025|2310000|14|33000|0|0|Instant Experience|9:16|ACME"
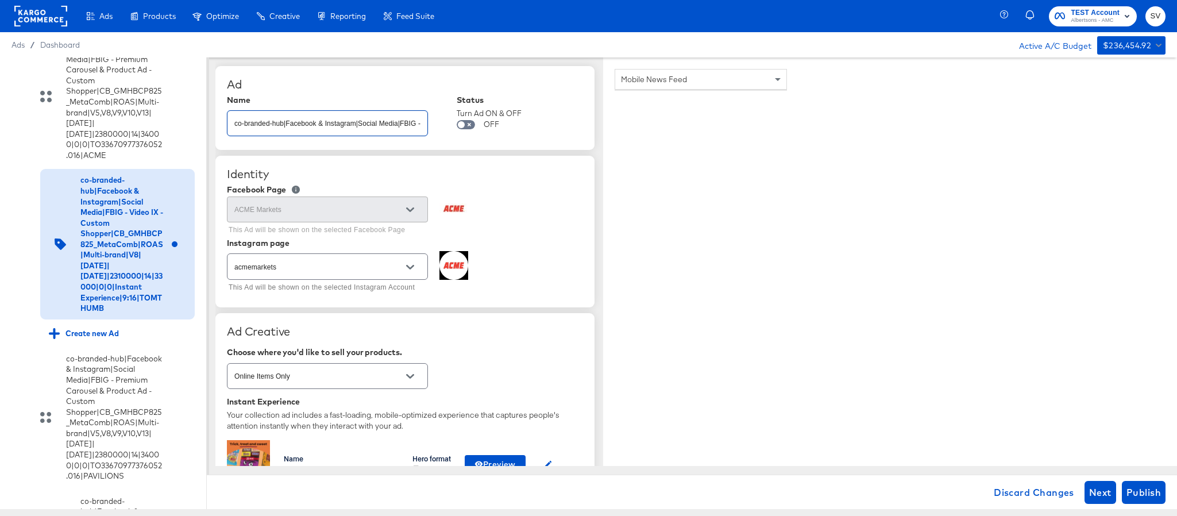
scroll to position [0, 491]
type input "co-branded-hub|Facebook & Instagram|Social Media|FBIG - Video IX - Custom Shopp…"
type textarea "x"
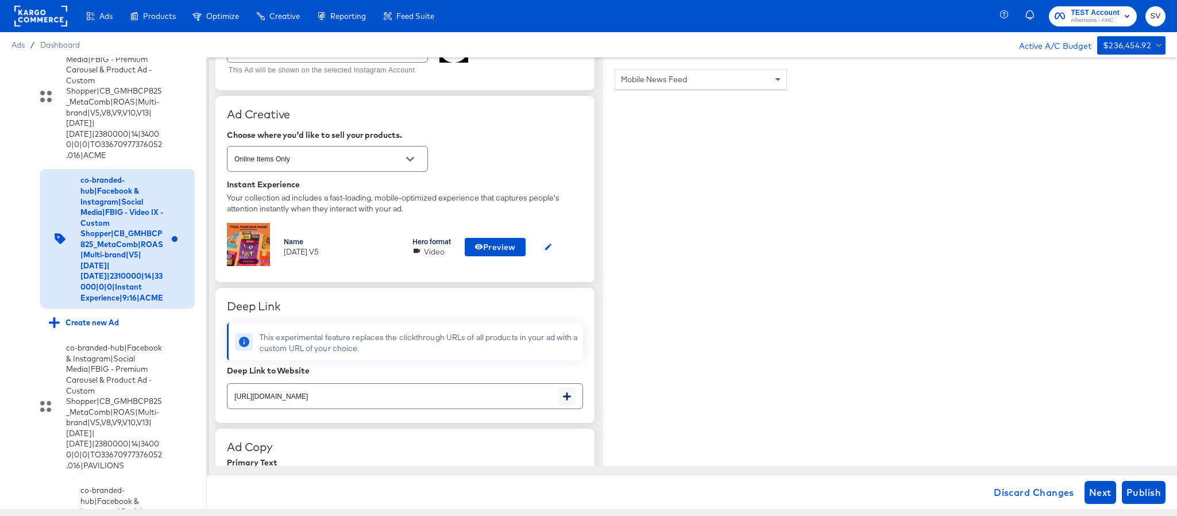
scroll to position [431, 0]
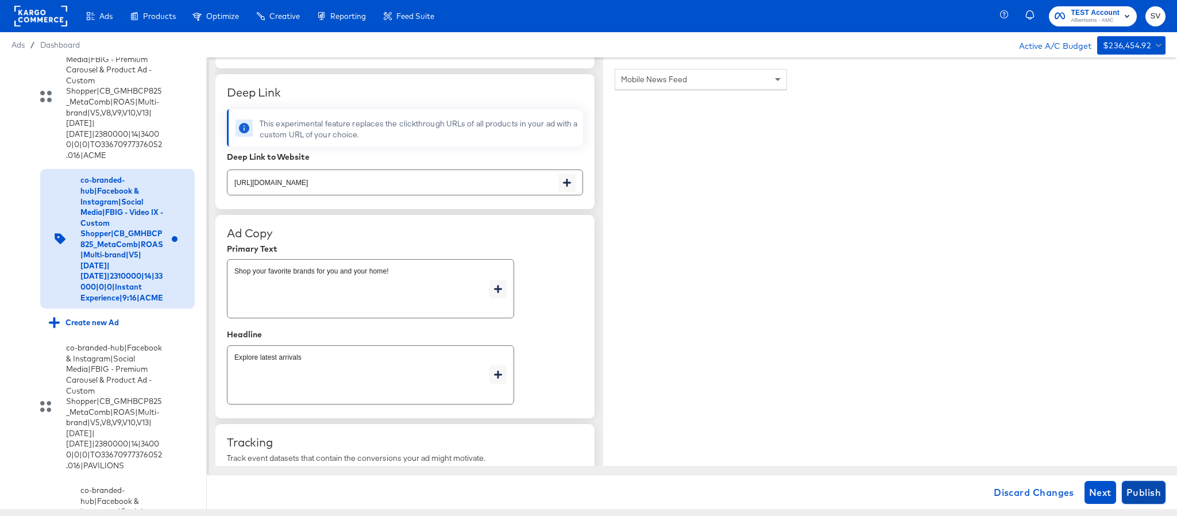
click at [1144, 488] on span "Publish" at bounding box center [1143, 492] width 34 height 16
type textarea "x"
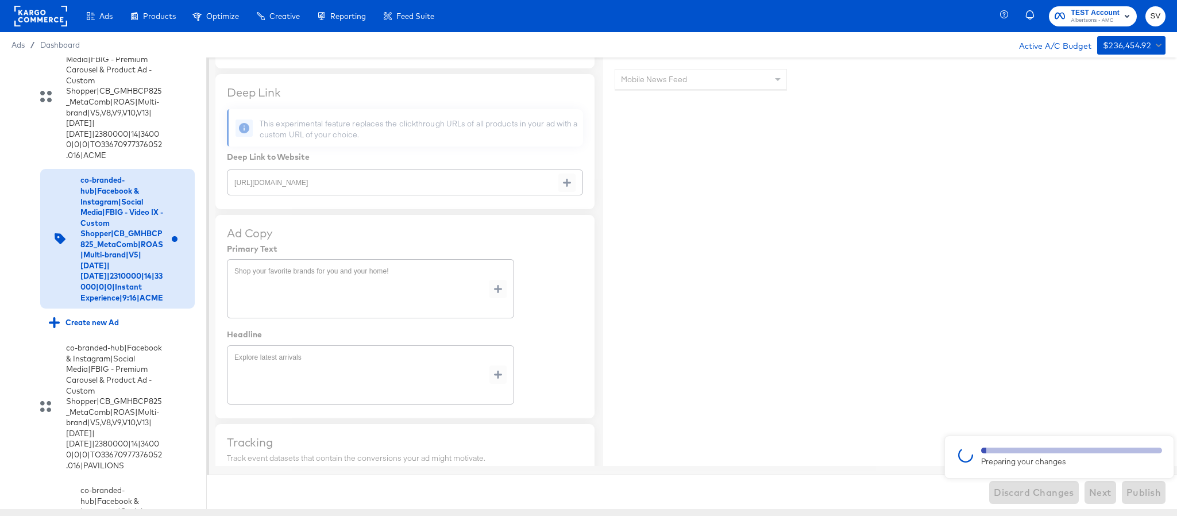
type textarea "x"
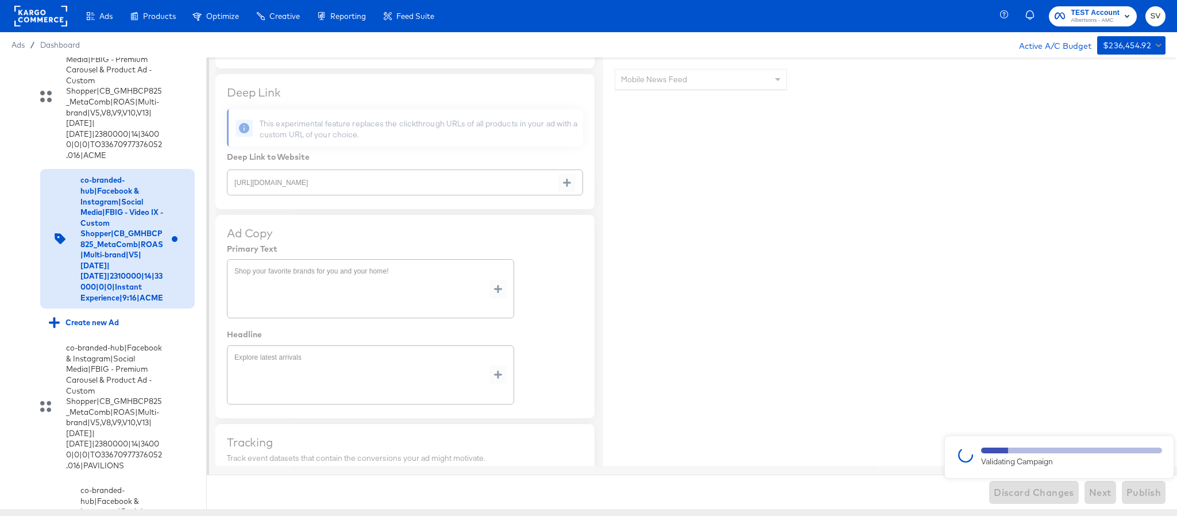
type textarea "x"
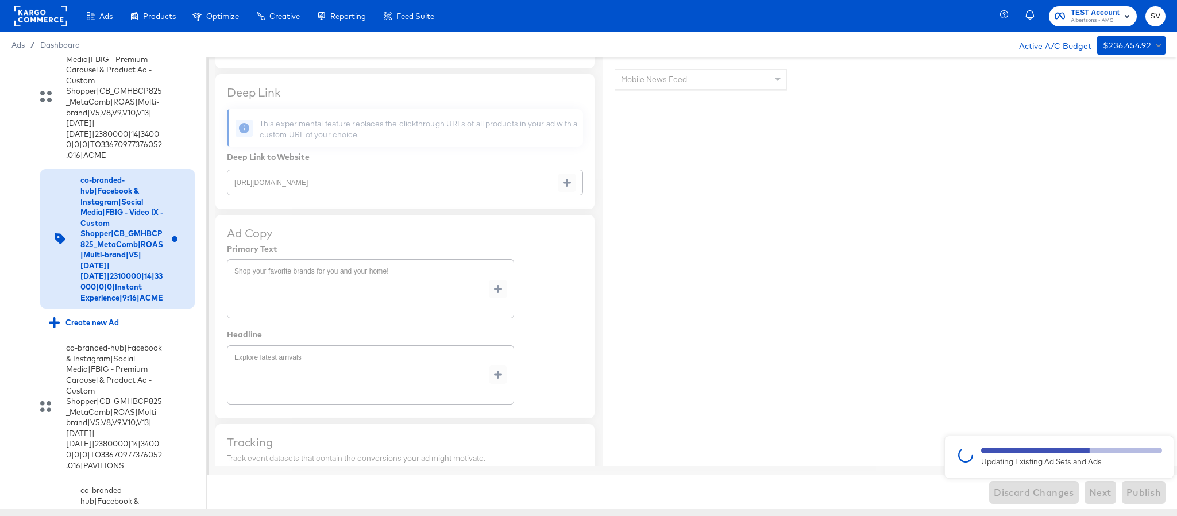
type textarea "x"
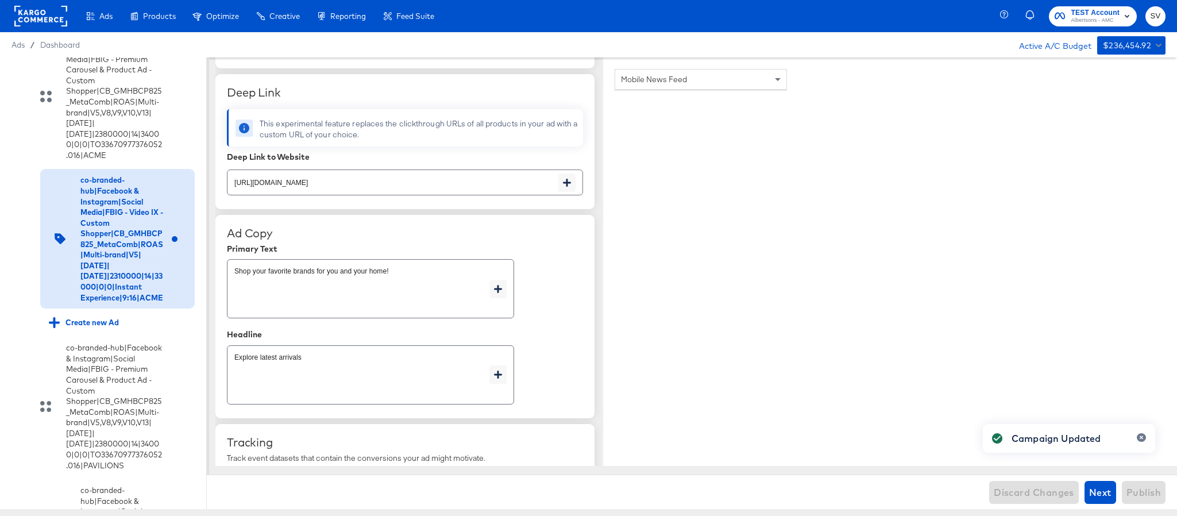
scroll to position [1745, 0]
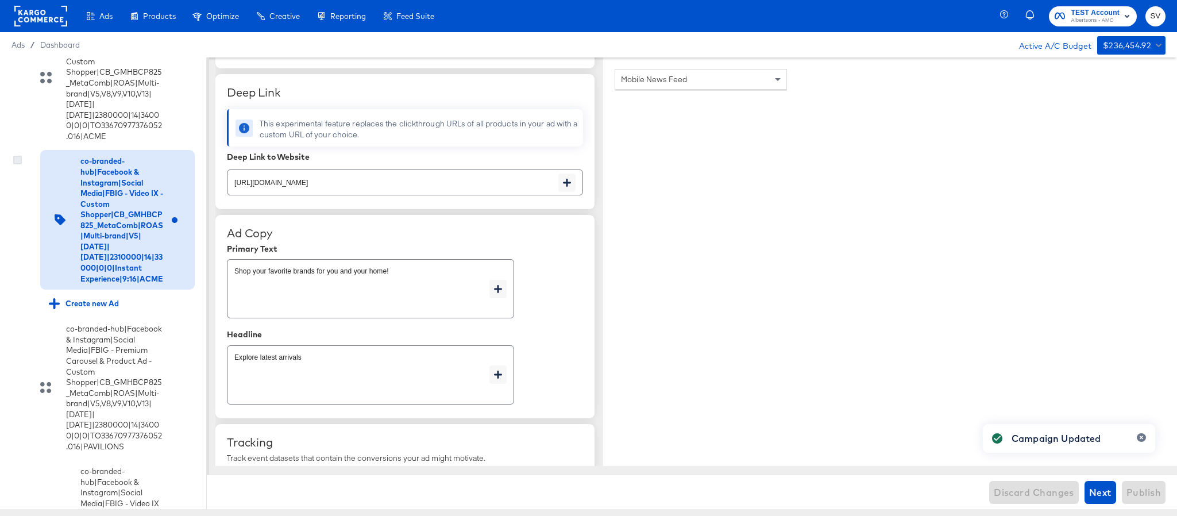
click at [20, 164] on icon at bounding box center [17, 160] width 9 height 9
click at [0, 0] on input "checkbox" at bounding box center [0, 0] width 0 height 0
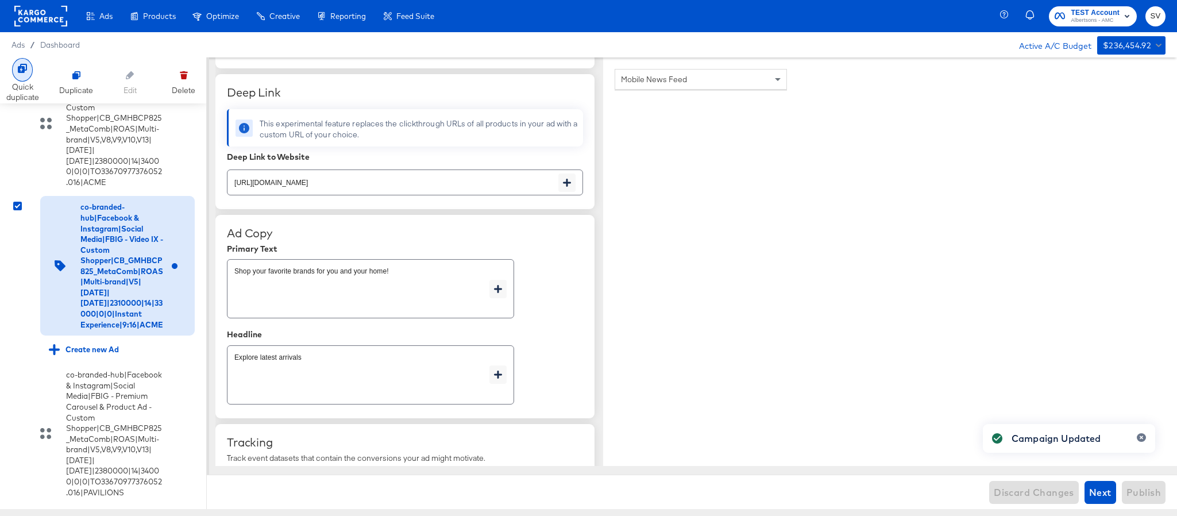
click at [31, 84] on div "Quick duplicate" at bounding box center [22, 92] width 33 height 21
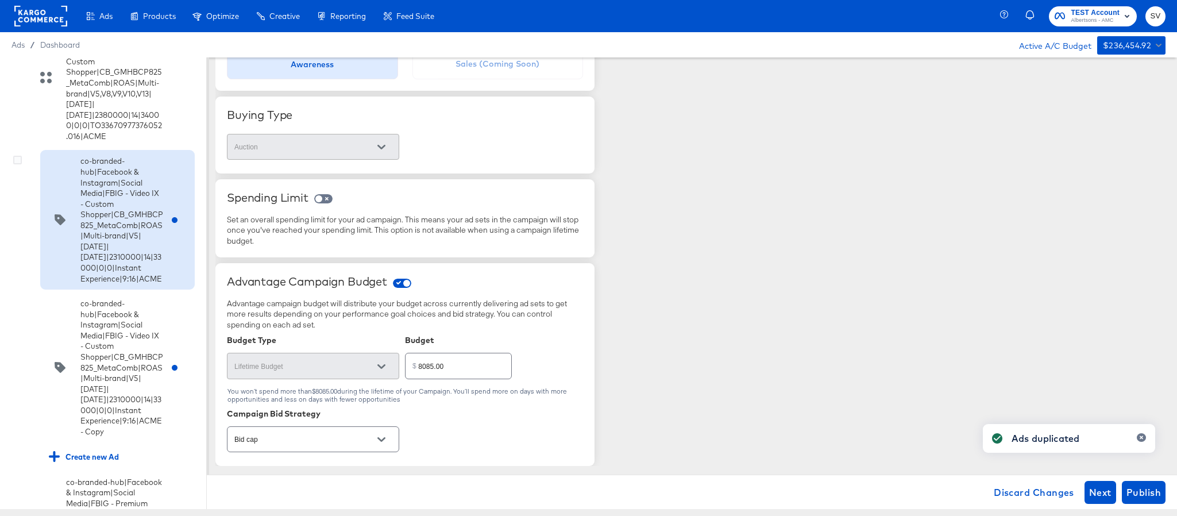
scroll to position [1917, 0]
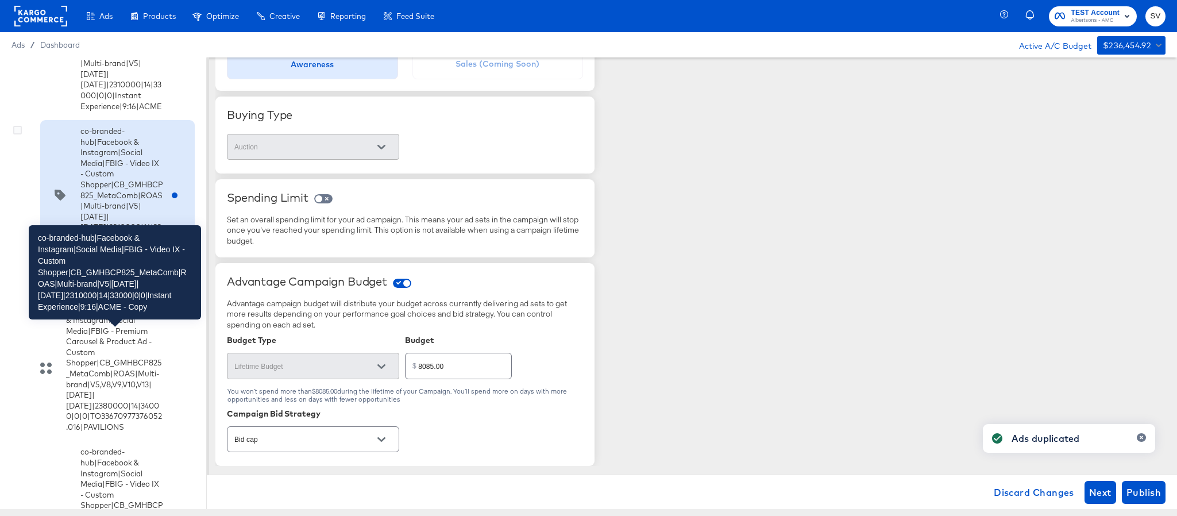
click at [111, 264] on div "co-branded-hub|Facebook & Instagram|Social Media|FBIG - Video IX - Custom Shopp…" at bounding box center [121, 195] width 83 height 138
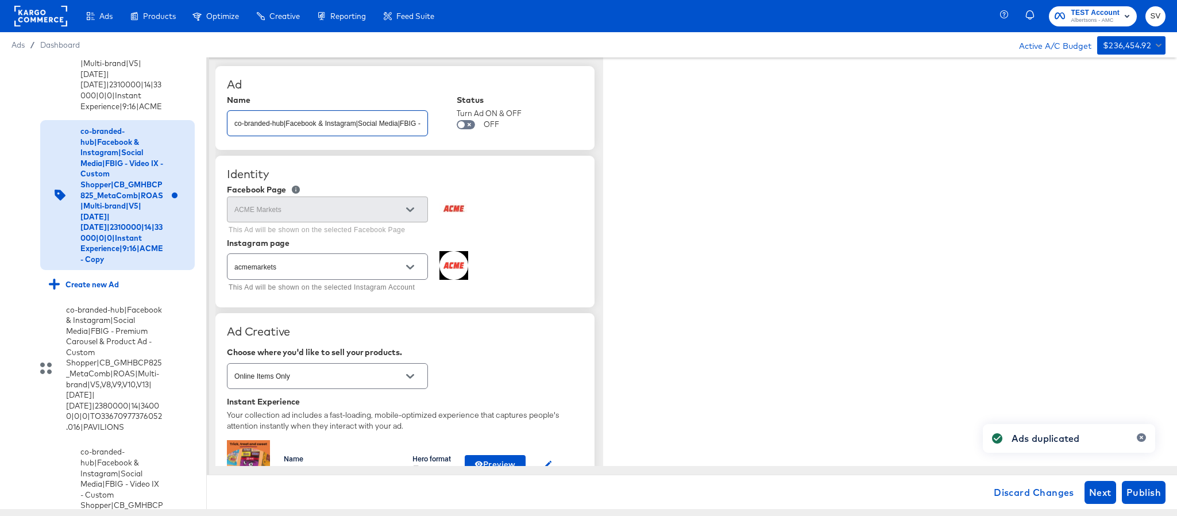
click at [329, 118] on input "co-branded-hub|Facebook & Instagram|Social Media|FBIG - Video IX - Custom Shopp…" at bounding box center [327, 118] width 200 height 25
paste input "8|9/10/2025|10/07/2025|2310000|14|33000|0|0|Instant Experience|9:16|ACME"
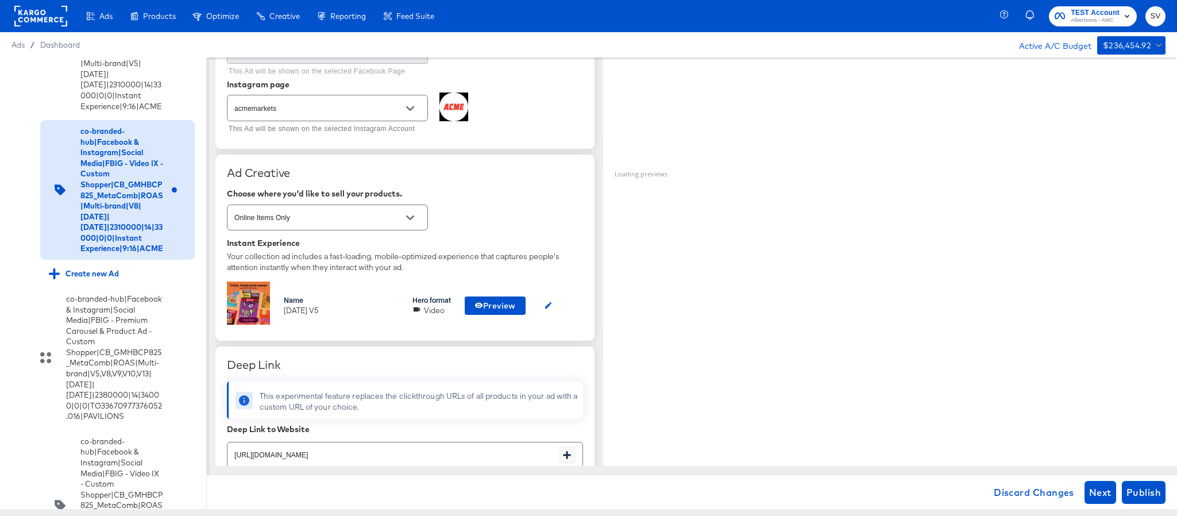
scroll to position [172, 0]
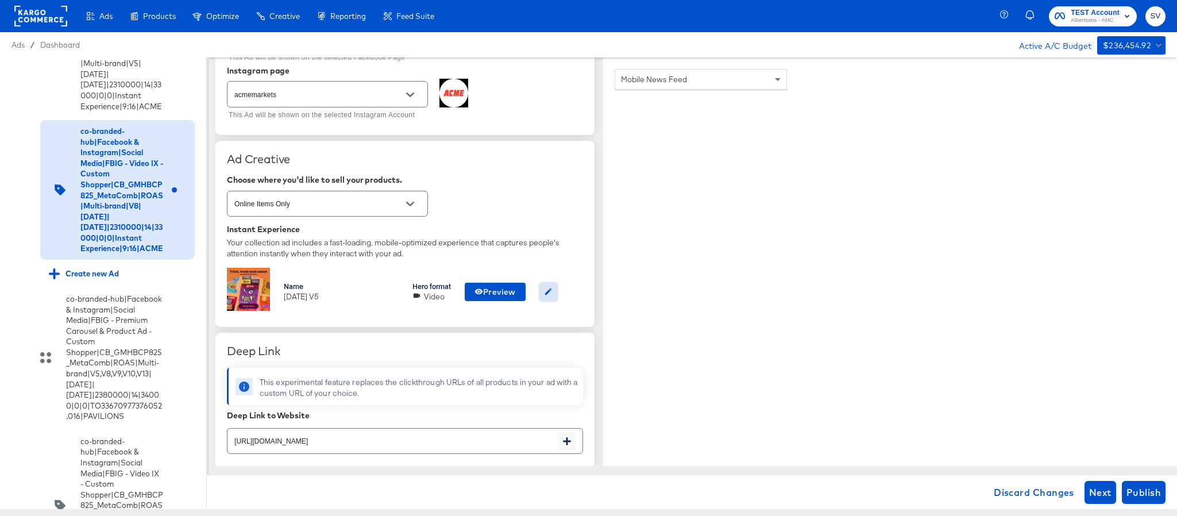
click at [548, 295] on icon "button" at bounding box center [548, 291] width 6 height 6
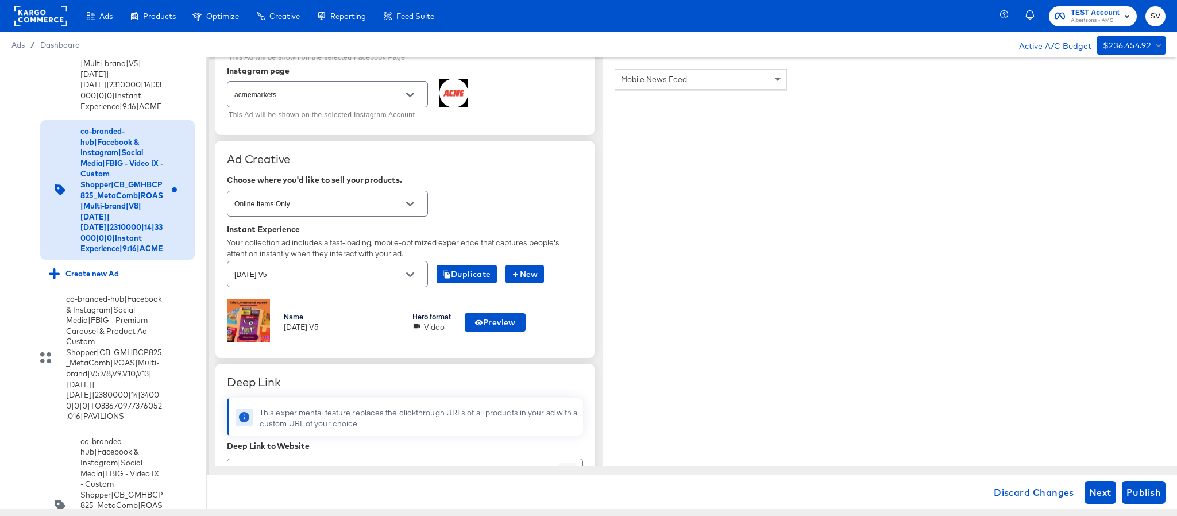
click at [366, 284] on div "oct25 V5" at bounding box center [327, 274] width 201 height 26
click at [402, 277] on button "Open" at bounding box center [409, 274] width 17 height 17
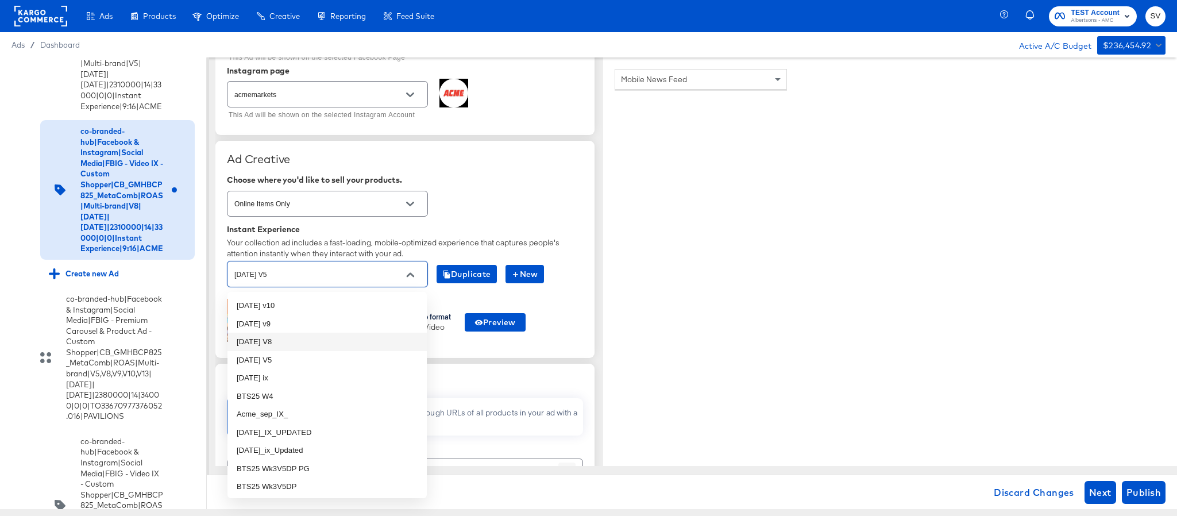
click at [290, 338] on li "oct25 V8" at bounding box center [326, 341] width 199 height 18
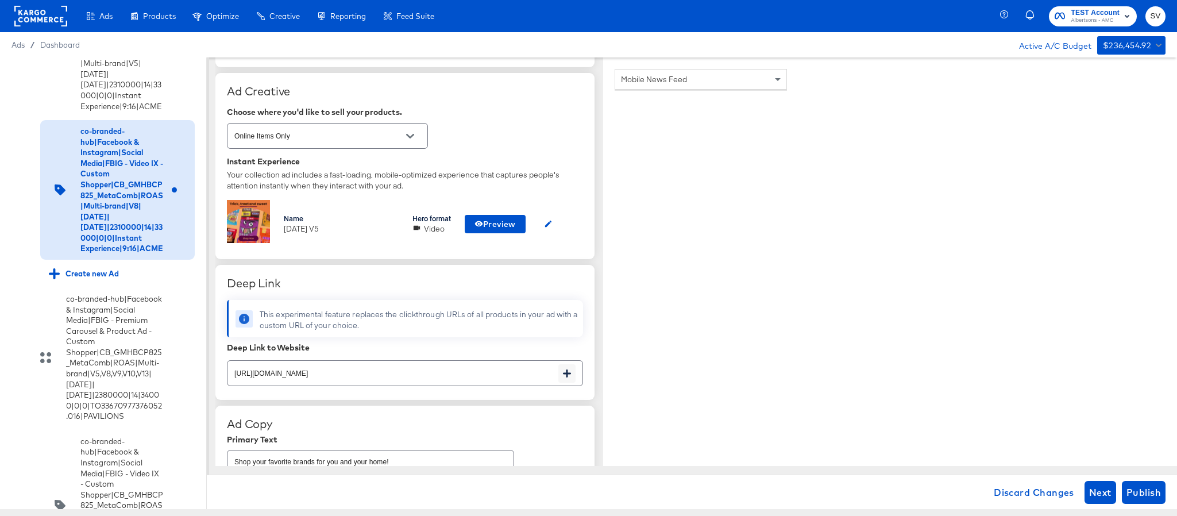
scroll to position [345, 0]
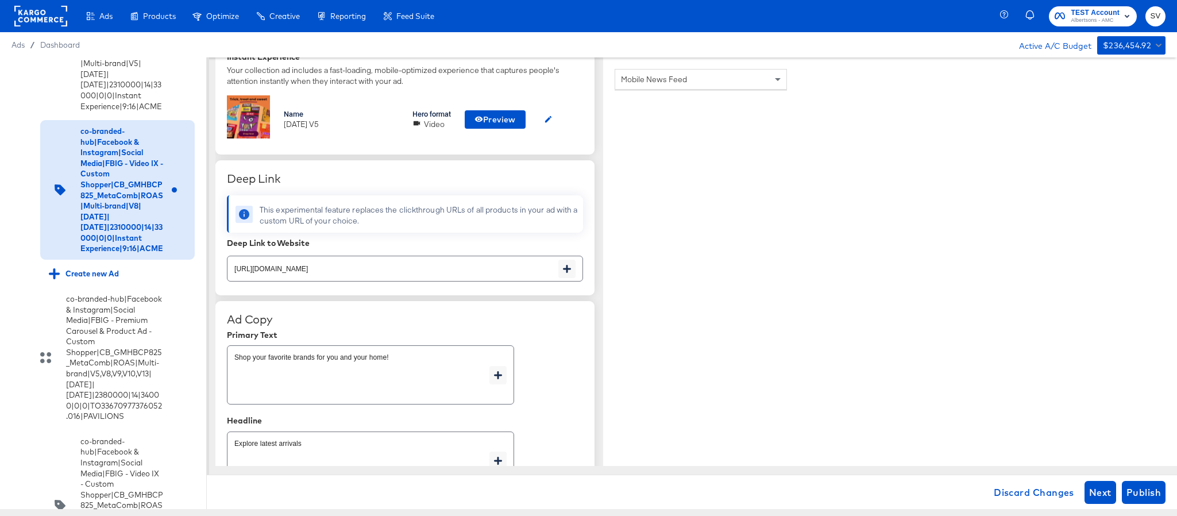
click at [467, 280] on div "https://www.acmemarkets.com/shop/aisles/personal-care-health.html" at bounding box center [405, 269] width 356 height 26
paste input "aper-cleaning-home"
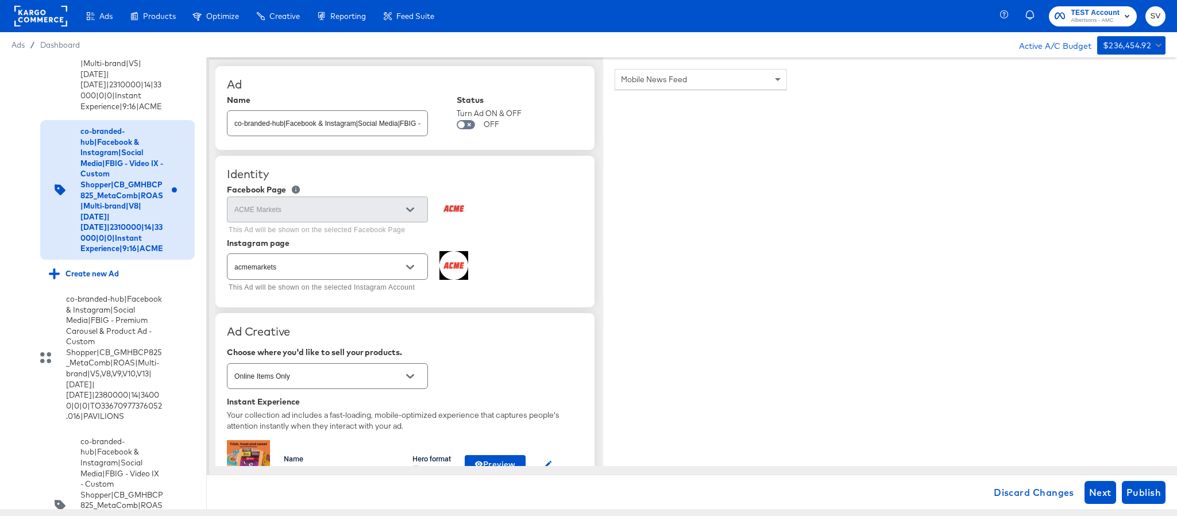
scroll to position [258, 0]
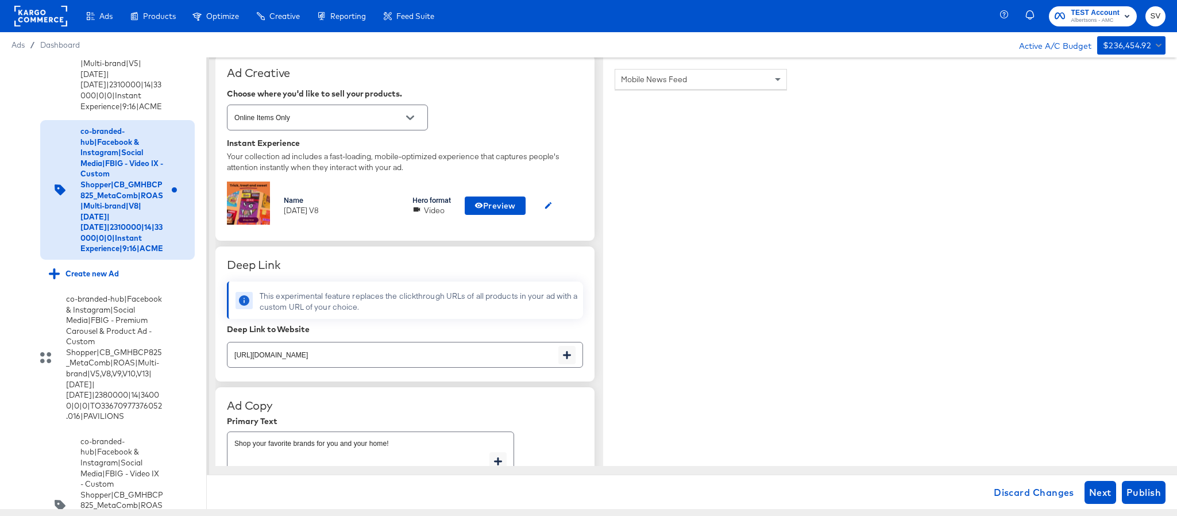
click at [491, 357] on input "https://www.acmemarkets.com/shop/aisles/personal-care-health.html" at bounding box center [392, 350] width 331 height 25
paste input "aper-cleaning-home"
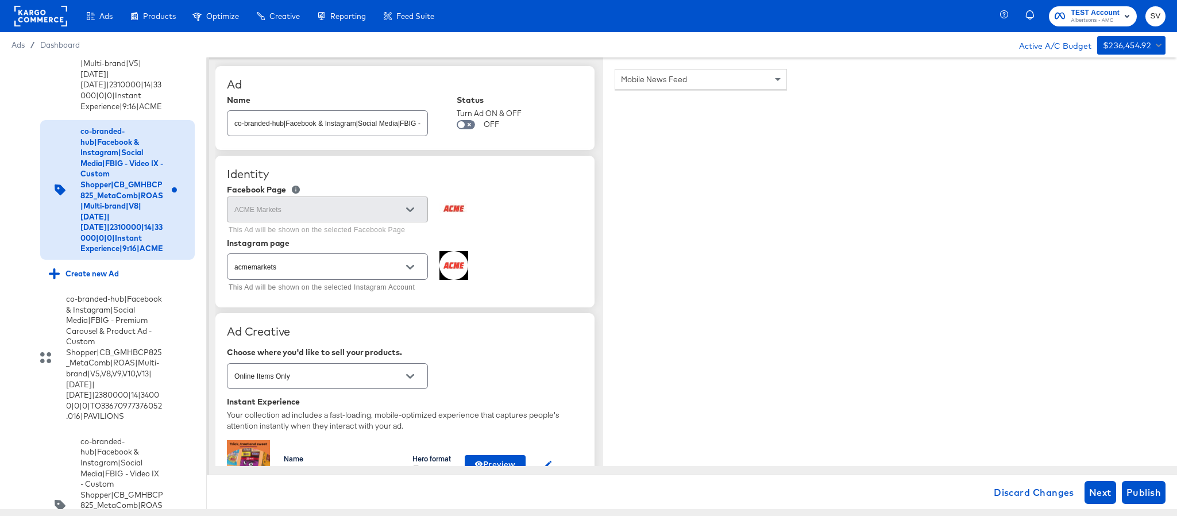
scroll to position [354, 0]
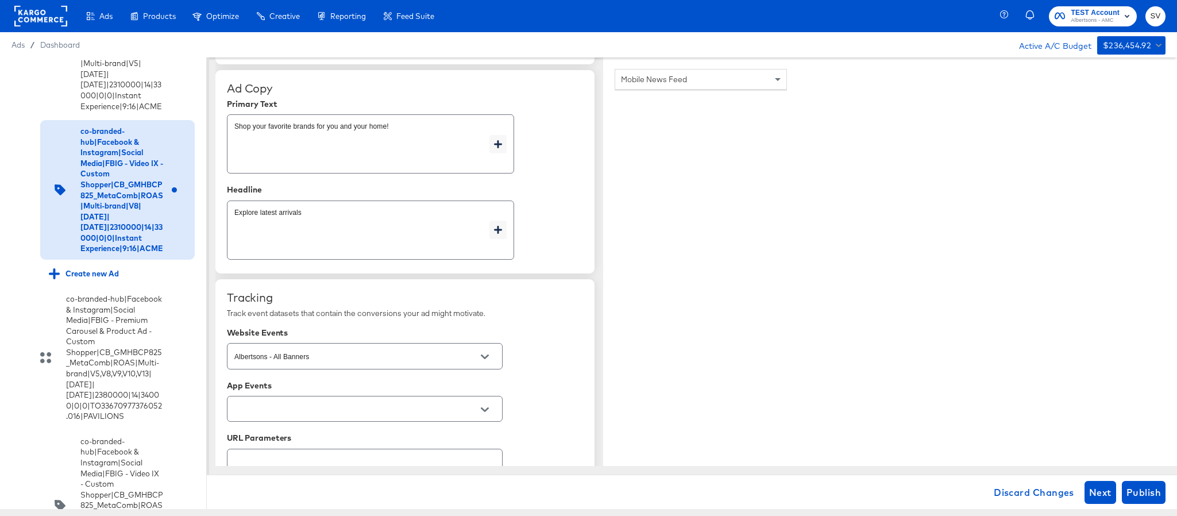
scroll to position [612, 0]
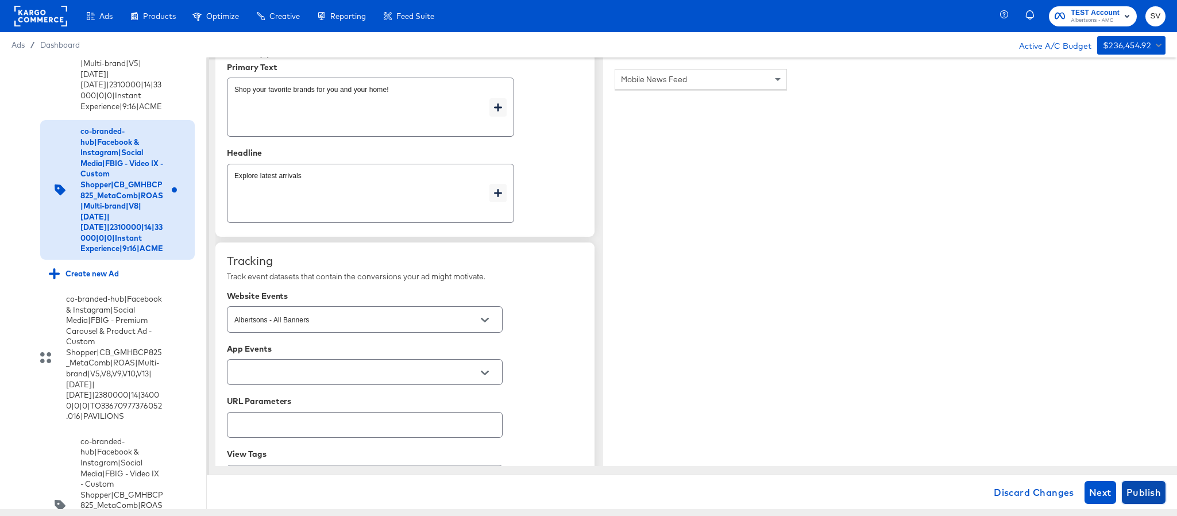
click at [1142, 491] on span "Publish" at bounding box center [1143, 492] width 34 height 16
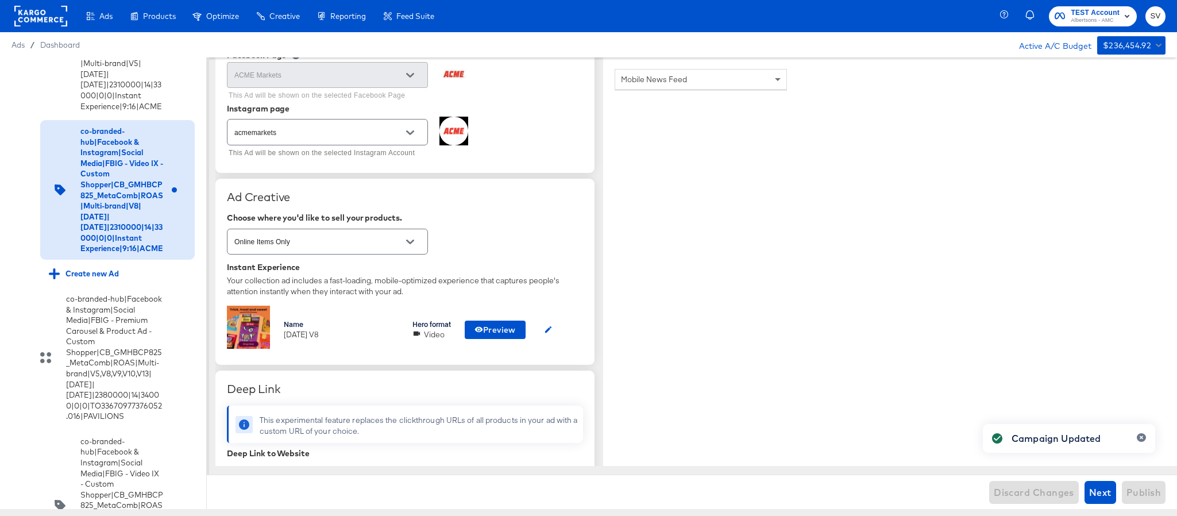
scroll to position [0, 0]
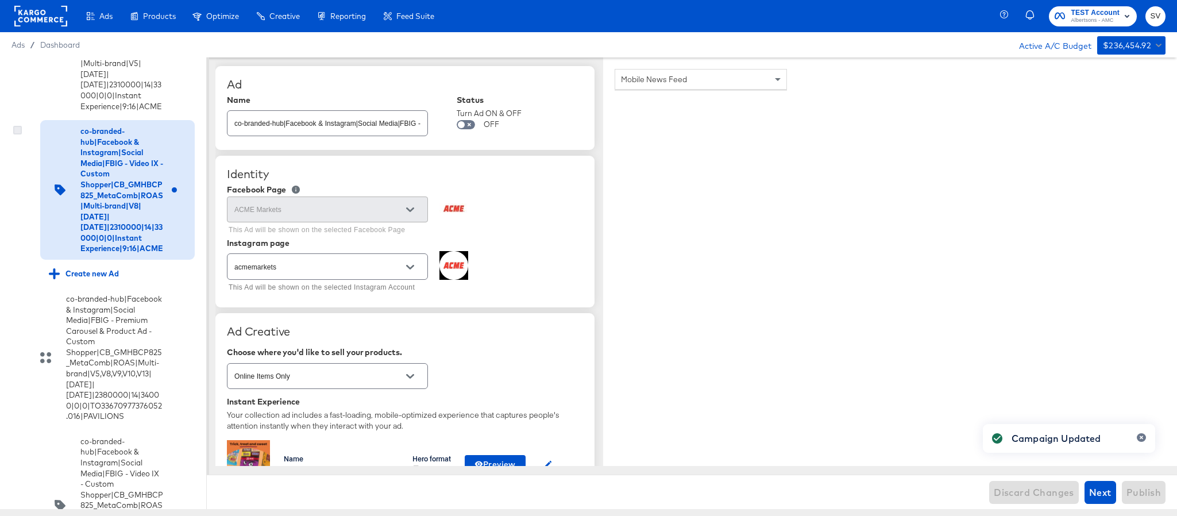
click at [16, 134] on icon at bounding box center [17, 130] width 9 height 9
click at [0, 0] on input "checkbox" at bounding box center [0, 0] width 0 height 0
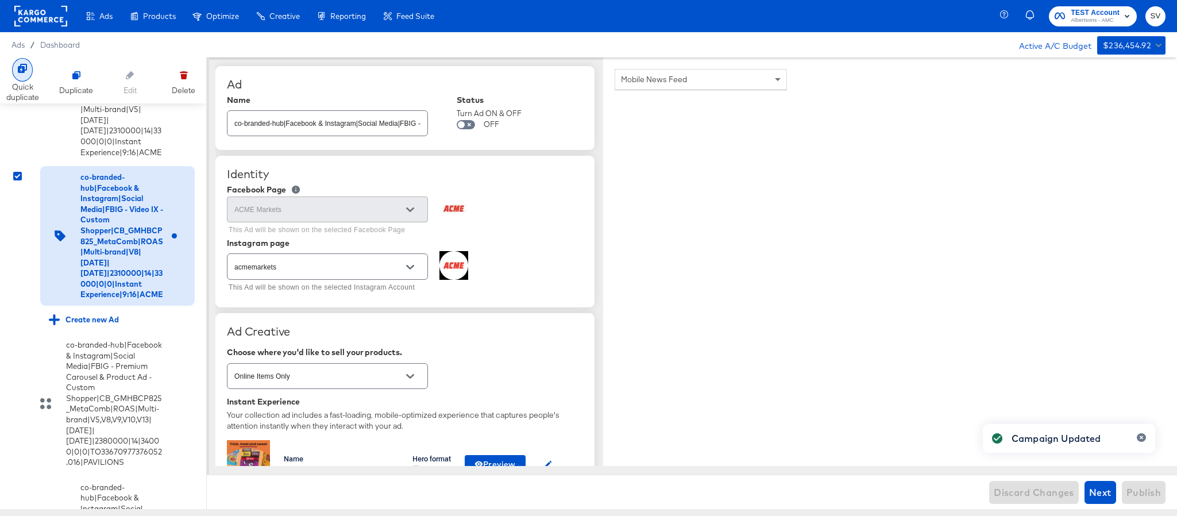
click at [19, 78] on div at bounding box center [22, 70] width 21 height 24
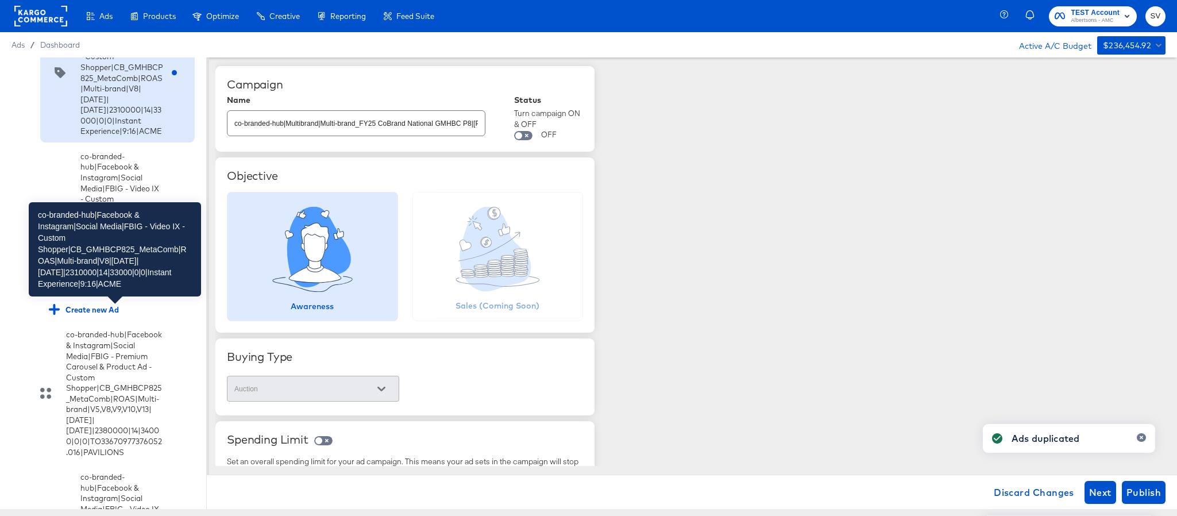
scroll to position [2176, 0]
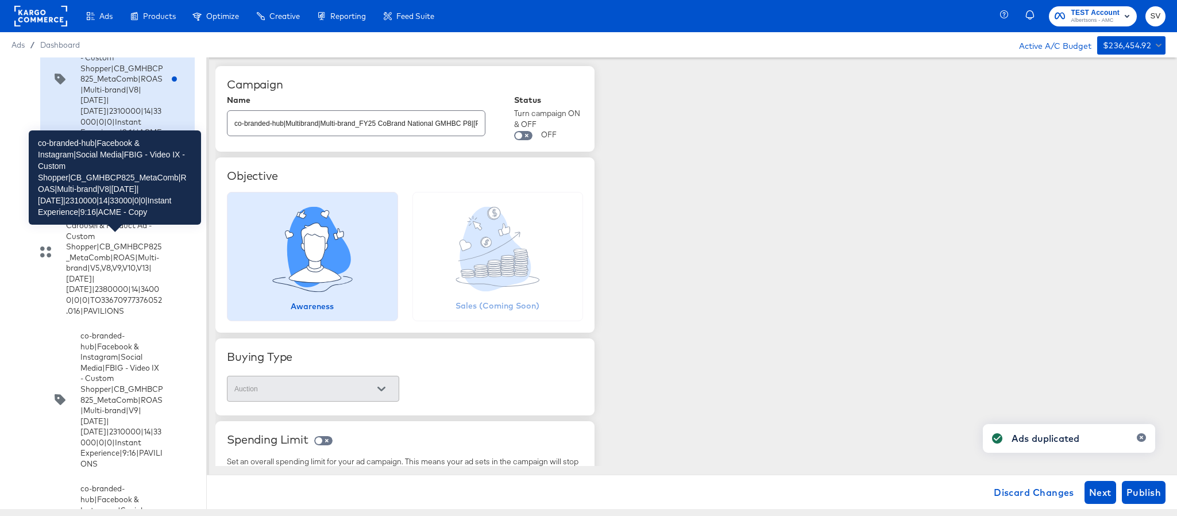
click at [107, 148] on div "co-branded-hub|Facebook & Instagram|Social Media|FBIG - Video IX - Custom Shopp…" at bounding box center [121, 79] width 83 height 138
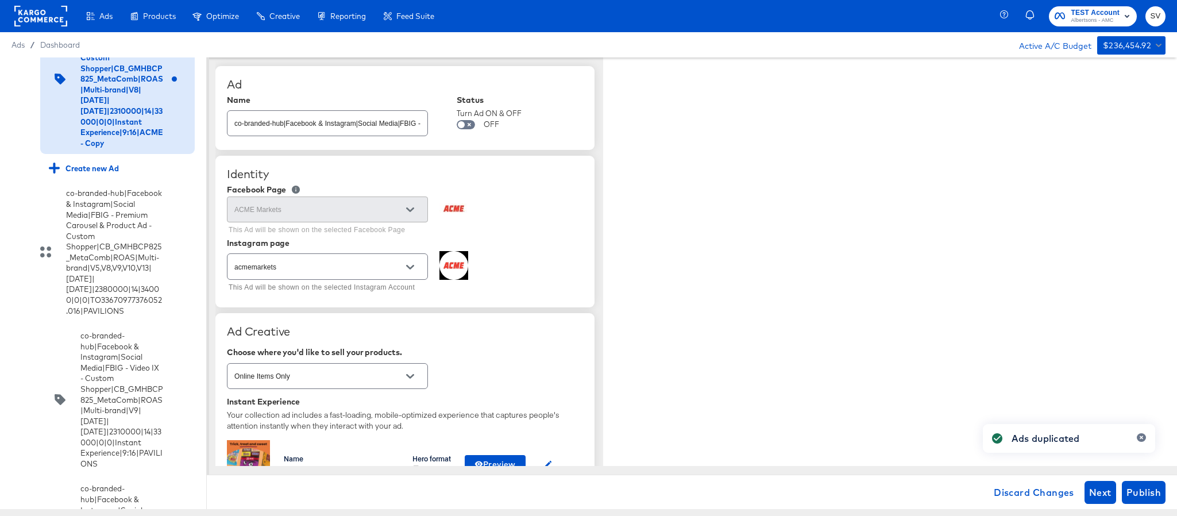
click at [386, 126] on input "co-branded-hub|Facebook & Instagram|Social Media|FBIG - Video IX - Custom Shopp…" at bounding box center [327, 118] width 200 height 25
paste input "9|9/10/2025|10/07/2025|2310000|14|33000|0|0|Instant Experience|9:16|ACME"
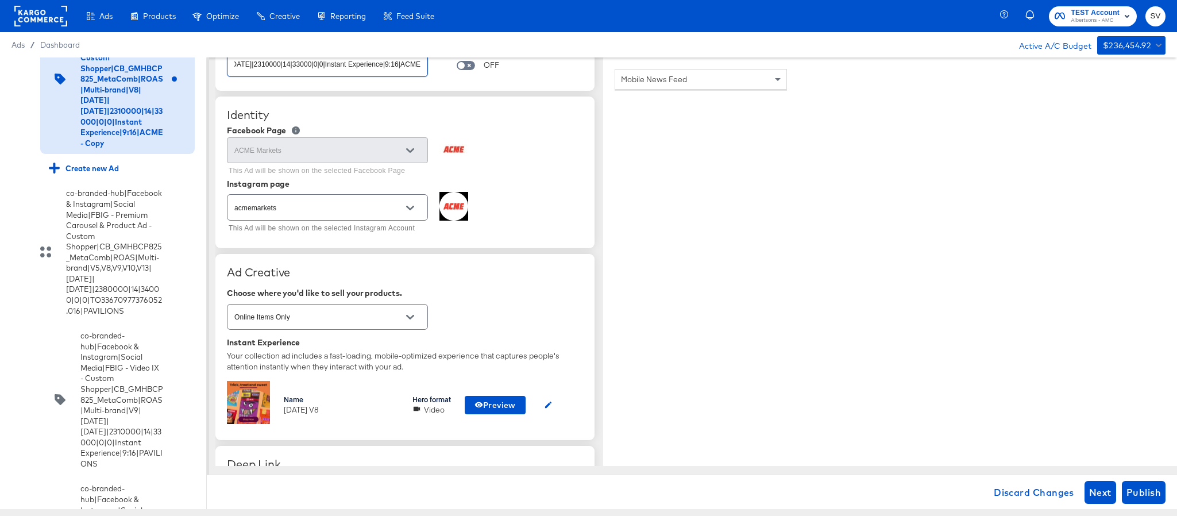
scroll to position [172, 0]
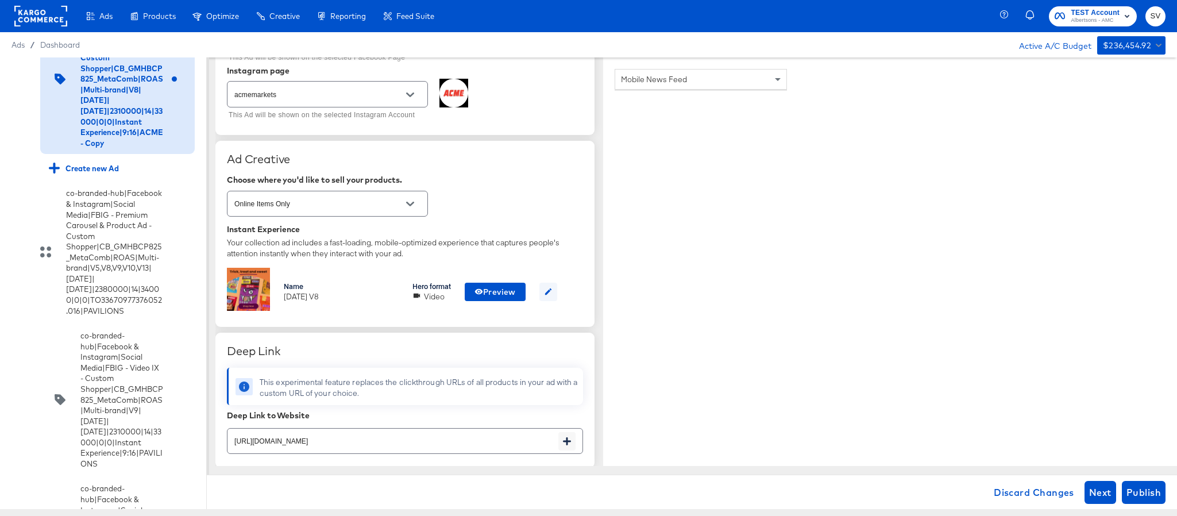
type input "co-branded-hub|Facebook & Instagram|Social Media|FBIG - Video IX - Custom Shopp…"
type textarea "x"
click at [550, 299] on button "button" at bounding box center [548, 291] width 18 height 18
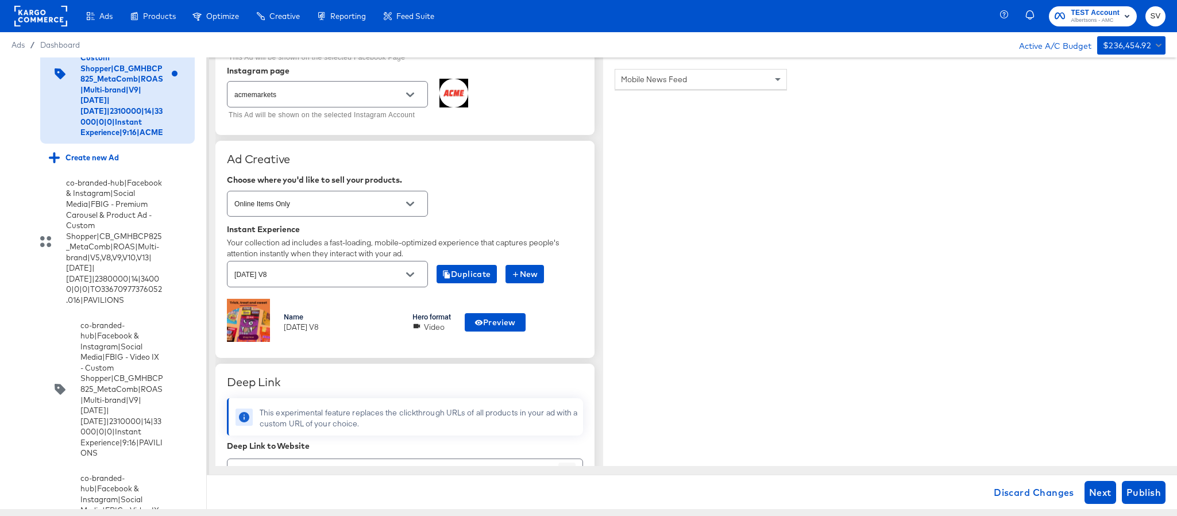
click at [362, 270] on input "oct25 V8" at bounding box center [318, 274] width 173 height 13
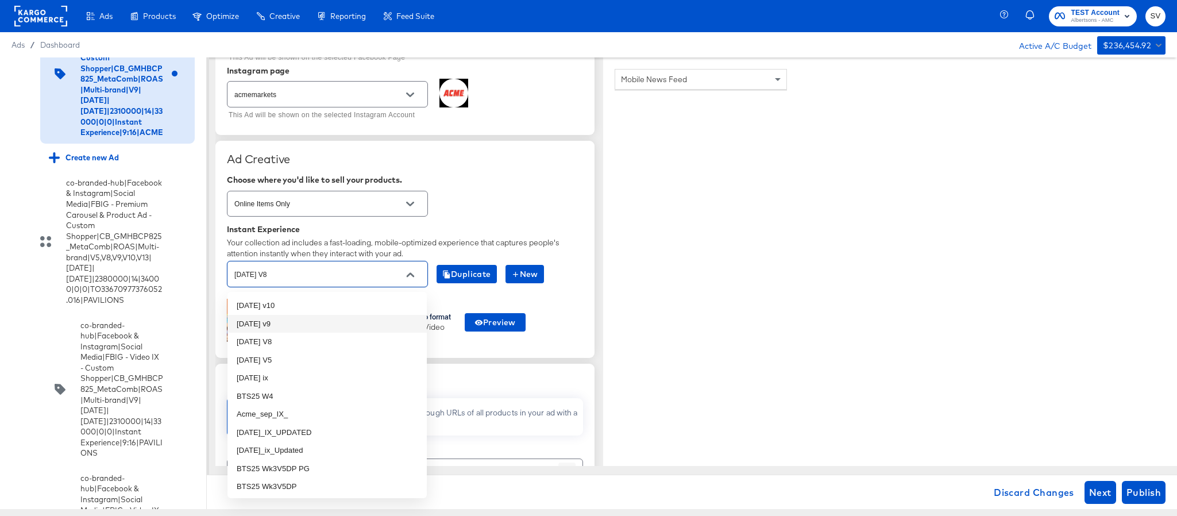
click at [331, 329] on li "oct25 v9" at bounding box center [326, 324] width 199 height 18
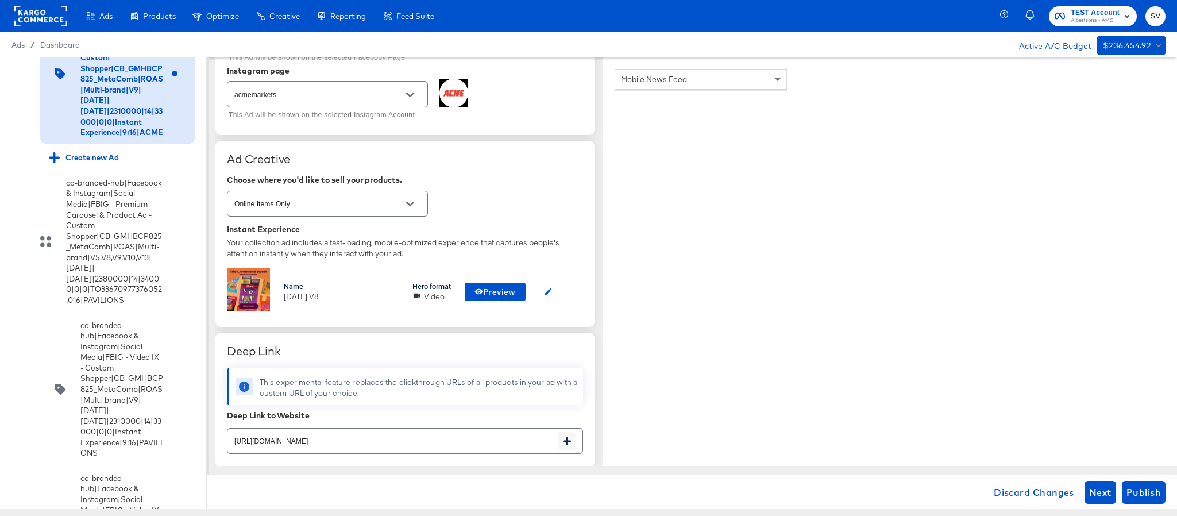
type textarea "x"
click at [459, 445] on input "https://www.acmemarkets.com/shop/aisles/paper-cleaning-home.html" at bounding box center [392, 436] width 331 height 25
paste input "cookies-snacks-candy"
type input "https://www.acmemarkets.com/shop/aisles/cookies-snacks-candy.html"
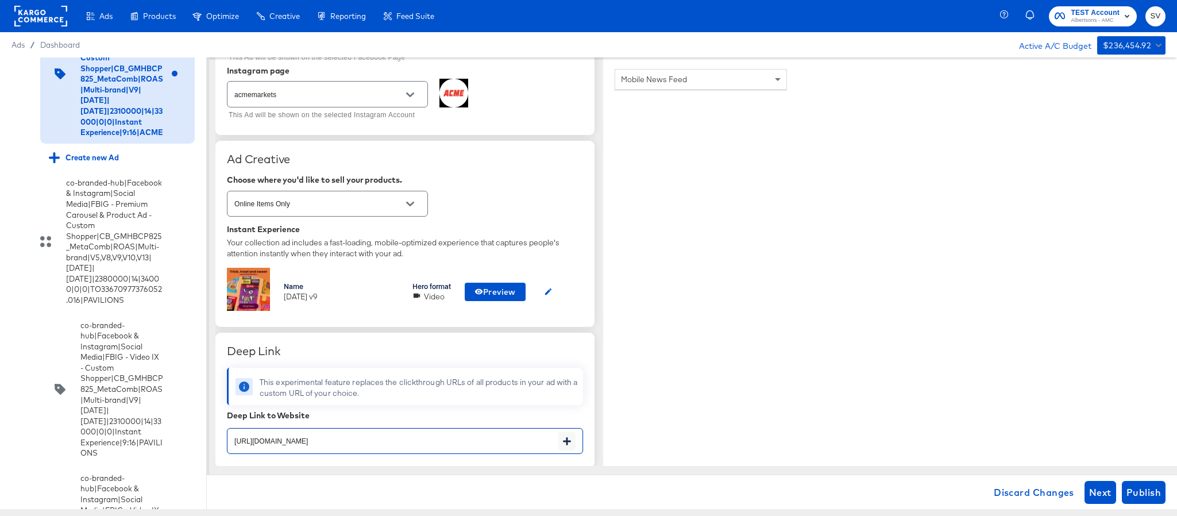
type textarea "x"
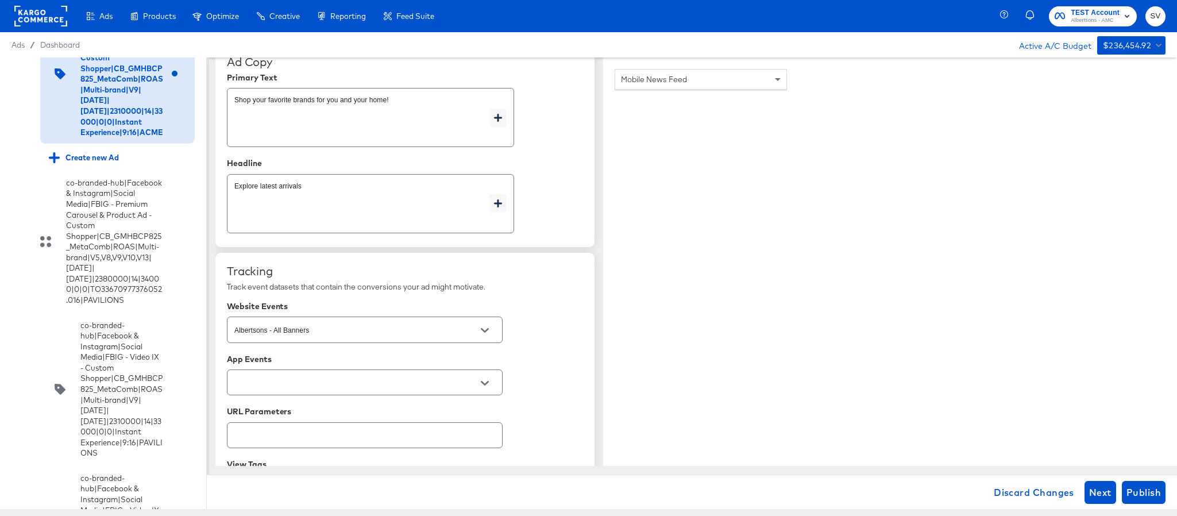
scroll to position [603, 0]
click at [1134, 485] on span "Publish" at bounding box center [1143, 492] width 34 height 16
type textarea "x"
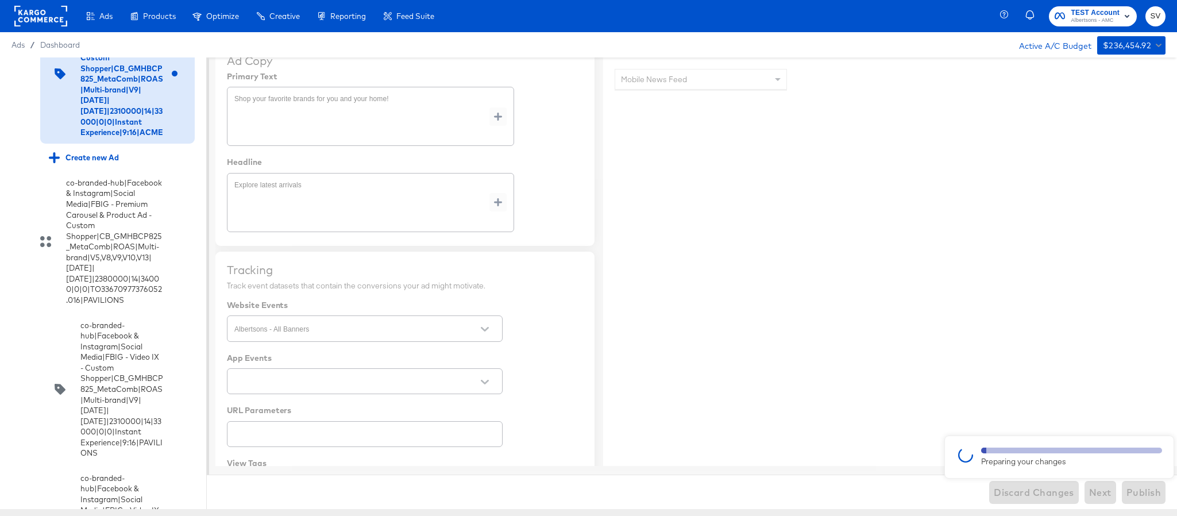
type textarea "x"
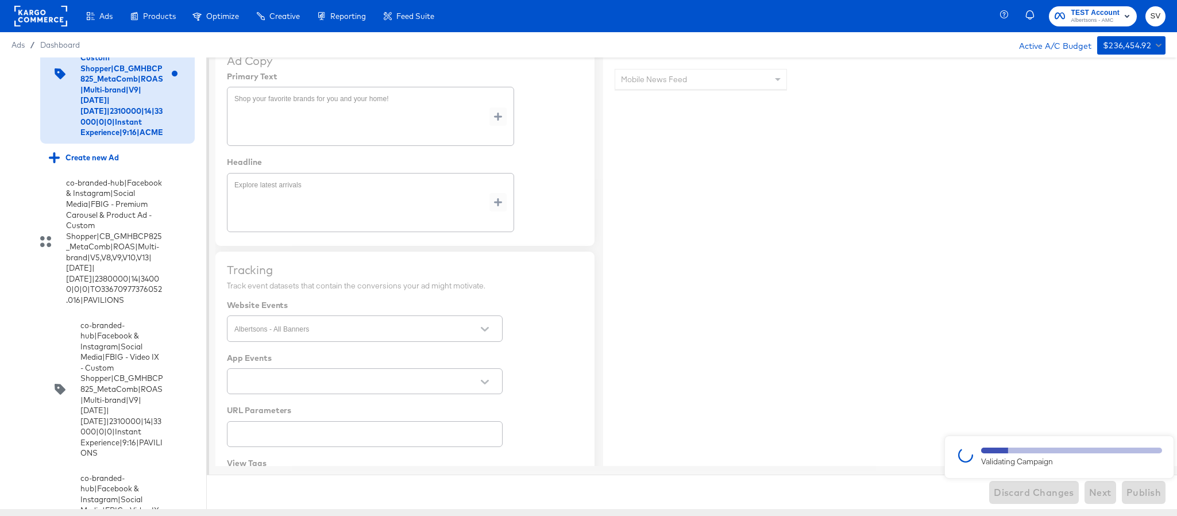
type textarea "x"
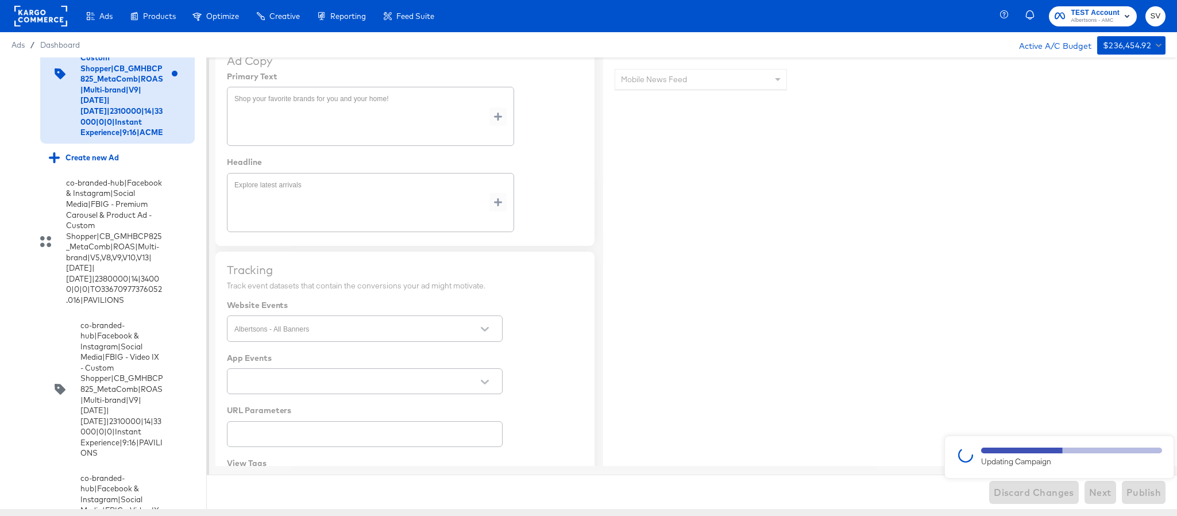
type textarea "x"
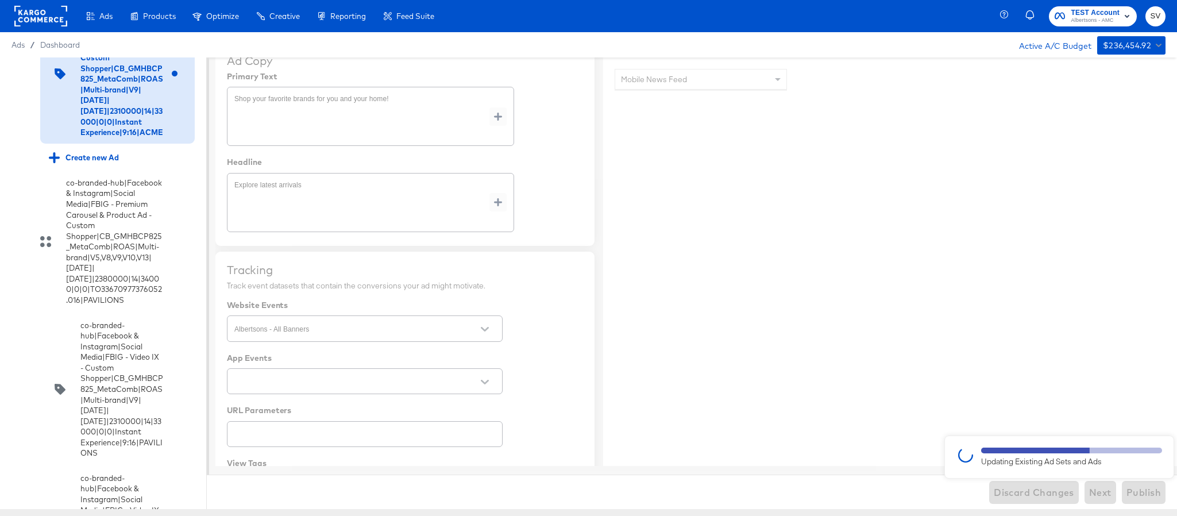
type textarea "x"
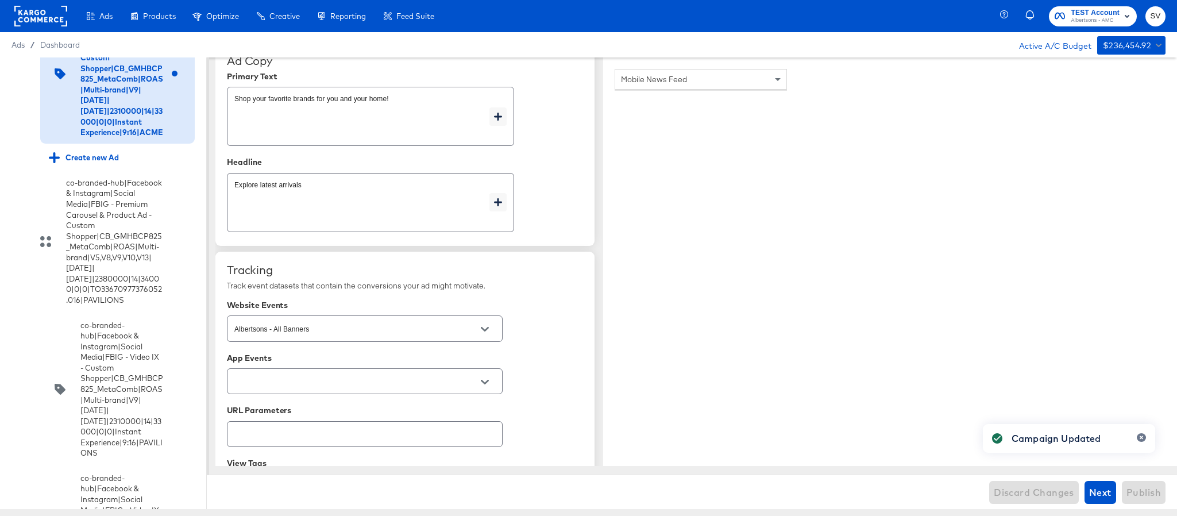
type textarea "x"
